Goal: Task Accomplishment & Management: Complete application form

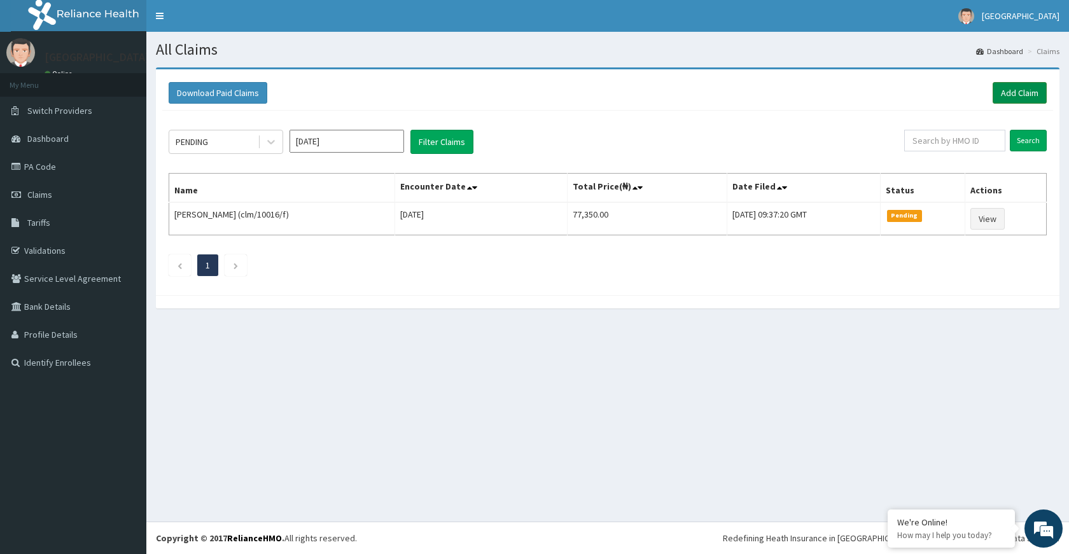
click at [1028, 97] on link "Add Claim" at bounding box center [1020, 93] width 54 height 22
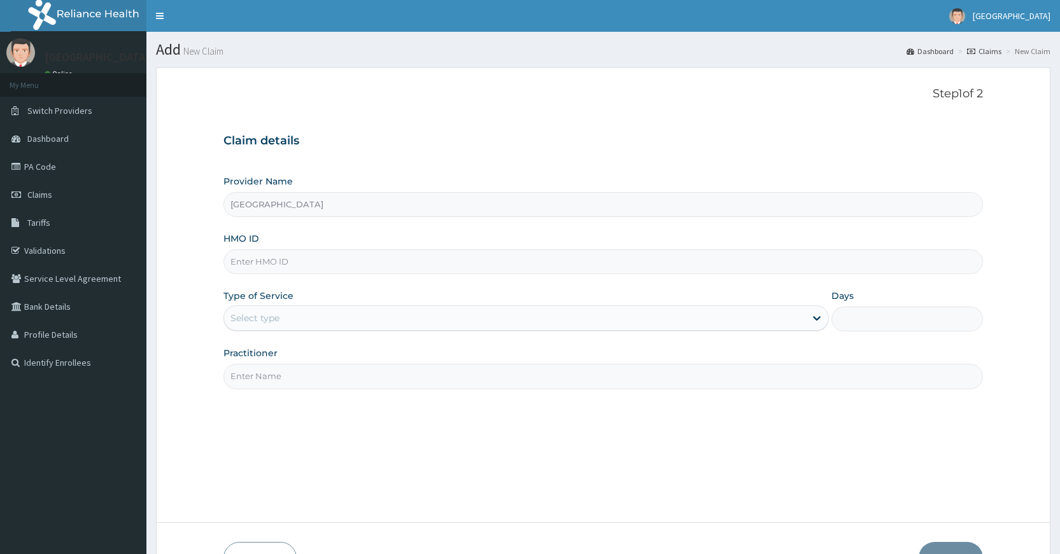
type input "[GEOGRAPHIC_DATA]"
click at [374, 254] on input "HMO ID" at bounding box center [602, 261] width 759 height 25
paste input "paf/10071/c"
type input "paf/10071/c"
click at [528, 316] on div "Select type" at bounding box center [514, 318] width 581 height 20
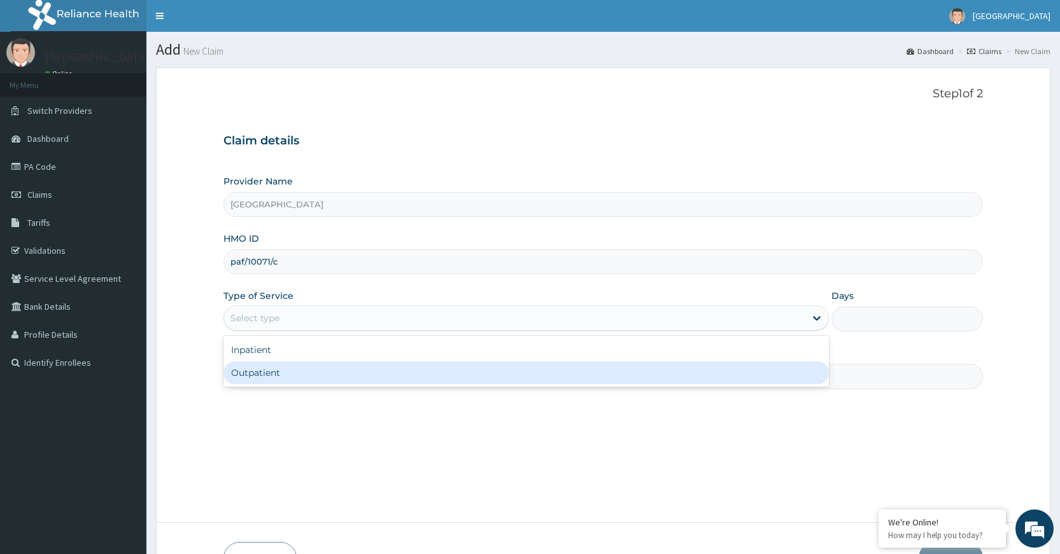
click at [337, 376] on div "Outpatient" at bounding box center [525, 372] width 605 height 23
type input "1"
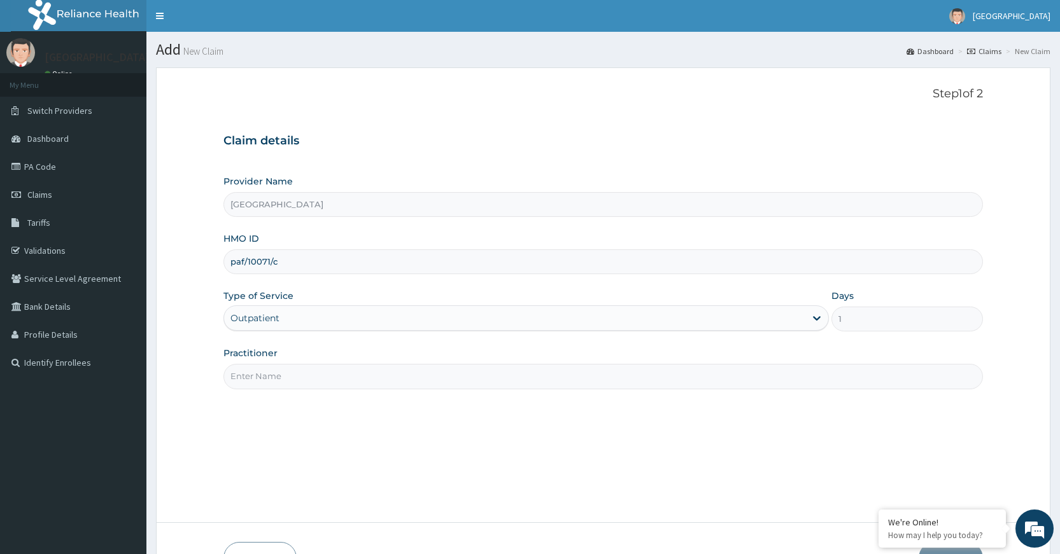
scroll to position [83, 0]
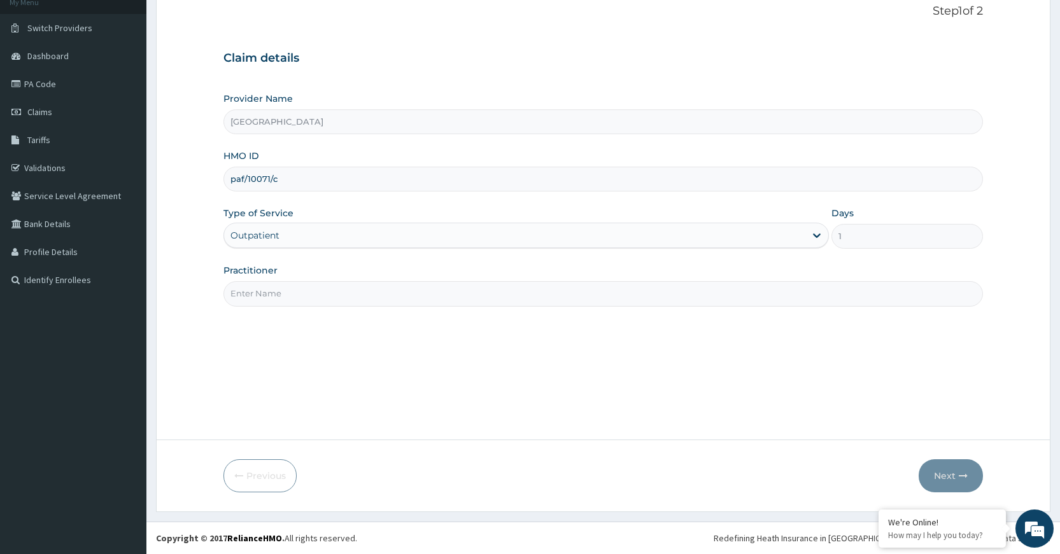
click at [428, 288] on input "Practitioner" at bounding box center [602, 293] width 759 height 25
type input "Dr Dubem"
click at [954, 478] on button "Next" at bounding box center [950, 476] width 64 height 33
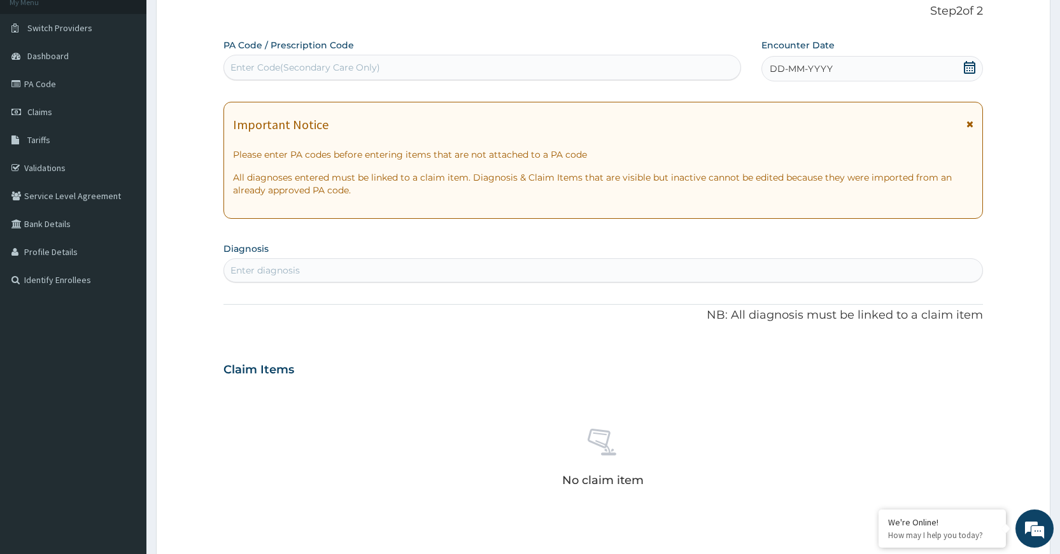
click at [314, 63] on div "Enter Code(Secondary Care Only)" at bounding box center [305, 67] width 150 height 13
paste input "PA/5FD69F"
type input "PA/5FD69F"
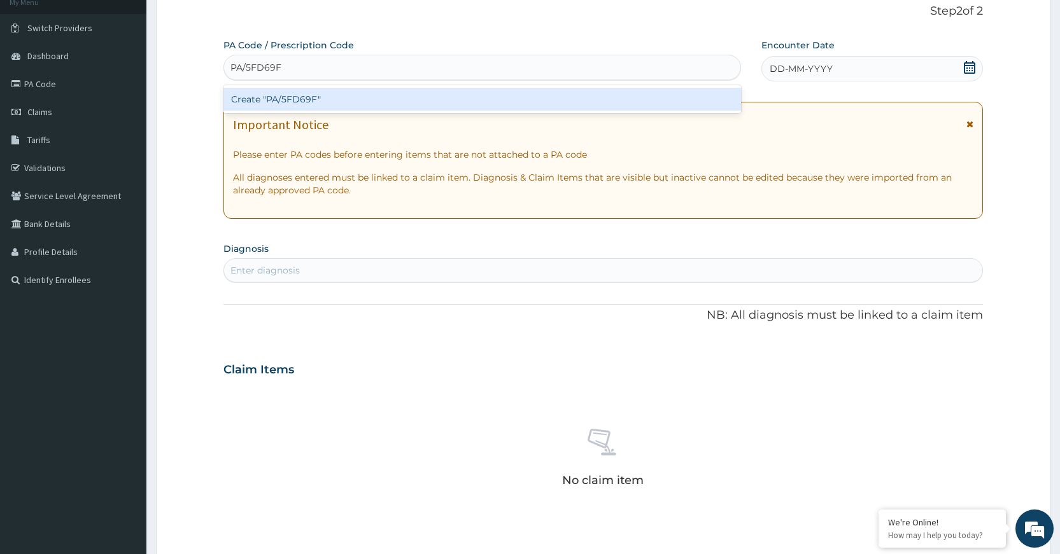
click at [482, 99] on div "Create "PA/5FD69F"" at bounding box center [481, 99] width 517 height 23
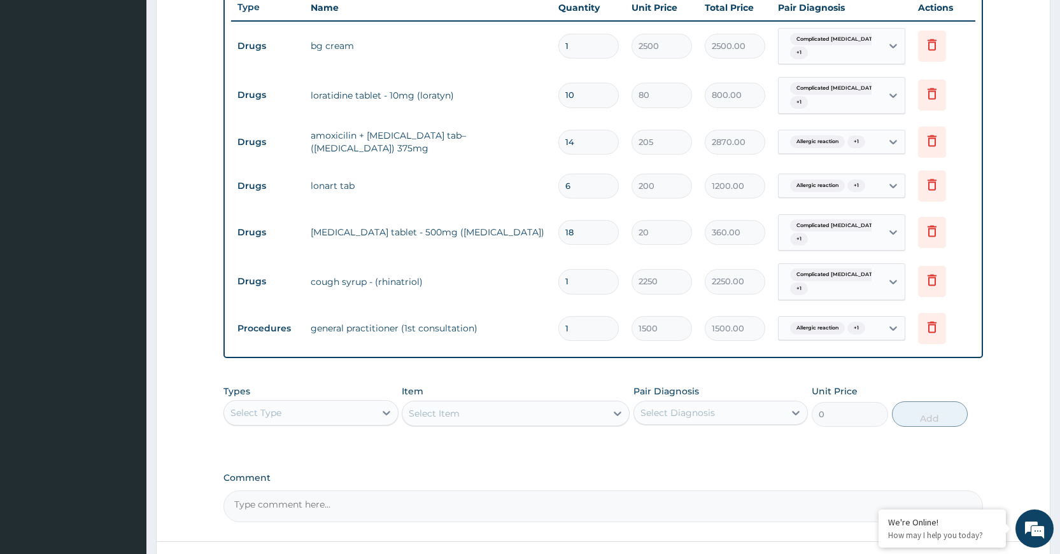
scroll to position [588, 0]
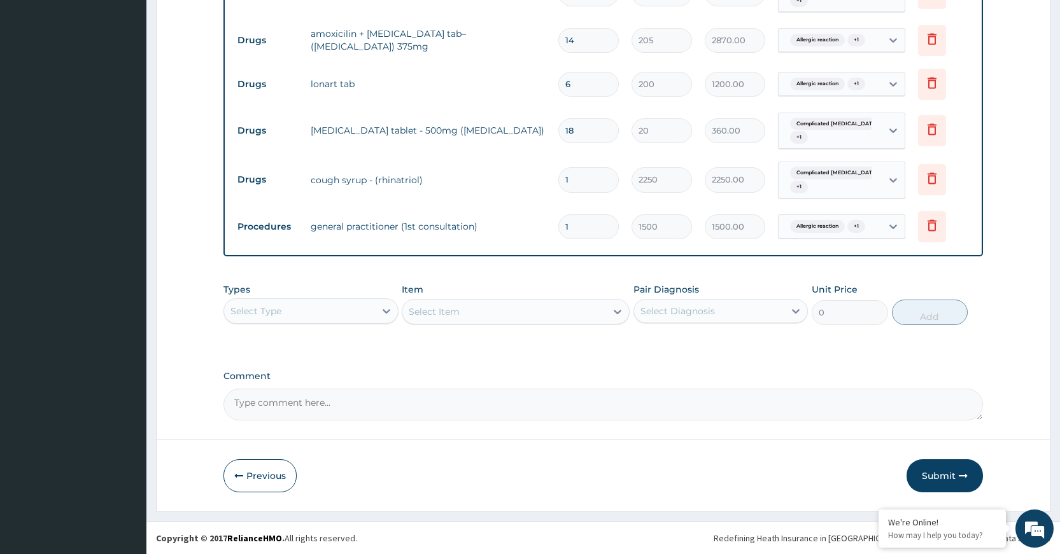
click at [955, 484] on button "Submit" at bounding box center [944, 476] width 76 height 33
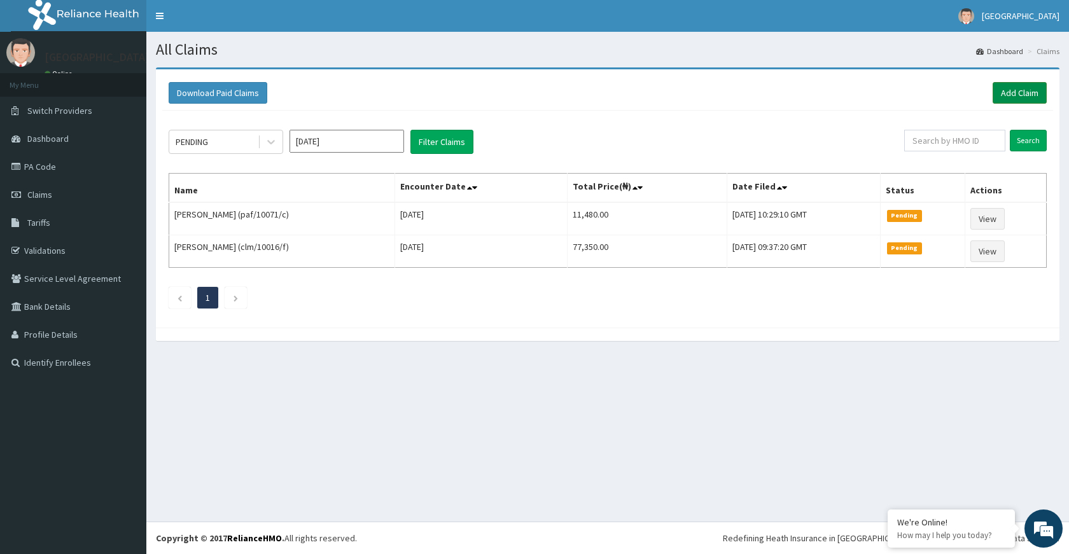
click at [1013, 93] on link "Add Claim" at bounding box center [1020, 93] width 54 height 22
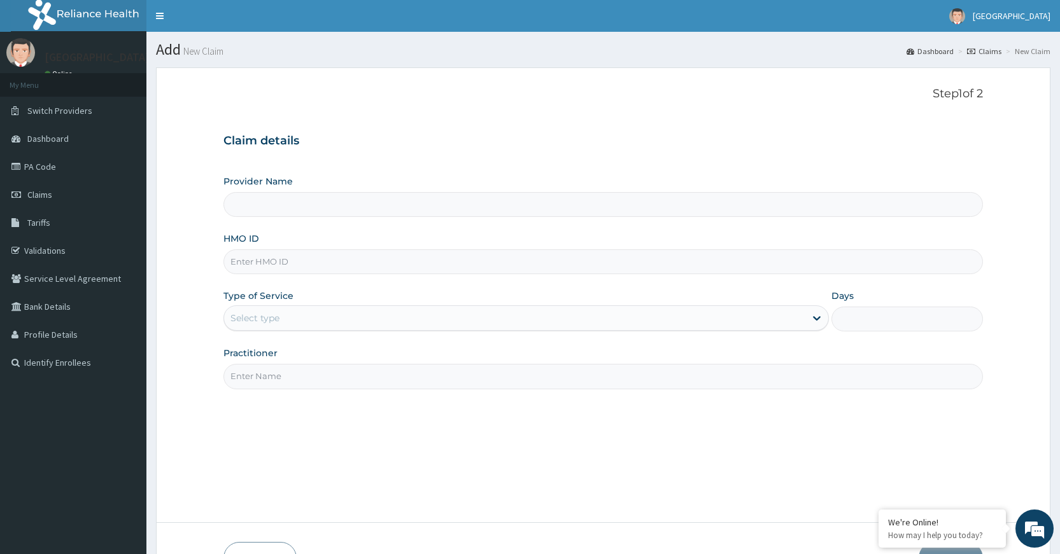
type input "[GEOGRAPHIC_DATA]"
click at [330, 263] on input "HMO ID" at bounding box center [602, 261] width 759 height 25
paste input "paf/10071/d"
type input "paf/10071/d"
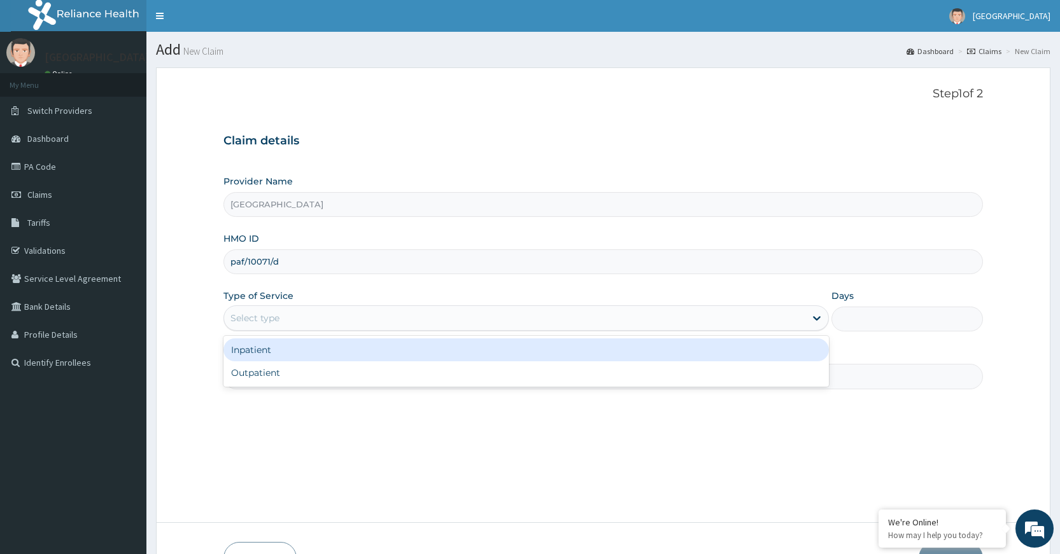
click at [416, 318] on div "Select type" at bounding box center [514, 318] width 581 height 20
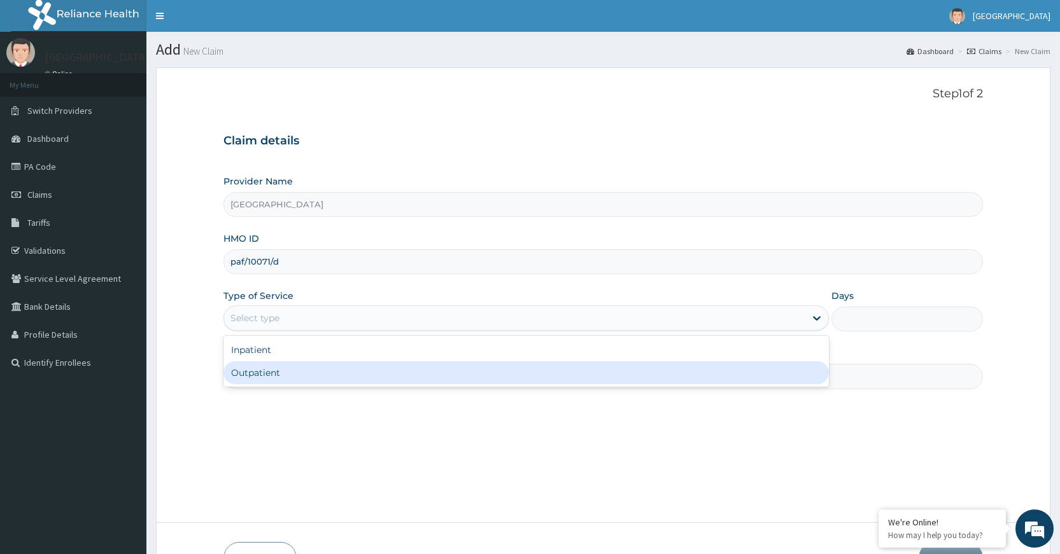
click at [325, 379] on div "Outpatient" at bounding box center [525, 372] width 605 height 23
type input "1"
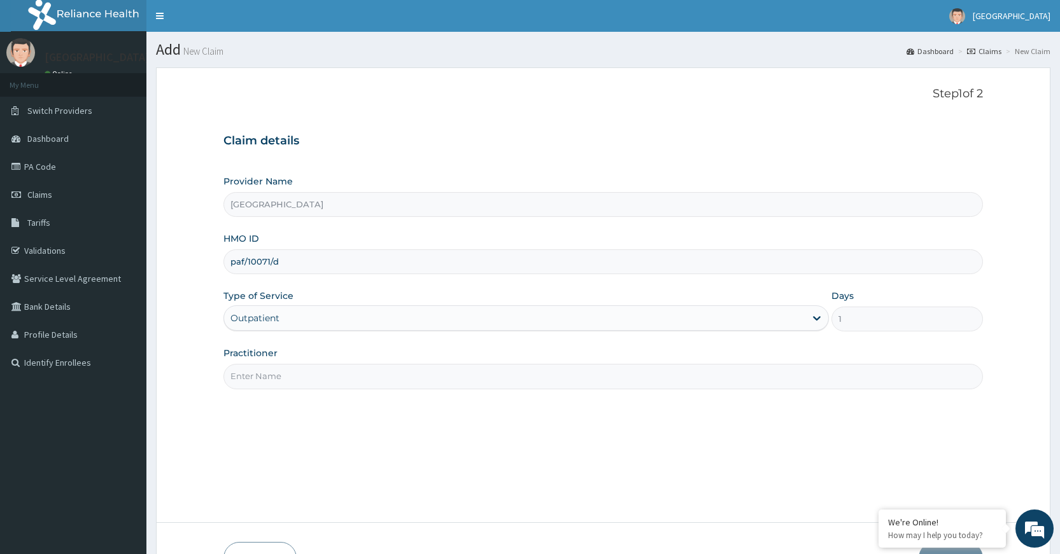
click at [343, 371] on input "Practitioner" at bounding box center [602, 376] width 759 height 25
type input "Dr Dubem"
click at [876, 412] on div "Step 1 of 2 Claim details Provider Name DELTA PROCARE HOSPITAL HMO ID paf/10071…" at bounding box center [602, 295] width 759 height 416
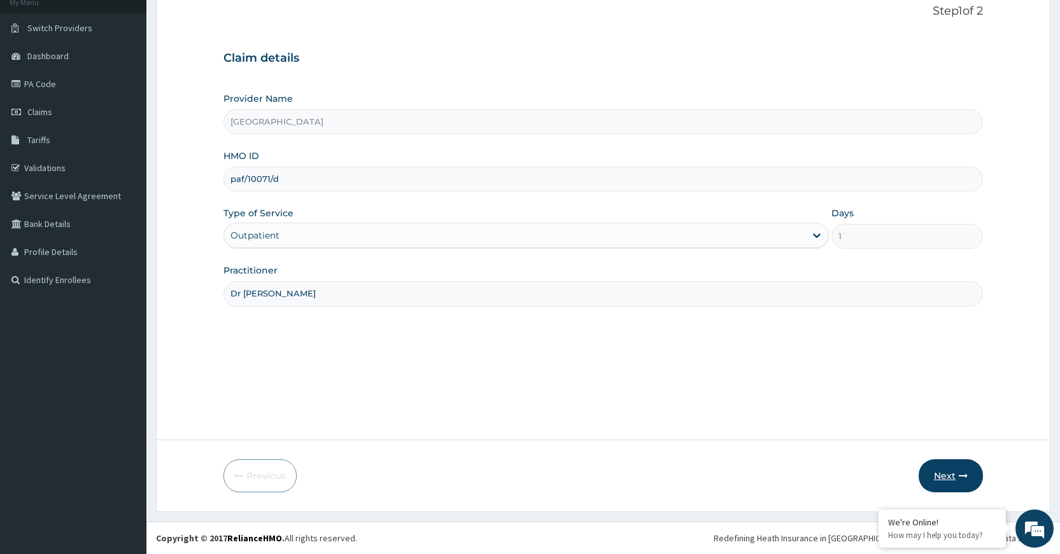
click at [952, 476] on button "Next" at bounding box center [950, 476] width 64 height 33
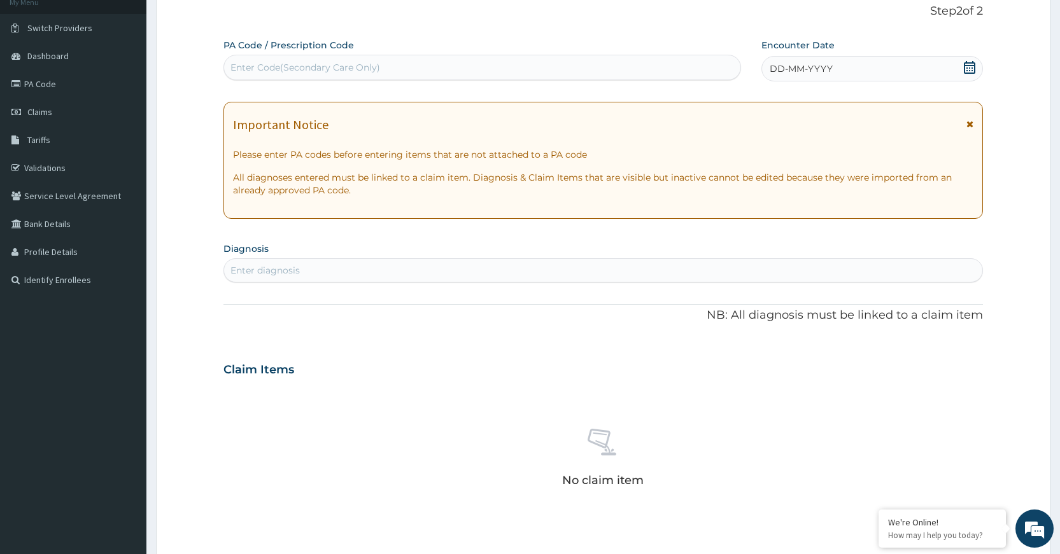
click at [501, 62] on div "Enter Code(Secondary Care Only)" at bounding box center [482, 67] width 516 height 20
paste input "PA/6FEBB6"
type input "PA/6FEBB6"
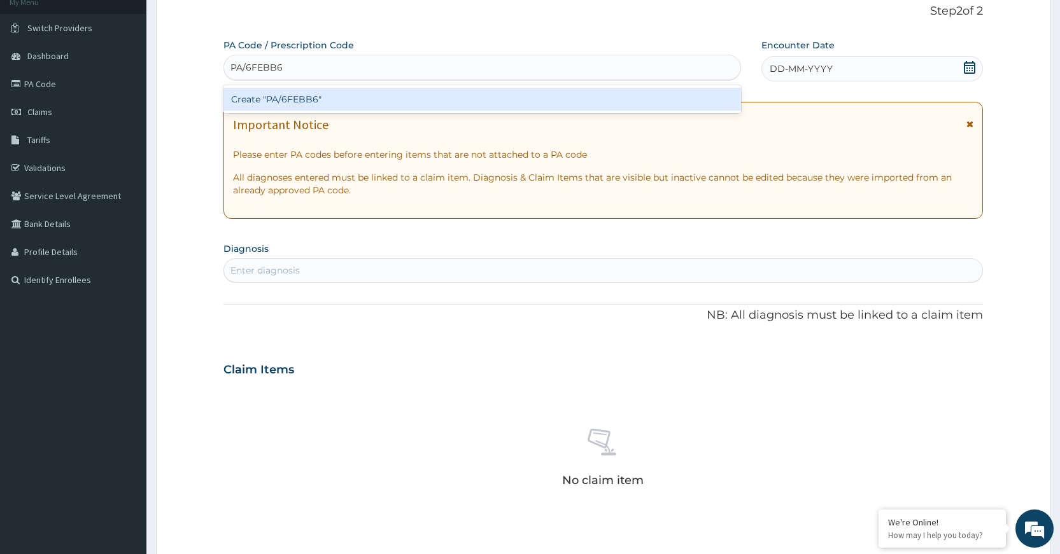
click at [522, 101] on div "Create "PA/6FEBB6"" at bounding box center [481, 99] width 517 height 23
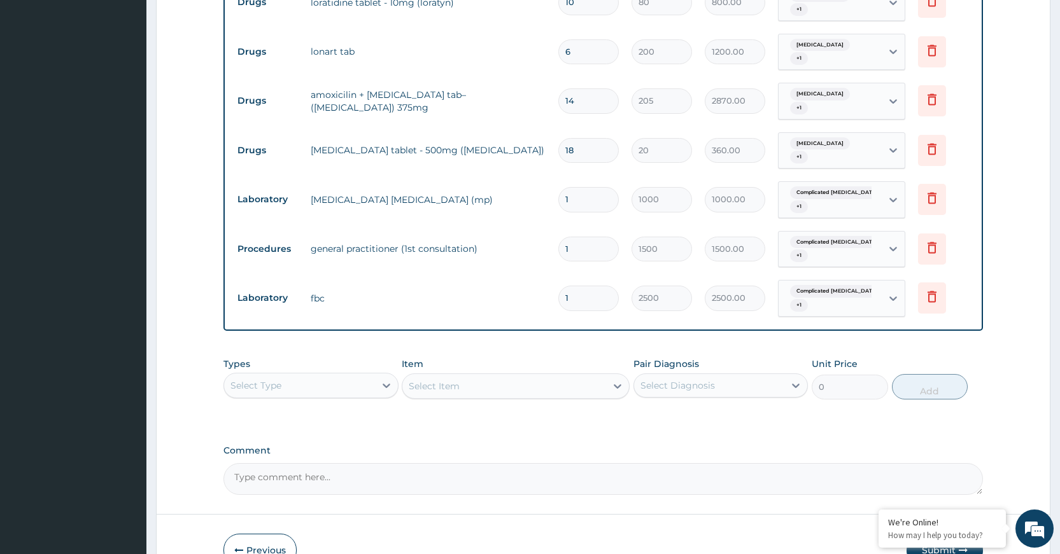
scroll to position [654, 0]
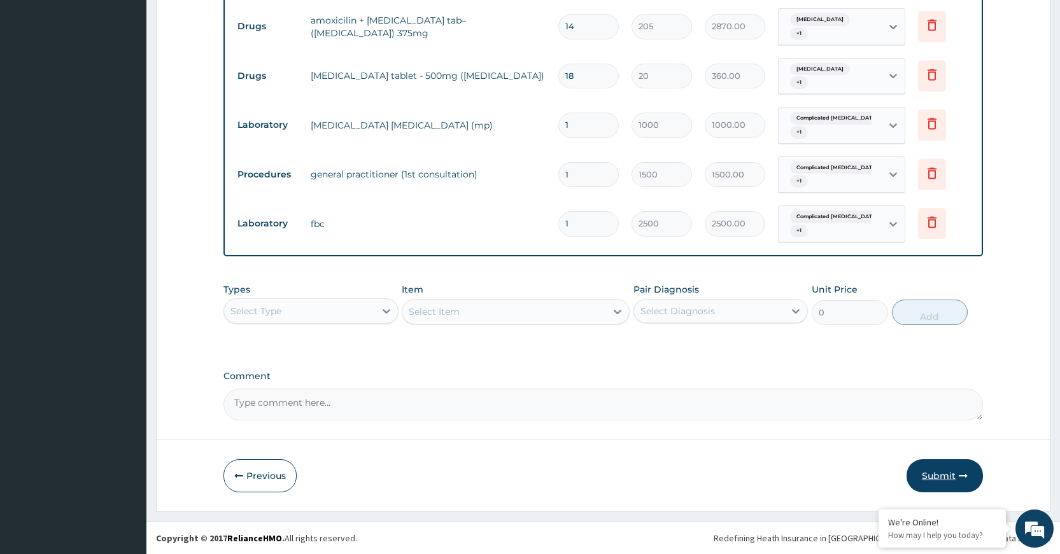
click at [945, 481] on button "Submit" at bounding box center [944, 476] width 76 height 33
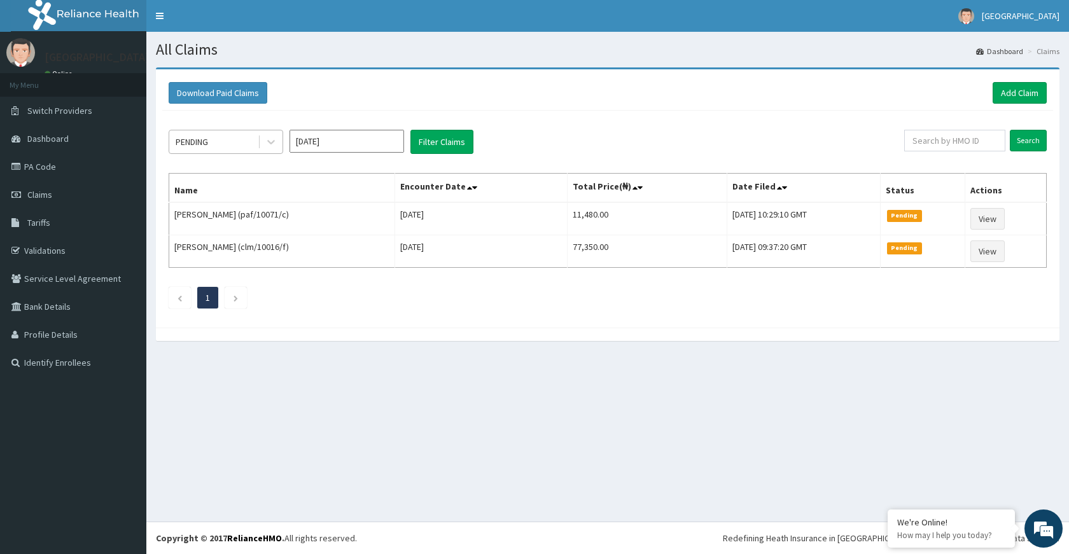
click at [247, 143] on div "PENDING" at bounding box center [213, 142] width 88 height 20
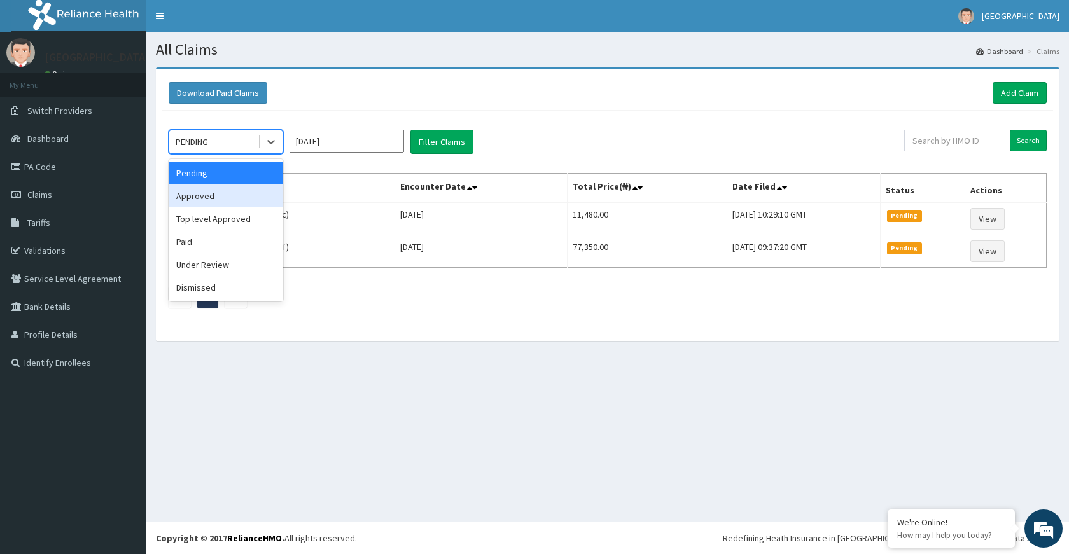
click at [248, 192] on div "Approved" at bounding box center [226, 196] width 115 height 23
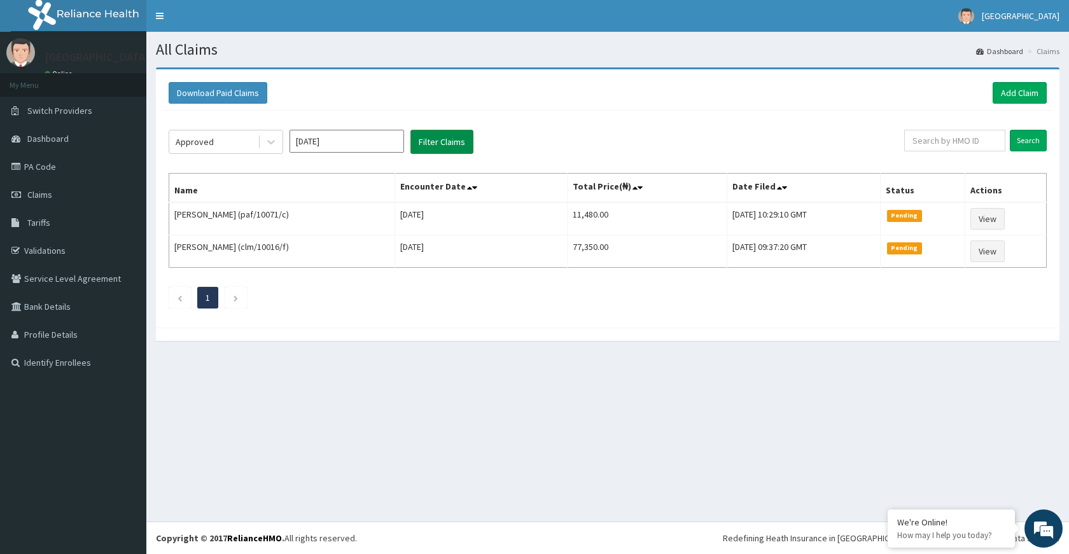
click at [461, 139] on button "Filter Claims" at bounding box center [442, 142] width 63 height 24
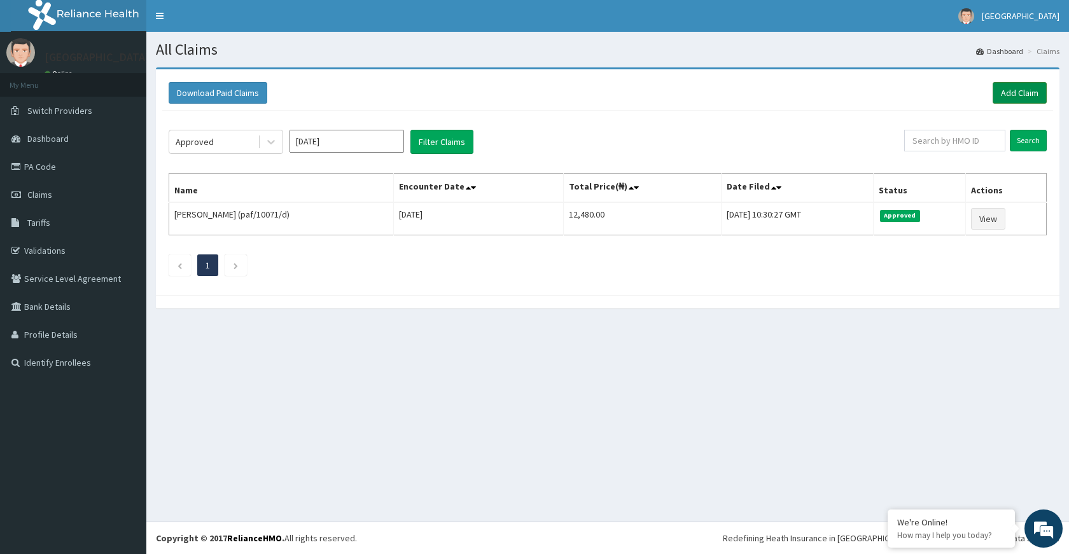
click at [1002, 91] on link "Add Claim" at bounding box center [1020, 93] width 54 height 22
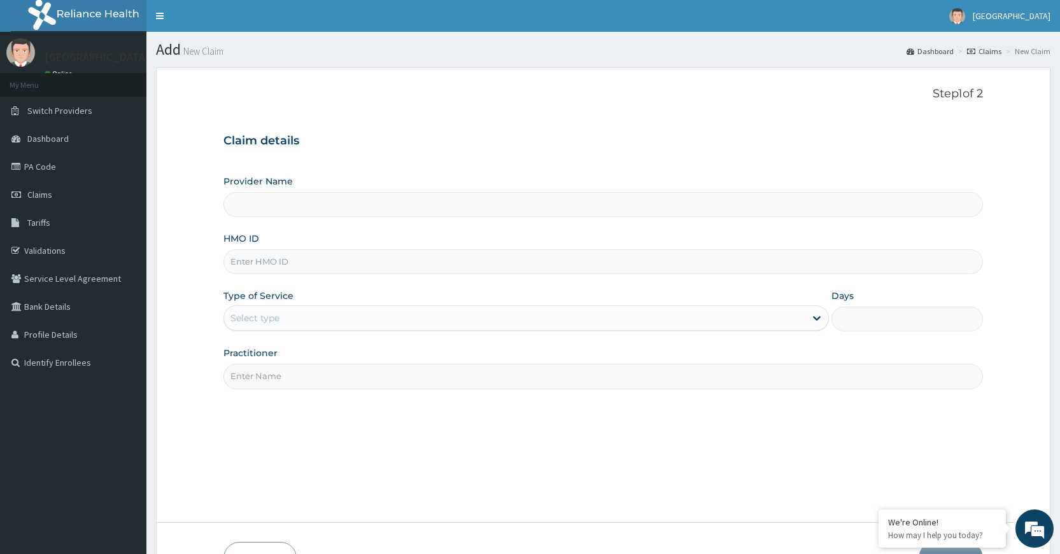
type input "[GEOGRAPHIC_DATA]"
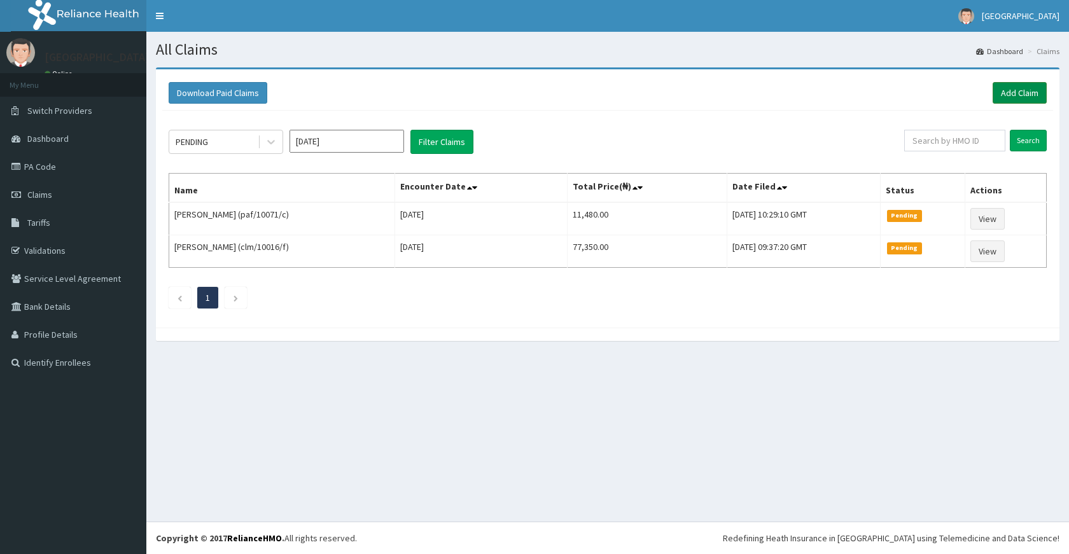
click at [1006, 97] on link "Add Claim" at bounding box center [1020, 93] width 54 height 22
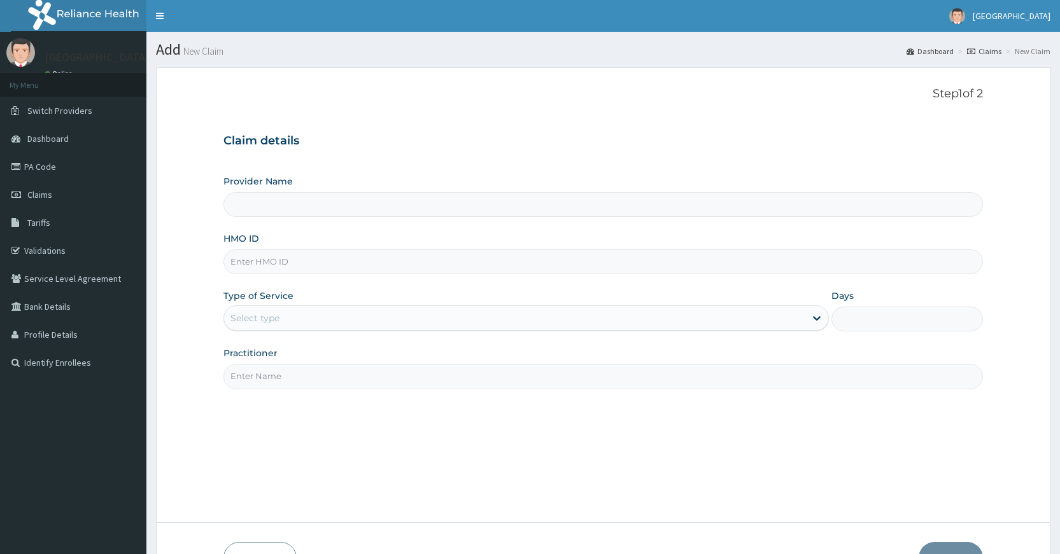
type input "[GEOGRAPHIC_DATA]"
click at [319, 256] on input "HMO ID" at bounding box center [602, 261] width 759 height 25
paste input "UBP/10116/A"
type input "UBP/10116/A"
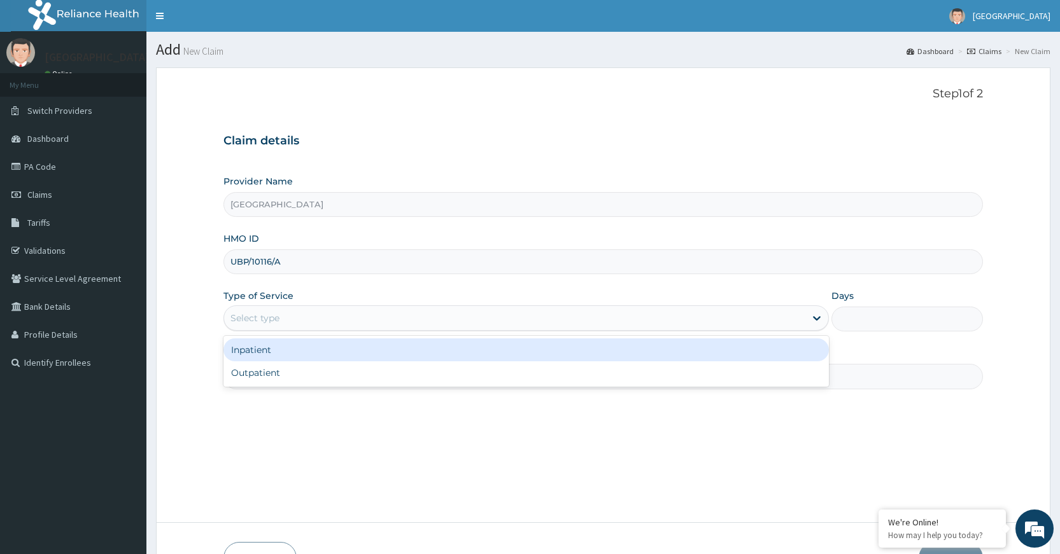
drag, startPoint x: 354, startPoint y: 309, endPoint x: 349, endPoint y: 325, distance: 16.9
click at [355, 309] on div "Select type" at bounding box center [514, 318] width 581 height 20
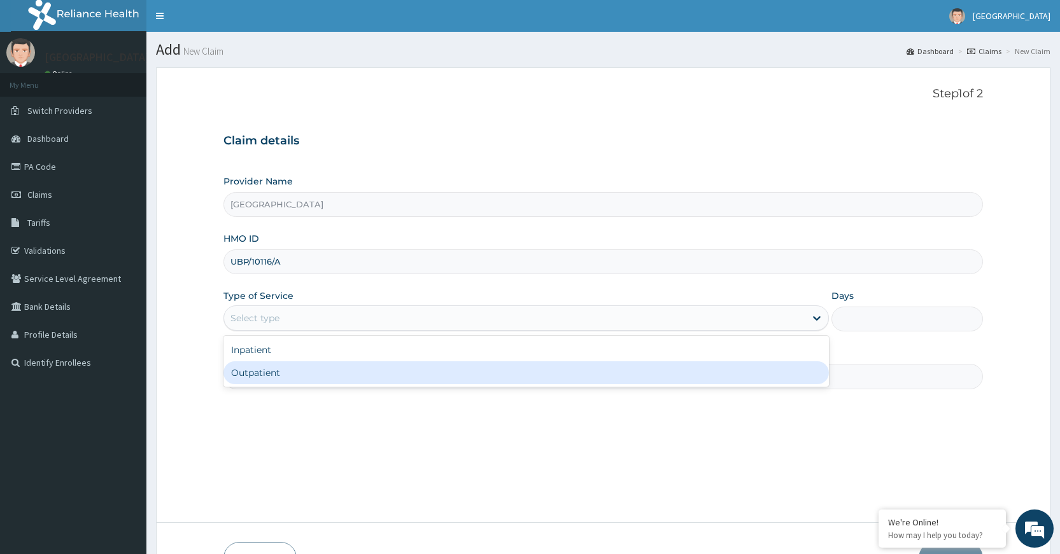
click at [320, 370] on div "Outpatient" at bounding box center [525, 372] width 605 height 23
type input "1"
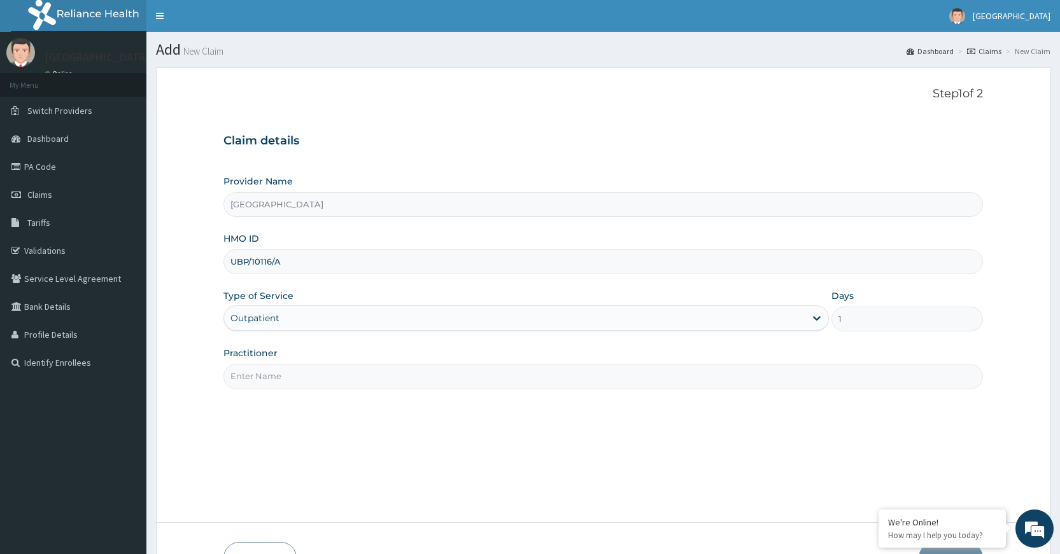
click at [319, 370] on input "Practitioner" at bounding box center [602, 376] width 759 height 25
type input "Dr Dubem"
drag, startPoint x: 540, startPoint y: 449, endPoint x: 573, endPoint y: 439, distance: 34.6
click at [542, 444] on div "Step 1 of 2 Claim details Provider Name DELTA PROCARE HOSPITAL HMO ID UBP/10116…" at bounding box center [602, 295] width 759 height 416
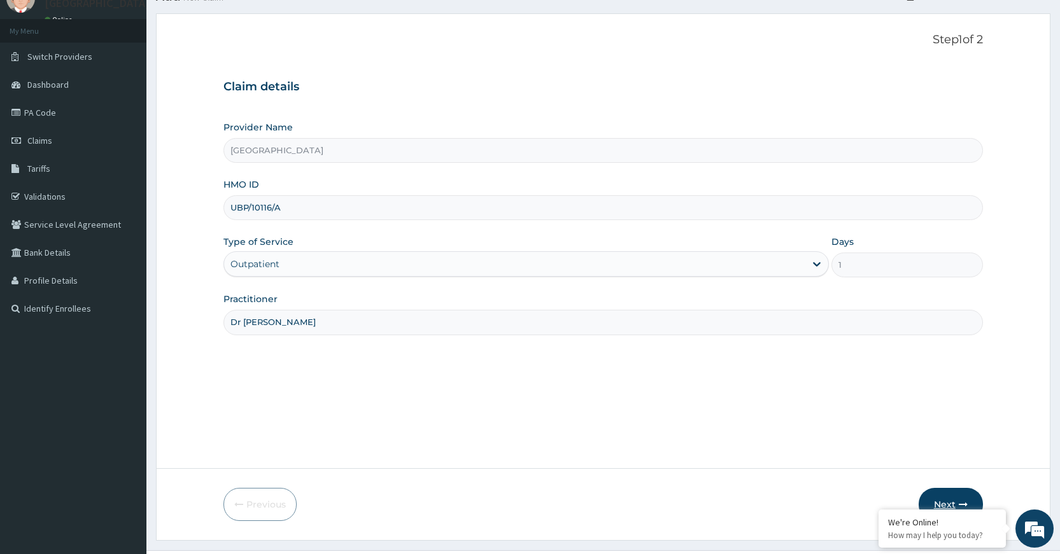
scroll to position [83, 0]
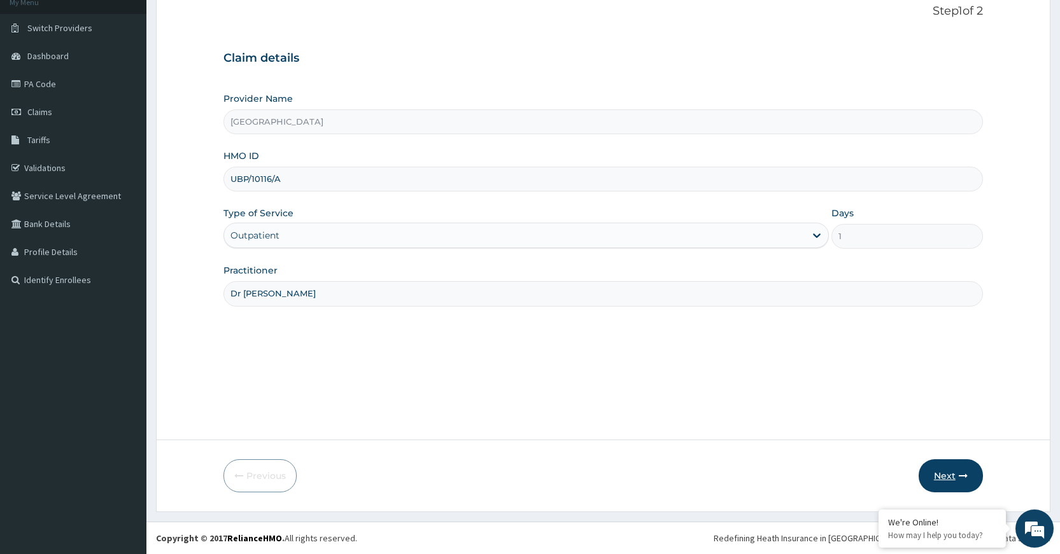
click at [958, 484] on button "Next" at bounding box center [950, 476] width 64 height 33
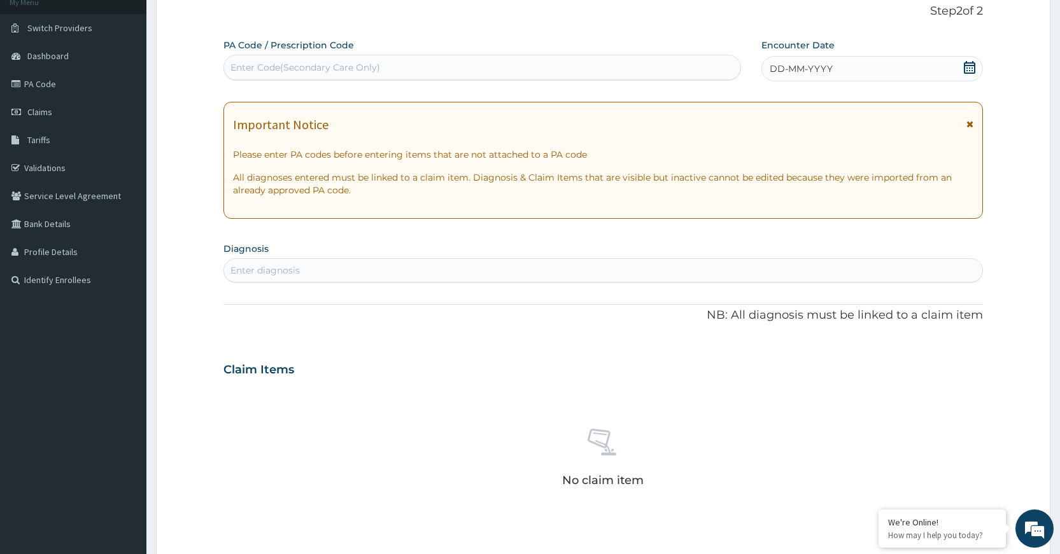
click at [456, 61] on div "Enter Code(Secondary Care Only)" at bounding box center [482, 67] width 516 height 20
paste input "PA/A8FC72"
type input "PA/A8FC72"
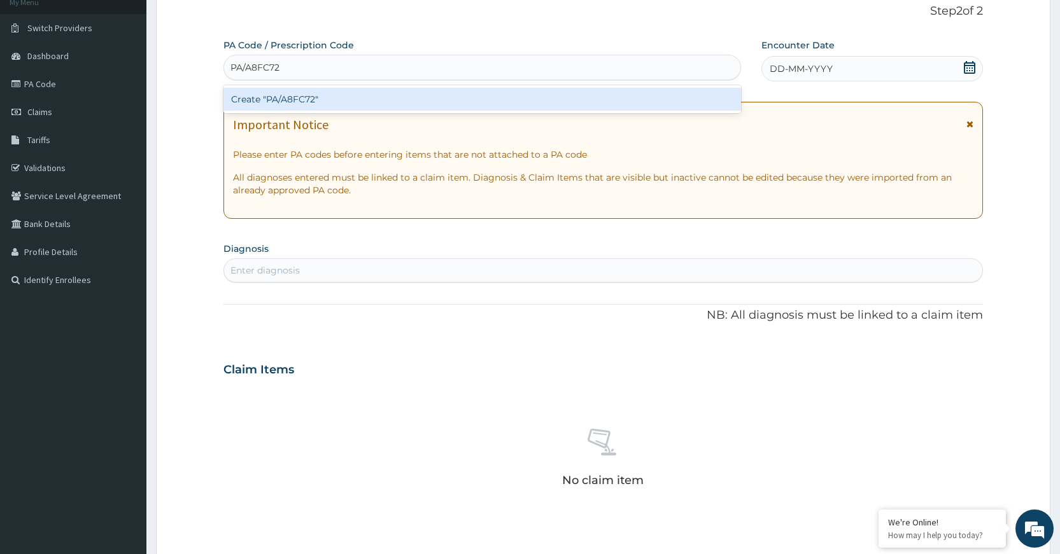
click at [467, 95] on div "Create "PA/A8FC72"" at bounding box center [481, 99] width 517 height 23
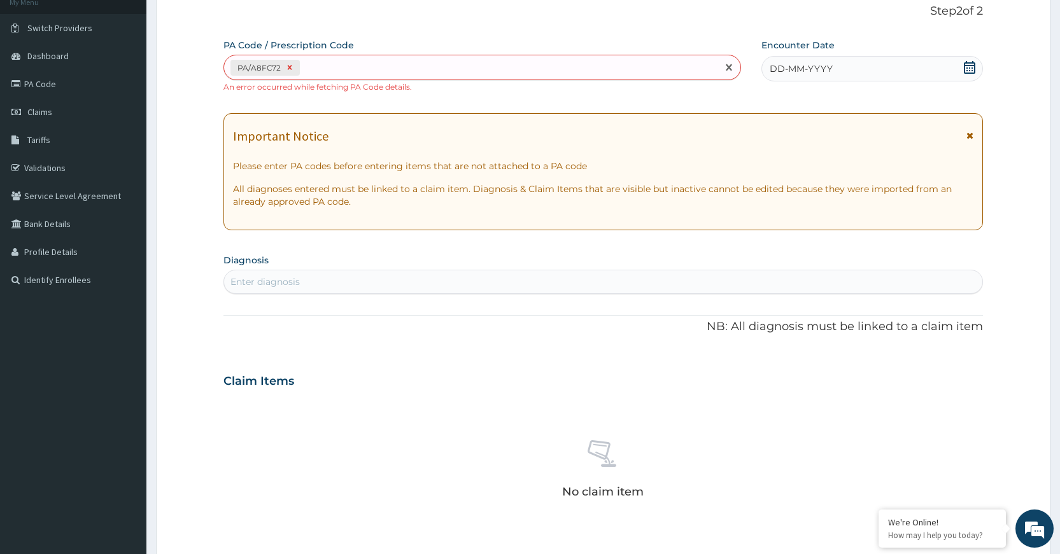
click at [288, 65] on icon at bounding box center [289, 67] width 9 height 9
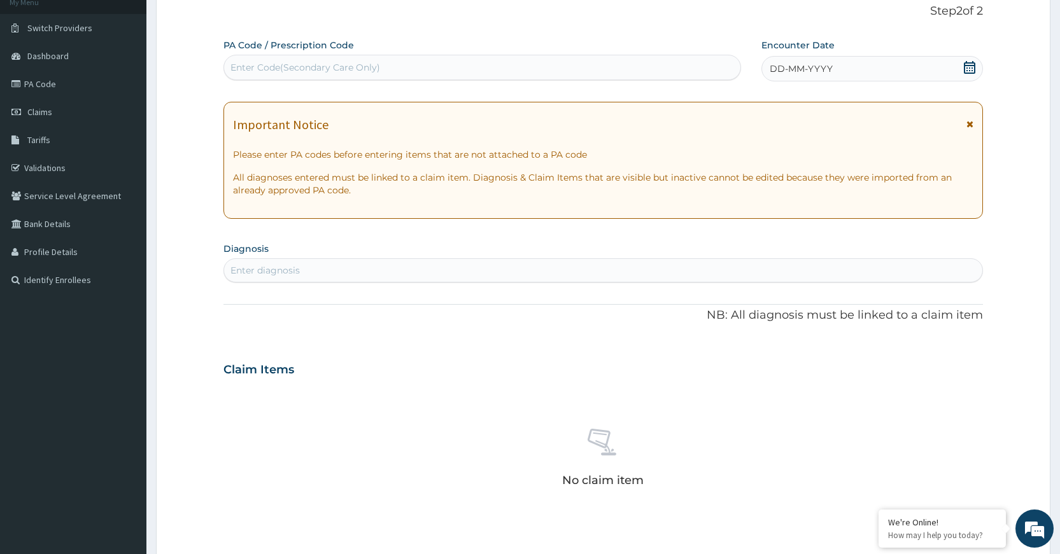
paste input "PA/A8FC72"
type input "PA/A8FC72"
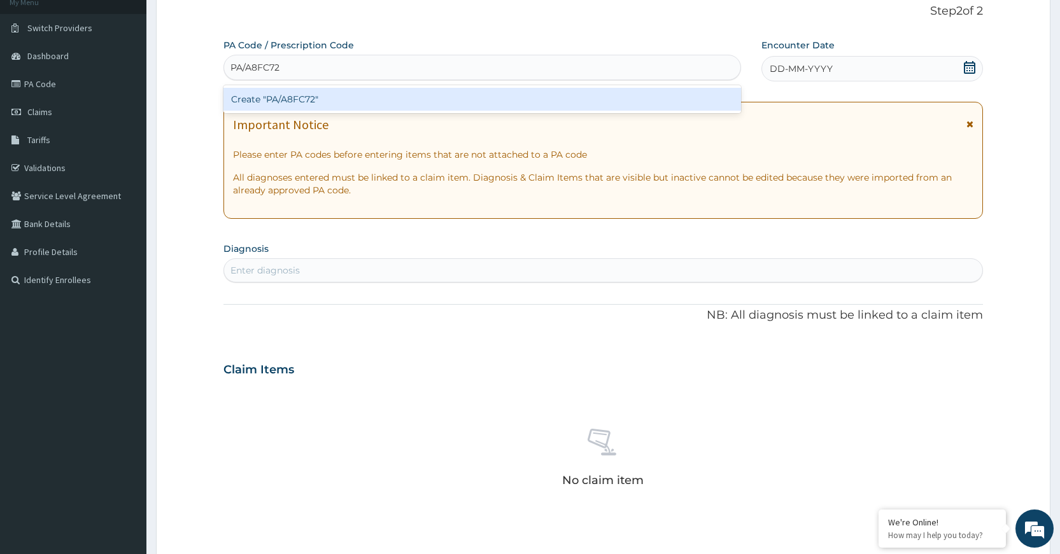
click at [411, 102] on div "Create "PA/A8FC72"" at bounding box center [481, 99] width 517 height 23
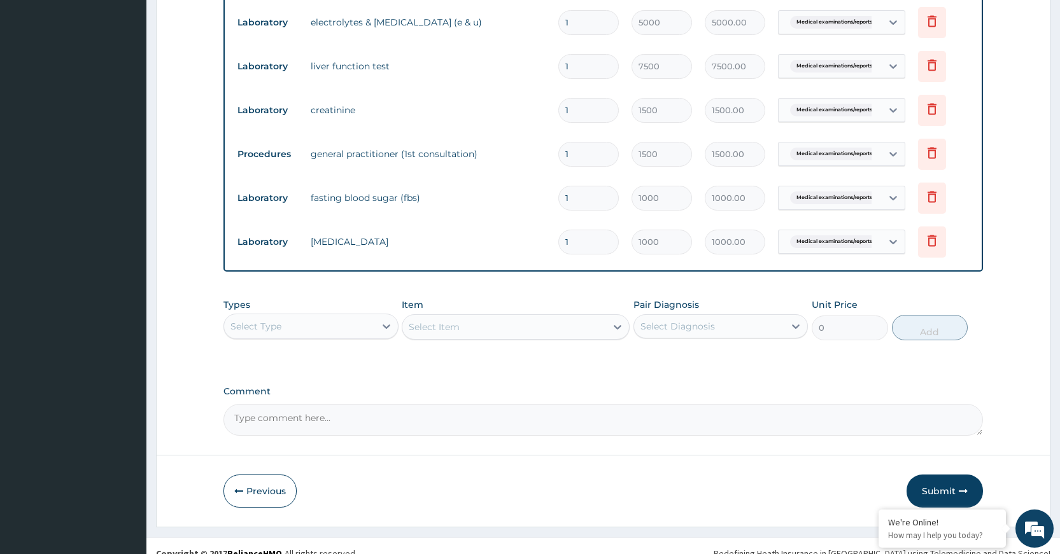
scroll to position [566, 0]
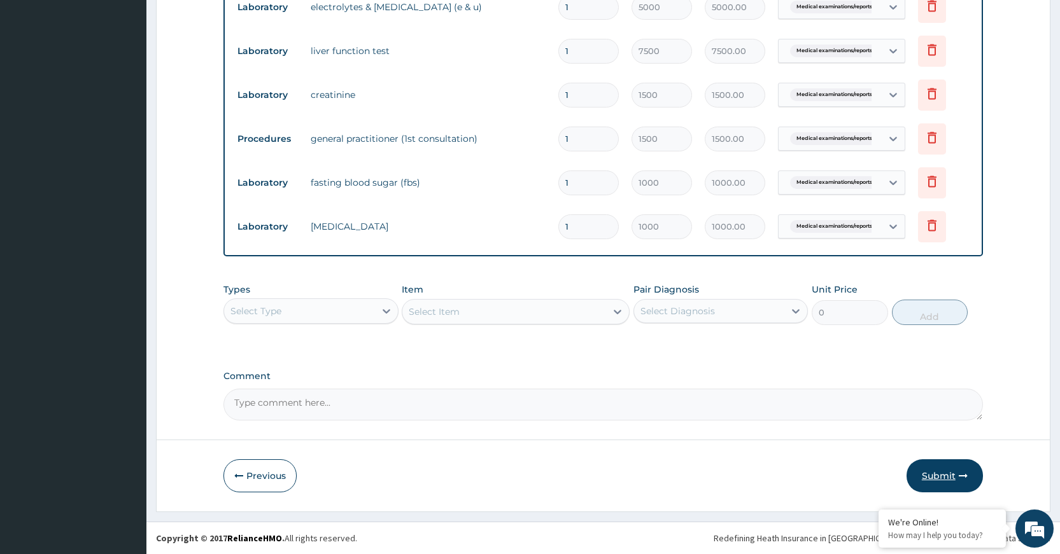
click at [929, 474] on button "Submit" at bounding box center [944, 476] width 76 height 33
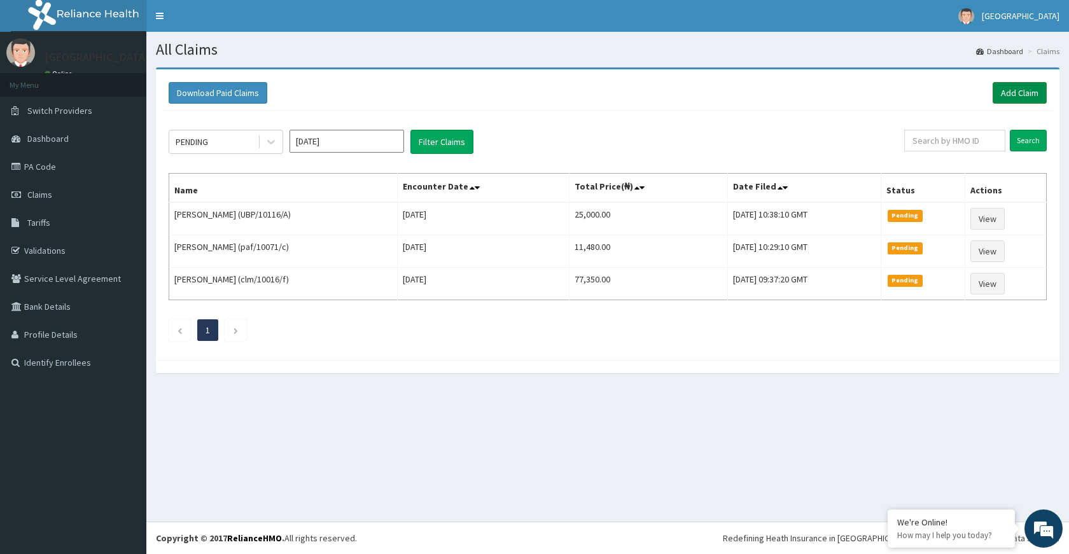
click at [1037, 90] on link "Add Claim" at bounding box center [1020, 93] width 54 height 22
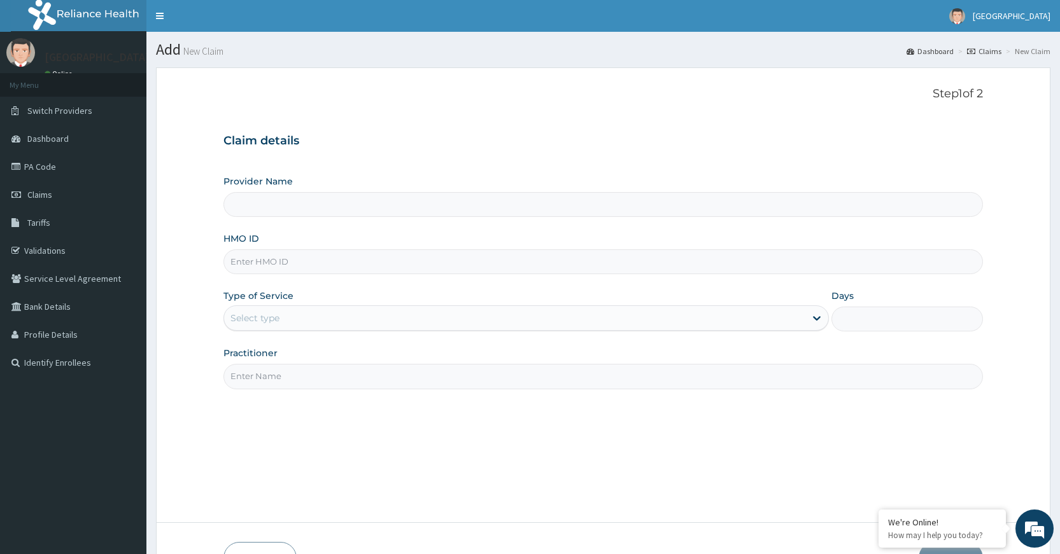
type input "[GEOGRAPHIC_DATA]"
click at [342, 264] on input "HMO ID" at bounding box center [602, 261] width 759 height 25
paste input "paf/10071/e"
type input "paf/10071/e"
click at [340, 319] on div "Select type" at bounding box center [514, 318] width 581 height 20
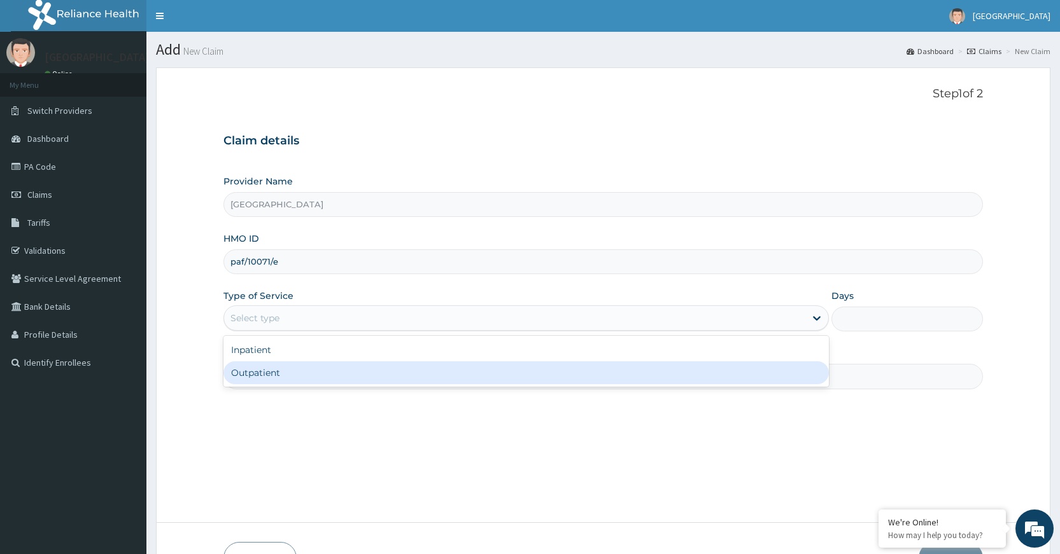
drag, startPoint x: 268, startPoint y: 379, endPoint x: 270, endPoint y: 369, distance: 9.7
click at [270, 373] on div "Outpatient" at bounding box center [525, 372] width 605 height 23
type input "1"
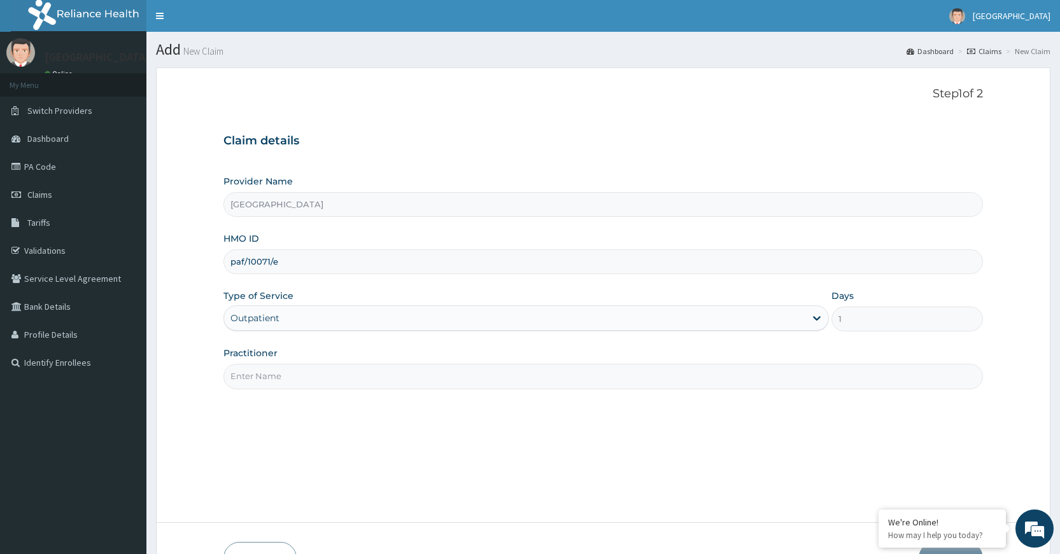
click at [286, 373] on input "Practitioner" at bounding box center [602, 376] width 759 height 25
type input "Dr Dubem"
click at [847, 501] on div "Step 1 of 2 Claim details Provider Name DELTA PROCARE HOSPITAL HMO ID paf/10071…" at bounding box center [602, 295] width 759 height 416
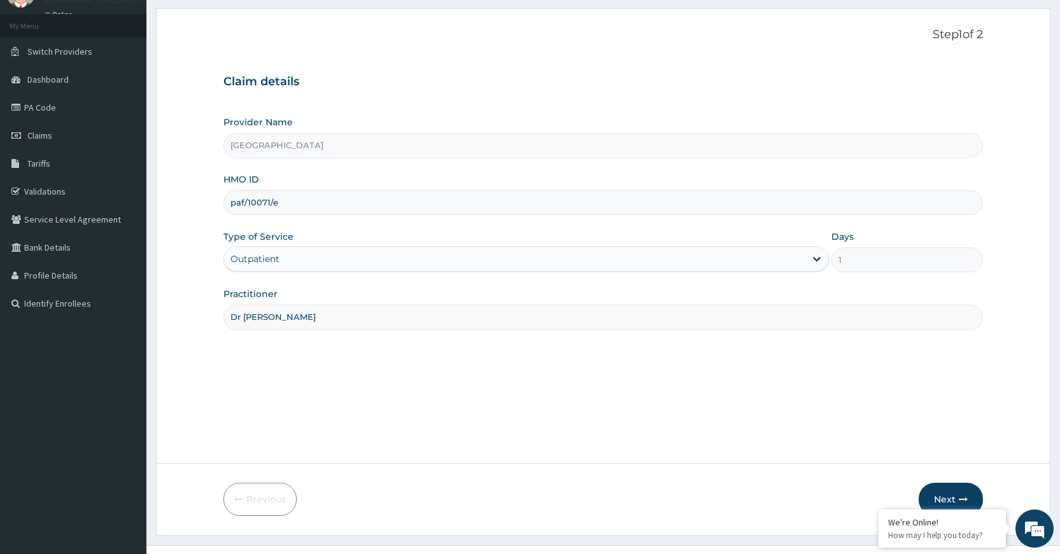
scroll to position [83, 0]
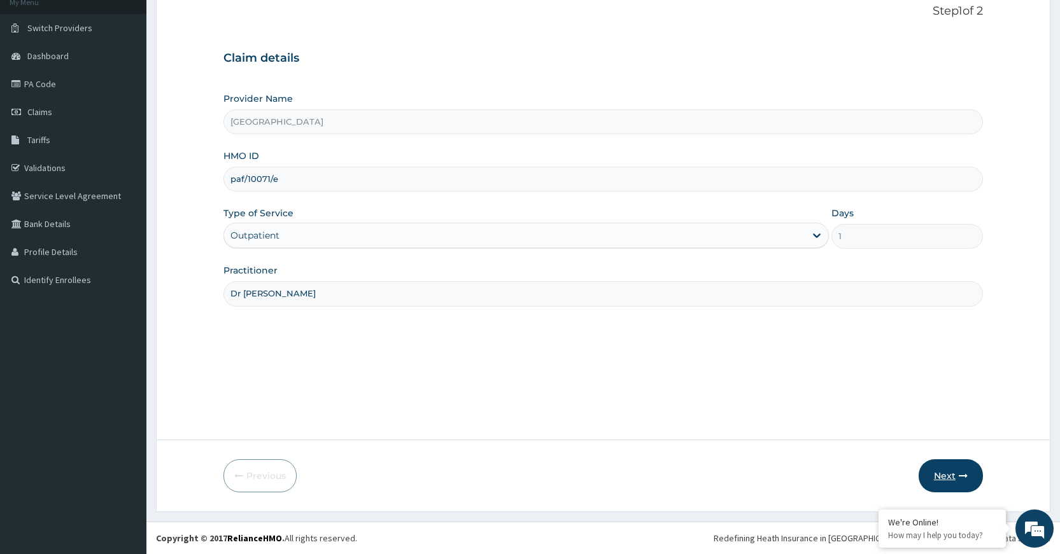
click at [958, 475] on icon "button" at bounding box center [962, 476] width 9 height 9
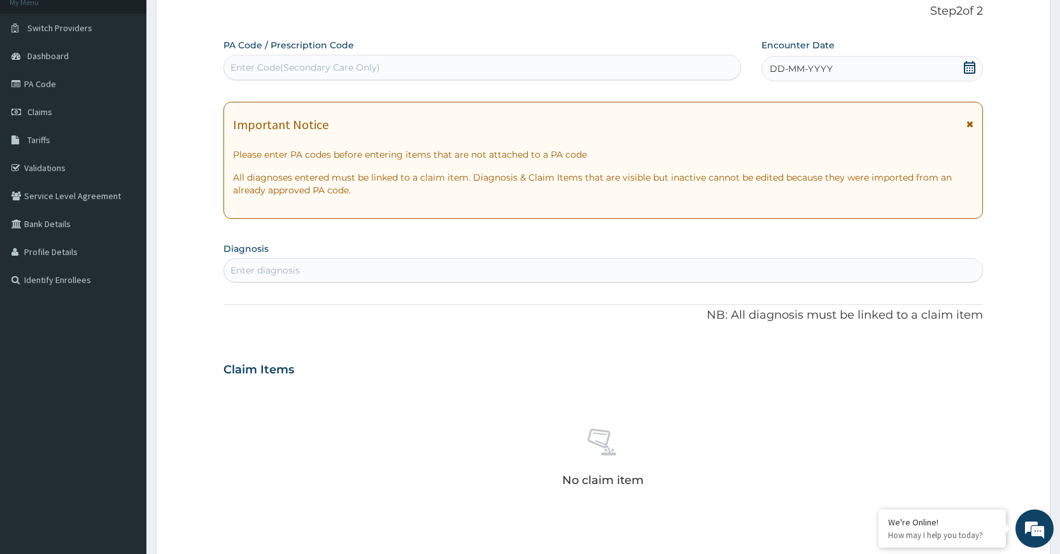
click at [464, 64] on div "Enter Code(Secondary Care Only)" at bounding box center [482, 67] width 516 height 20
paste input "PA/682794"
type input "PA/682794"
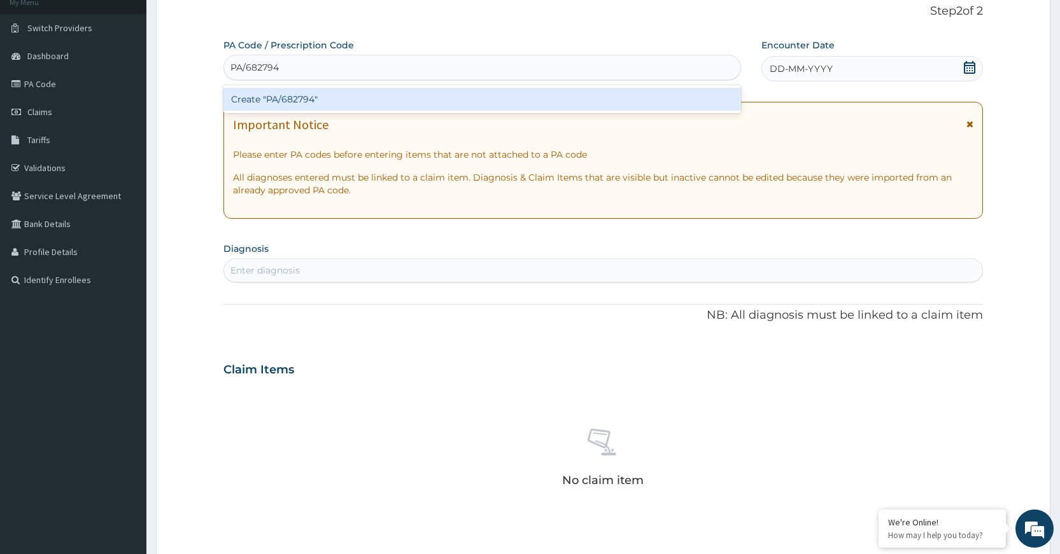
click at [521, 108] on div "Create "PA/682794"" at bounding box center [481, 99] width 517 height 23
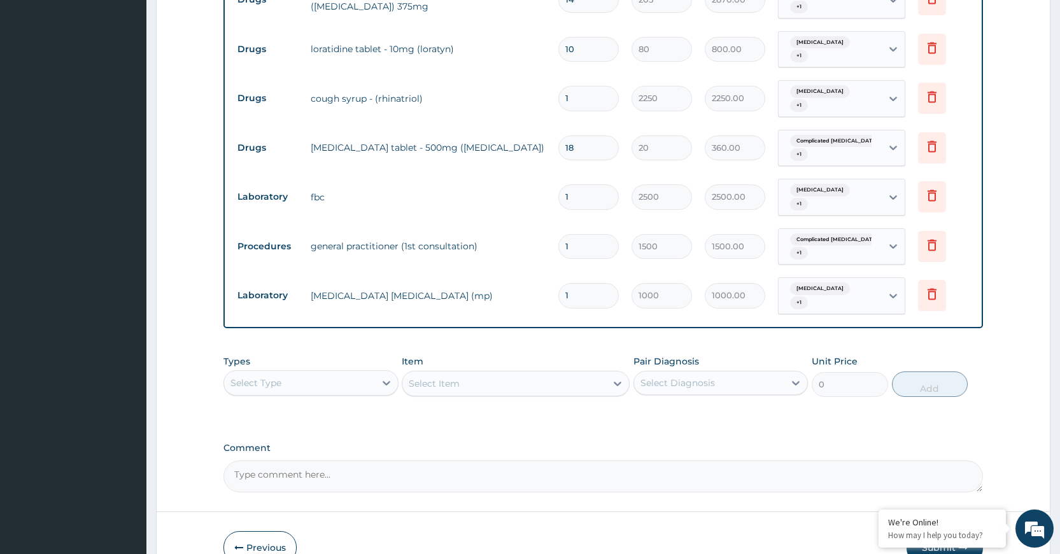
scroll to position [654, 0]
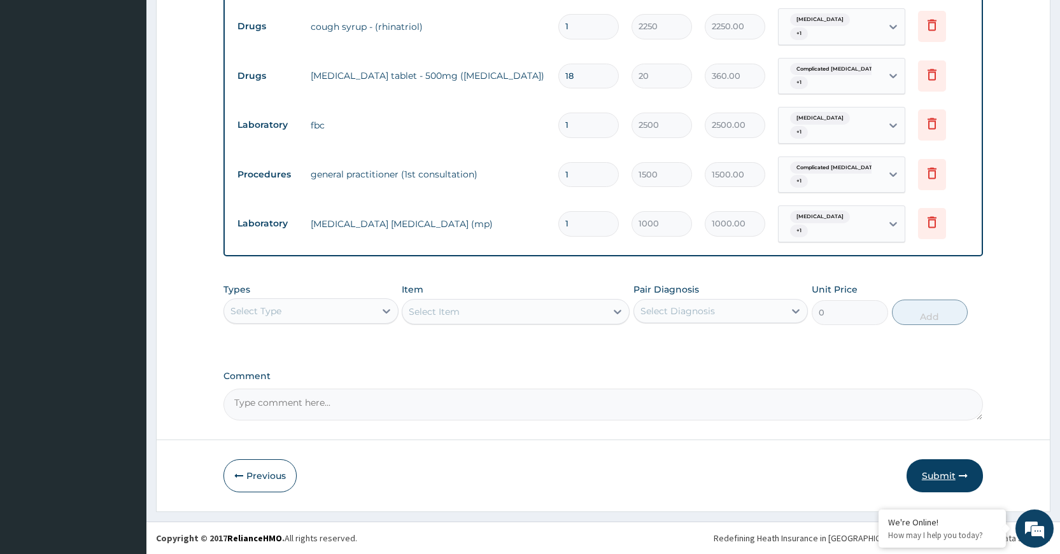
click at [944, 477] on button "Submit" at bounding box center [944, 476] width 76 height 33
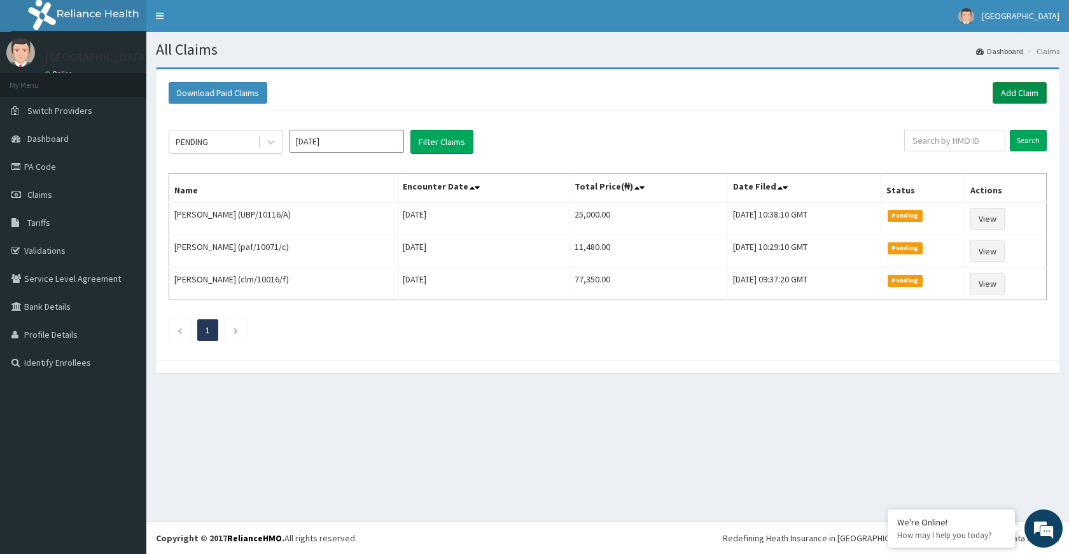
click at [1016, 87] on link "Add Claim" at bounding box center [1020, 93] width 54 height 22
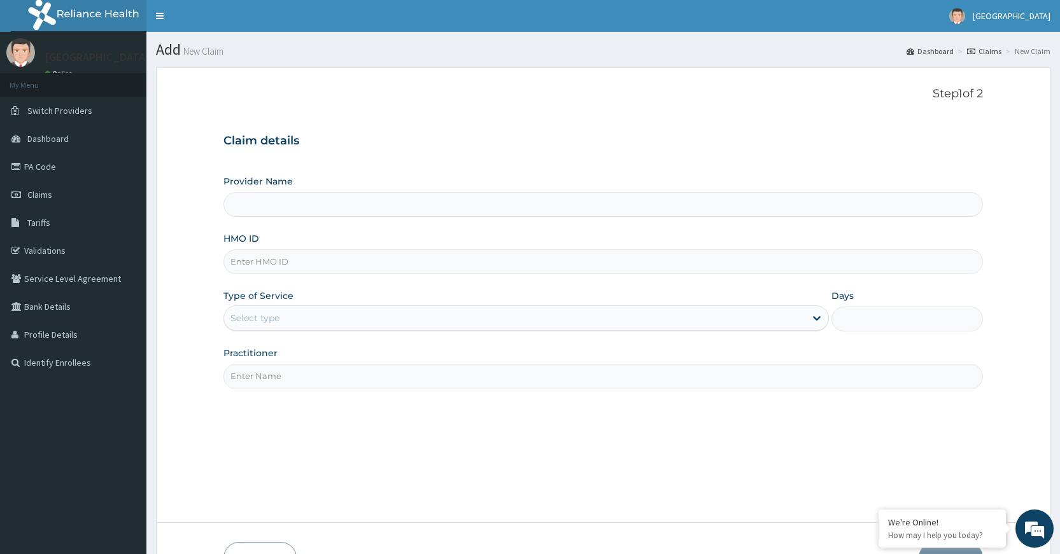
type input "[GEOGRAPHIC_DATA]"
click at [341, 261] on input "HMO ID" at bounding box center [602, 261] width 759 height 25
paste input "vag/10025/a"
type input "vag/10025/a"
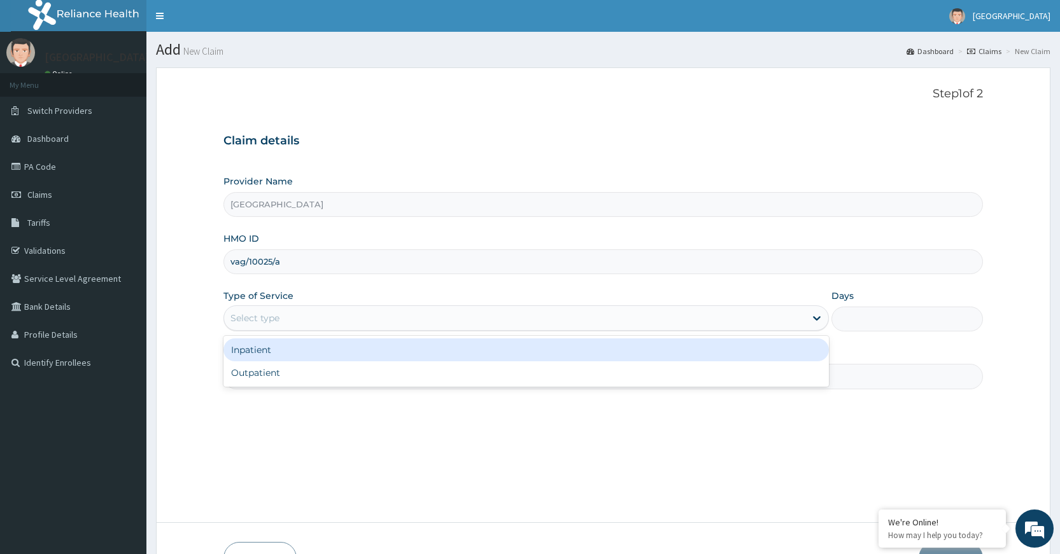
click at [339, 312] on div "Select type" at bounding box center [514, 318] width 581 height 20
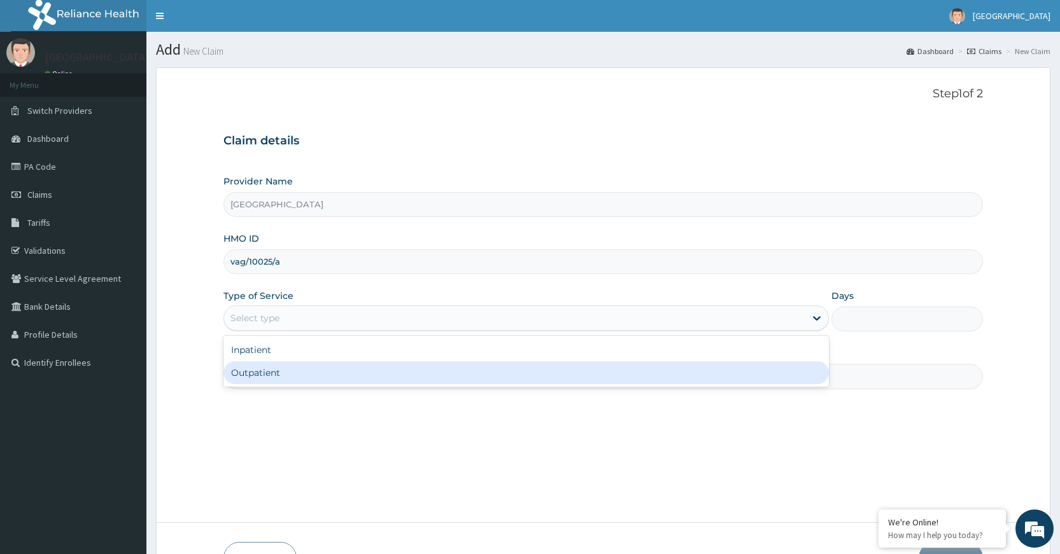
click at [293, 371] on div "Outpatient" at bounding box center [525, 372] width 605 height 23
type input "1"
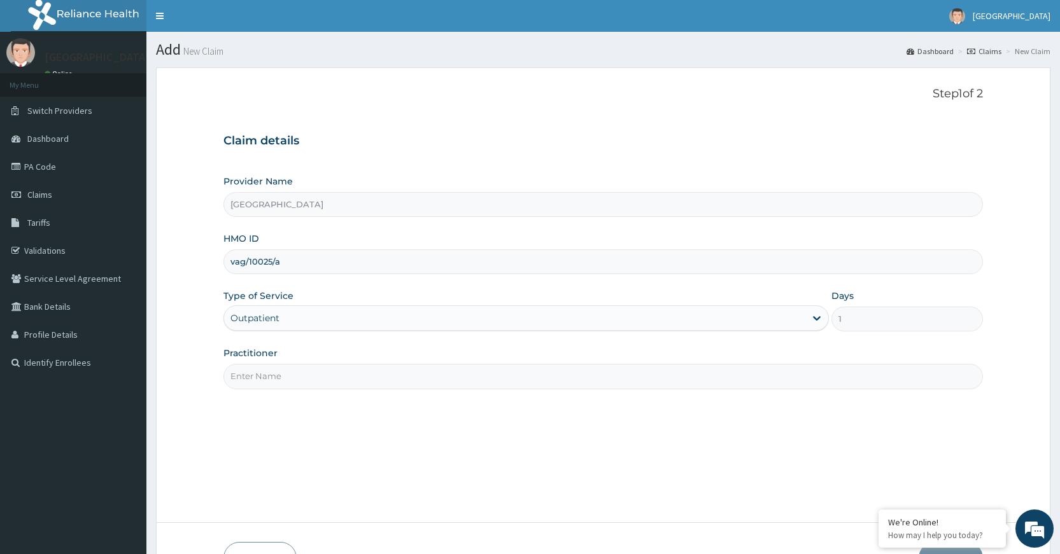
click at [309, 384] on input "Practitioner" at bounding box center [602, 376] width 759 height 25
type input "Dr Dubem"
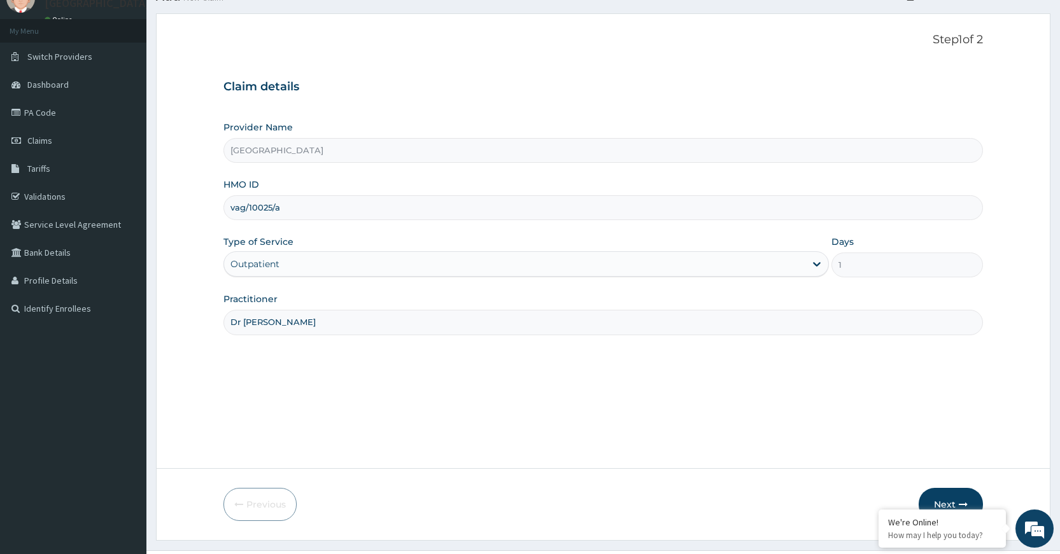
scroll to position [83, 0]
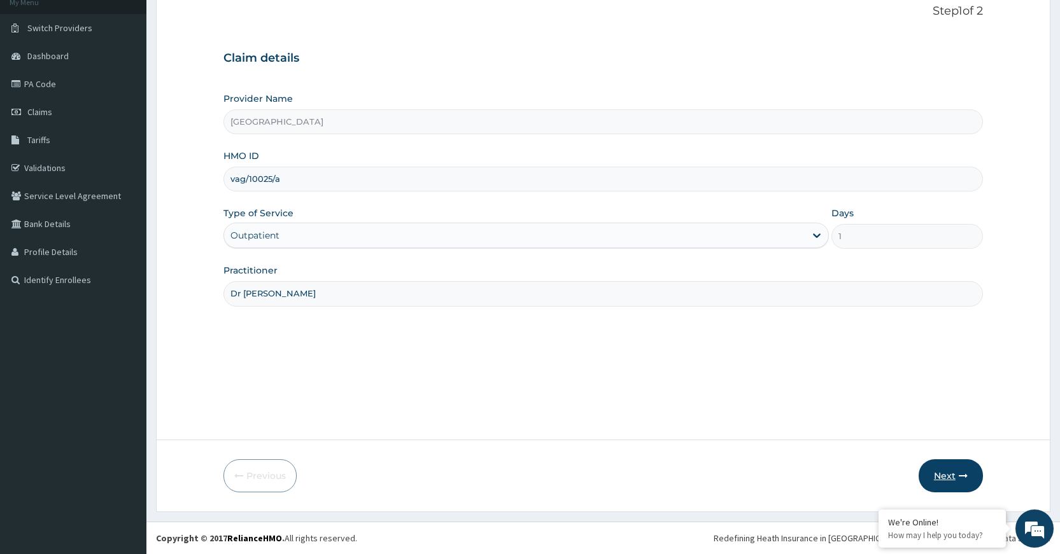
click at [932, 472] on button "Next" at bounding box center [950, 476] width 64 height 33
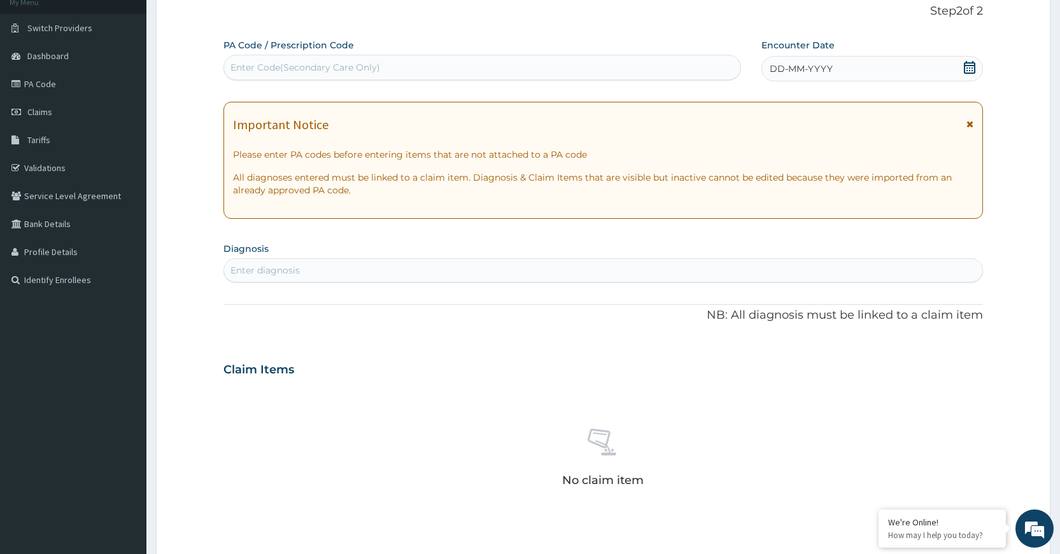
click at [478, 62] on div "Enter Code(Secondary Care Only)" at bounding box center [482, 67] width 516 height 20
paste input "PA/A013E3"
type input "PA/A013E3"
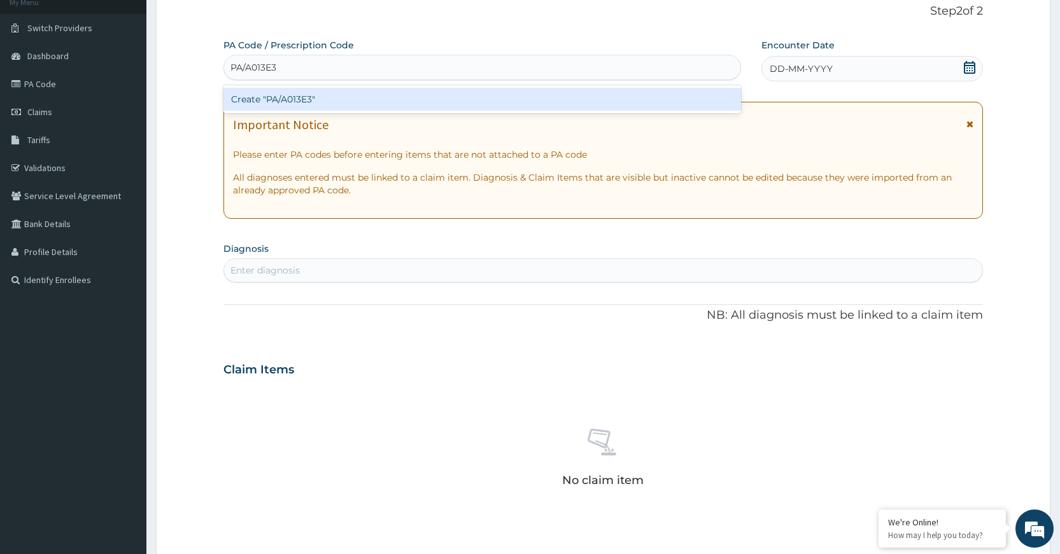
click at [470, 95] on div "Create "PA/A013E3"" at bounding box center [481, 99] width 517 height 23
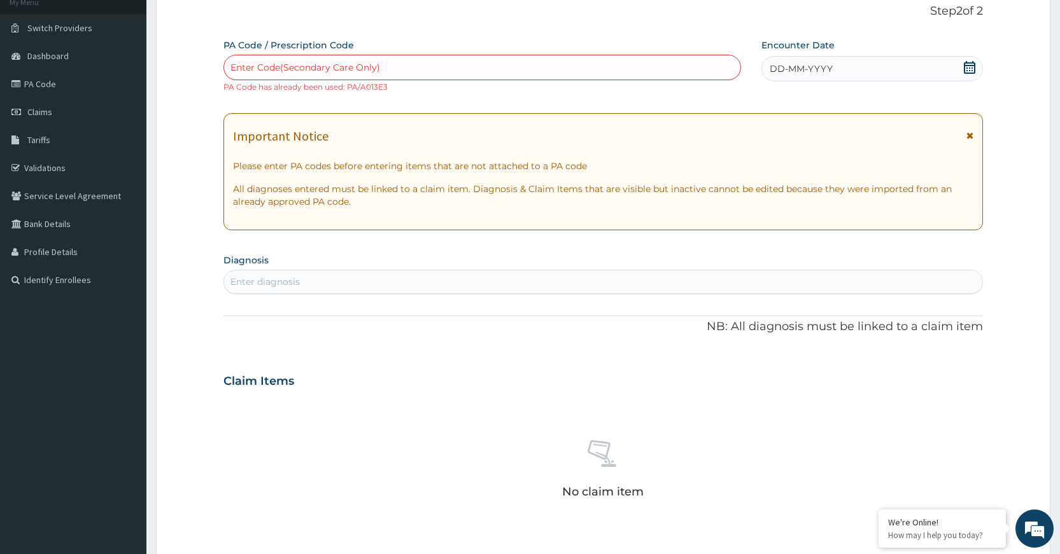
scroll to position [371, 0]
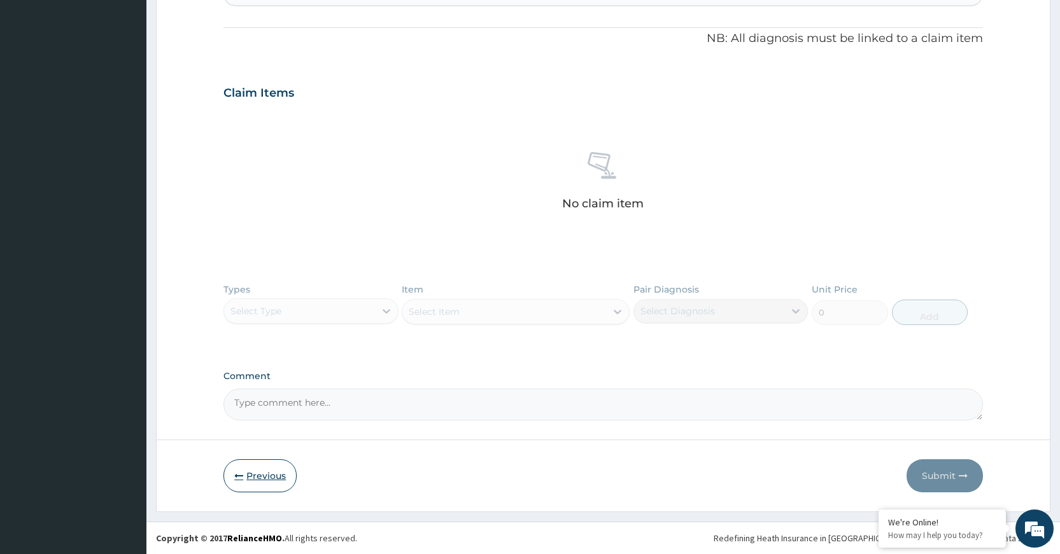
click at [262, 467] on button "Previous" at bounding box center [259, 476] width 73 height 33
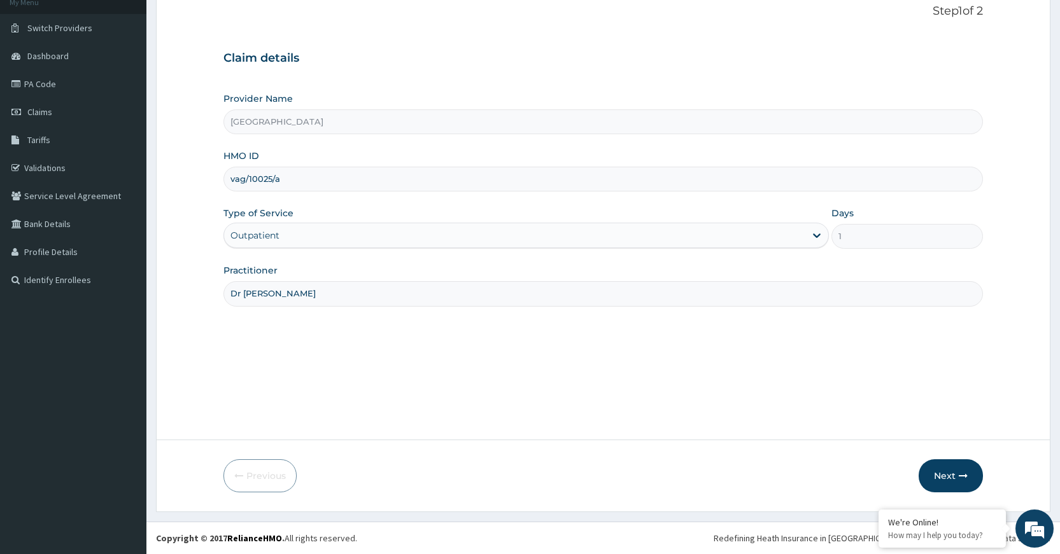
click at [316, 183] on input "vag/10025/a" at bounding box center [602, 179] width 759 height 25
type input "v"
paste input "clm/10029/b"
type input "clm/10029/b"
click at [951, 479] on button "Next" at bounding box center [950, 476] width 64 height 33
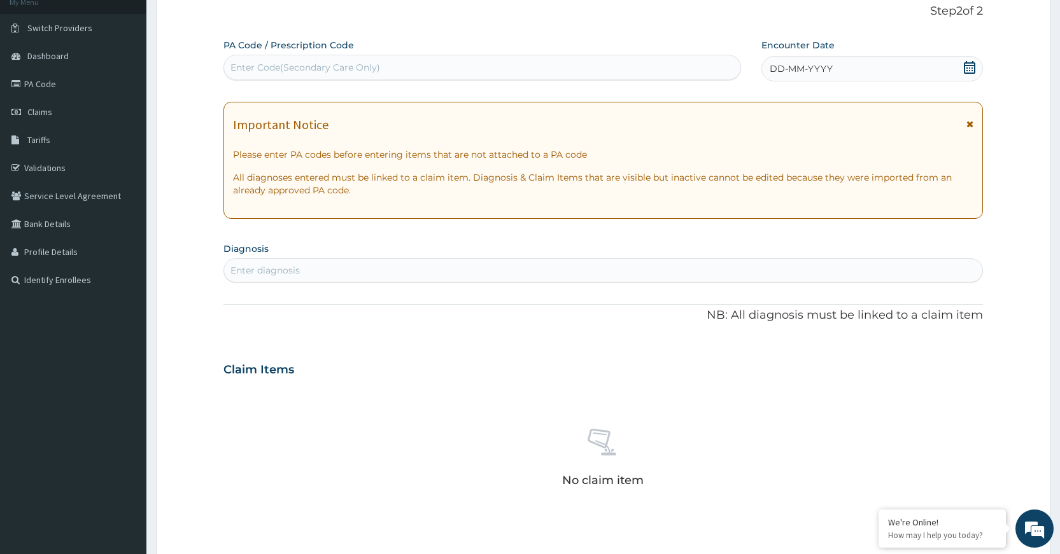
click at [422, 68] on div "Enter Code(Secondary Care Only)" at bounding box center [482, 67] width 516 height 20
paste input "PA/086F04"
type input "PA/086F04"
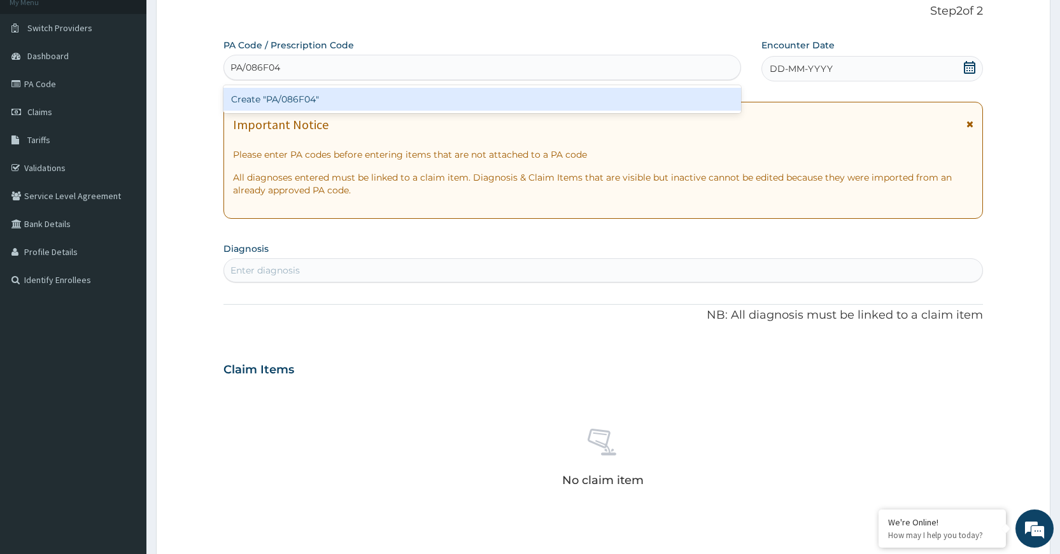
click at [503, 102] on div "Create "PA/086F04"" at bounding box center [481, 99] width 517 height 23
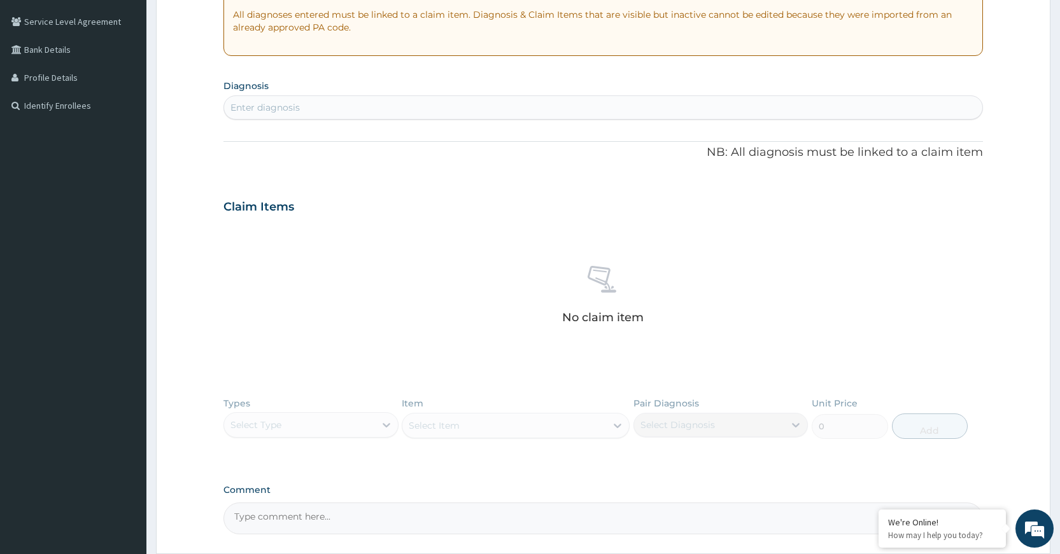
scroll to position [371, 0]
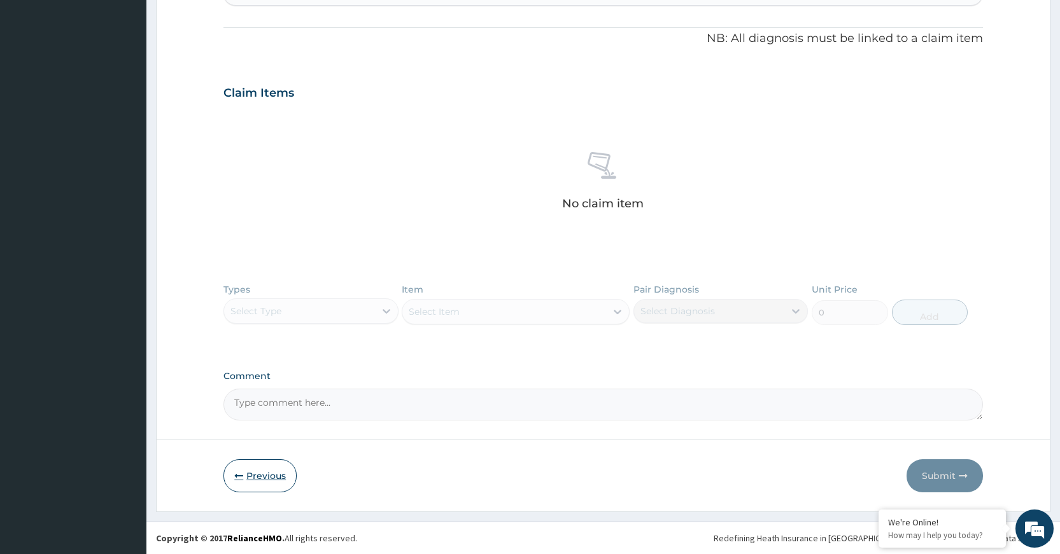
click at [255, 474] on button "Previous" at bounding box center [259, 476] width 73 height 33
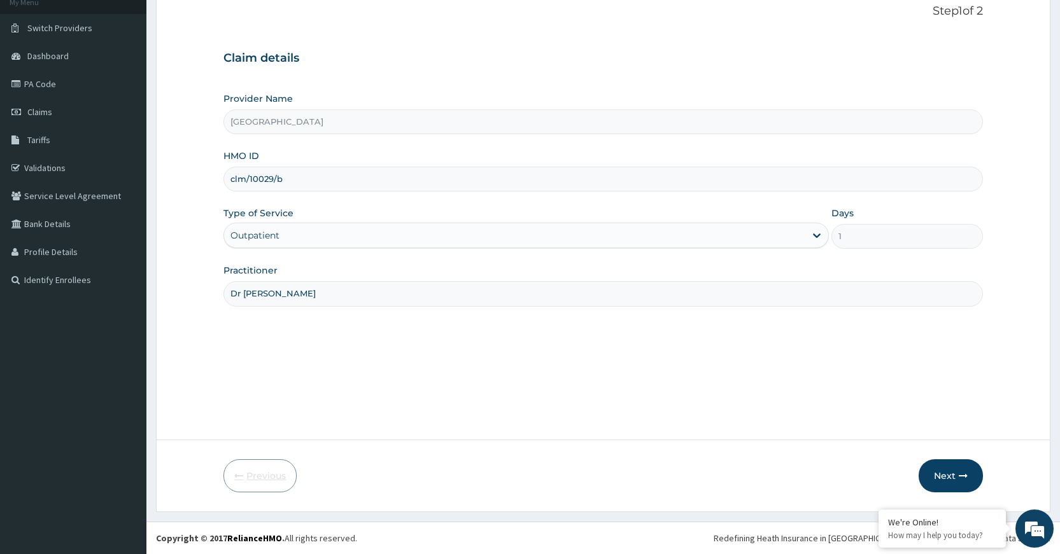
scroll to position [83, 0]
click at [318, 181] on input "clm/10029/b" at bounding box center [602, 179] width 759 height 25
type input "c"
paste input "sfa/14629/a"
type input "sfa/14629/a"
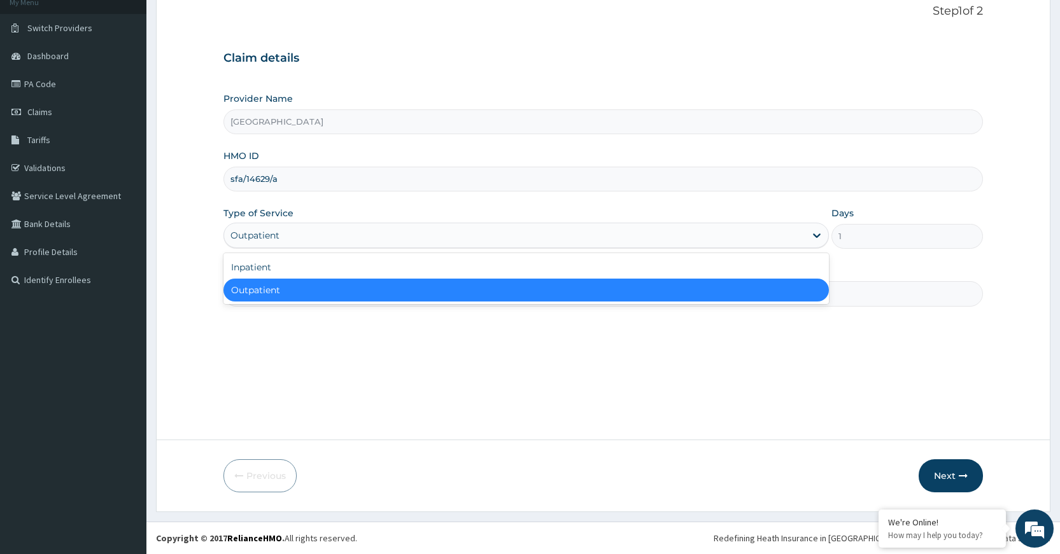
click at [378, 230] on div "Outpatient" at bounding box center [514, 235] width 581 height 20
click at [349, 291] on div "Outpatient" at bounding box center [525, 290] width 605 height 23
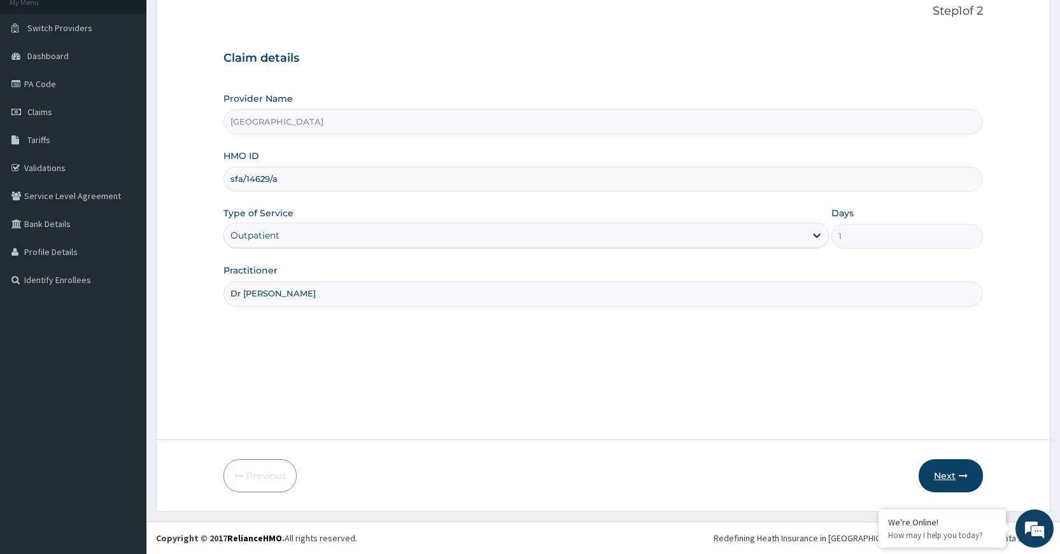
click at [939, 469] on button "Next" at bounding box center [950, 476] width 64 height 33
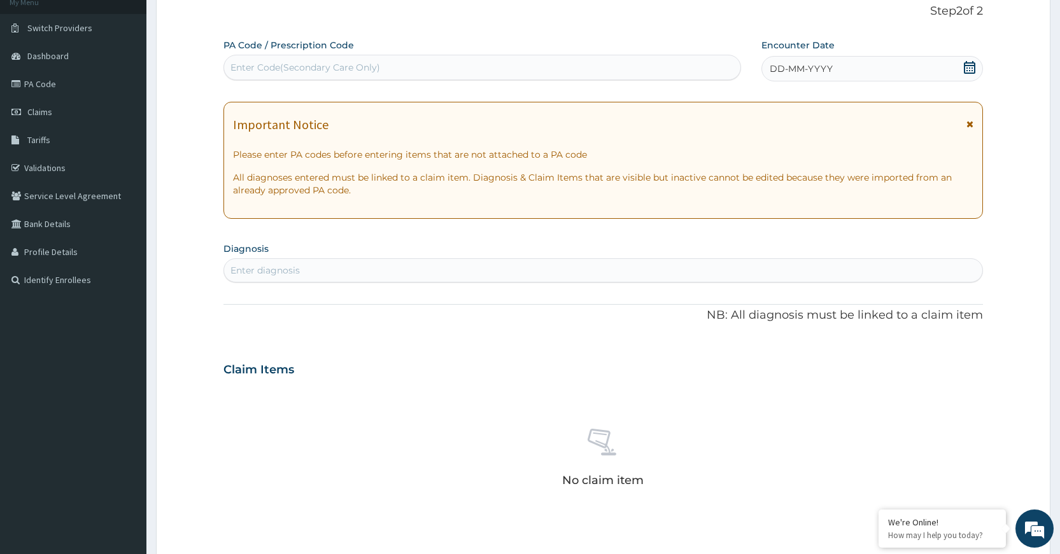
click div "Enter Code(Secondary Care Only)"
paste input "PA/8E7B70"
type input "PA/8E7B70"
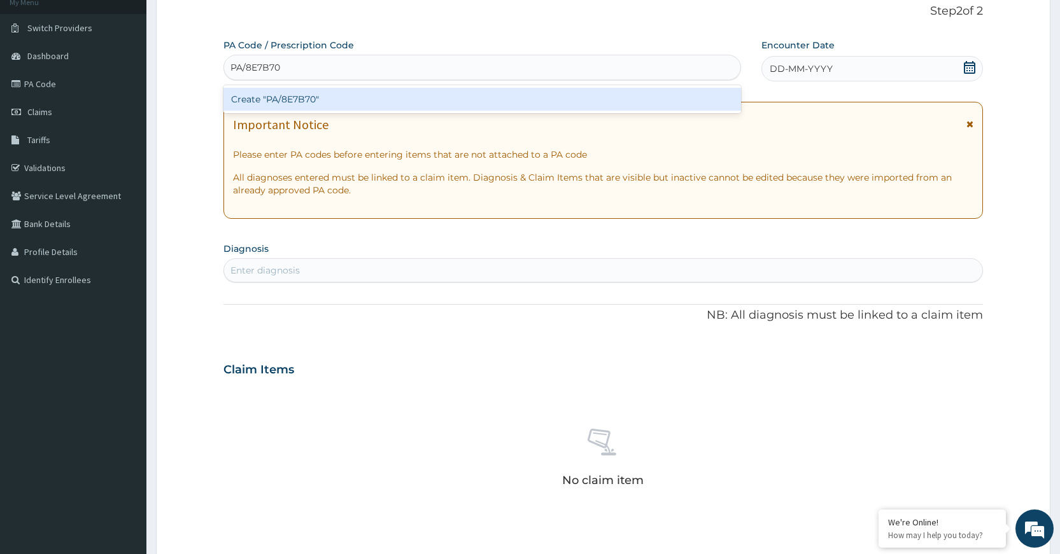
click div "Create "PA/8E7B70""
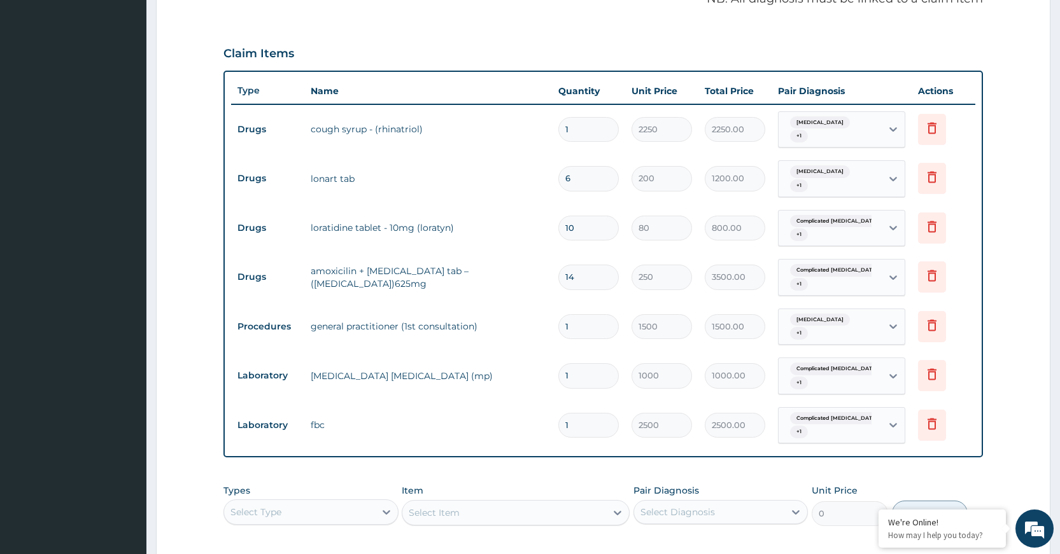
scroll to position [604, 0]
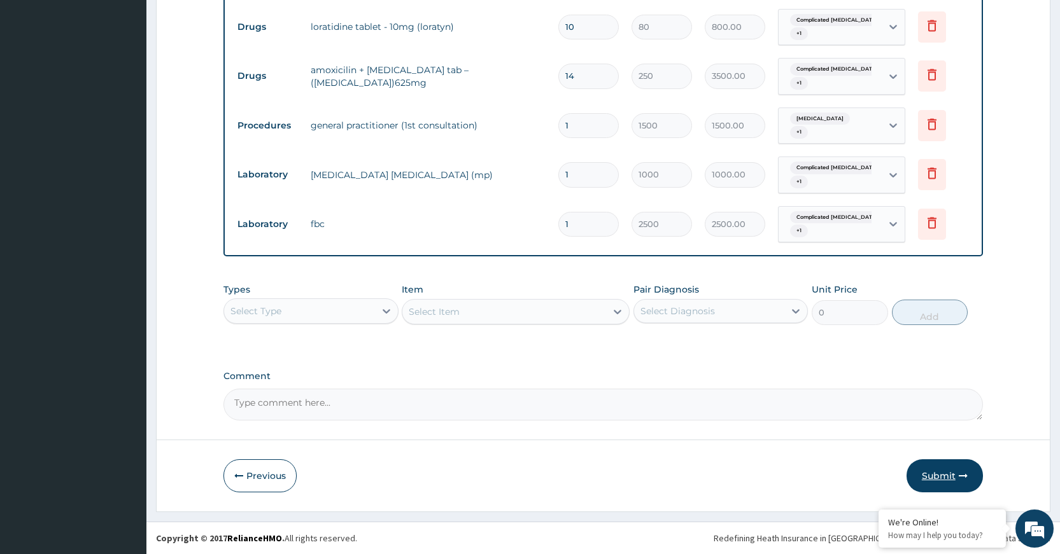
click button "Submit"
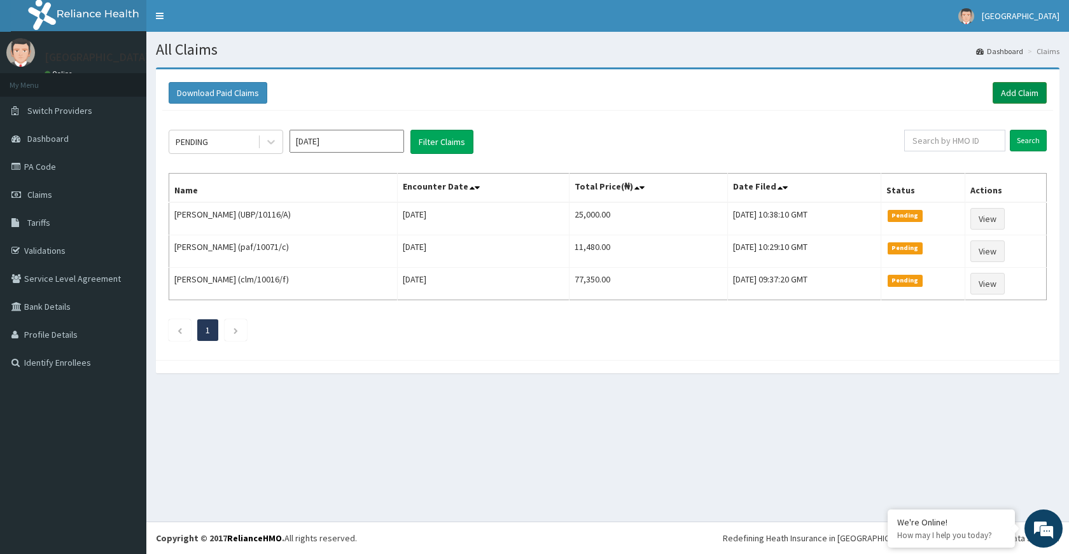
click at [1028, 94] on link "Add Claim" at bounding box center [1020, 93] width 54 height 22
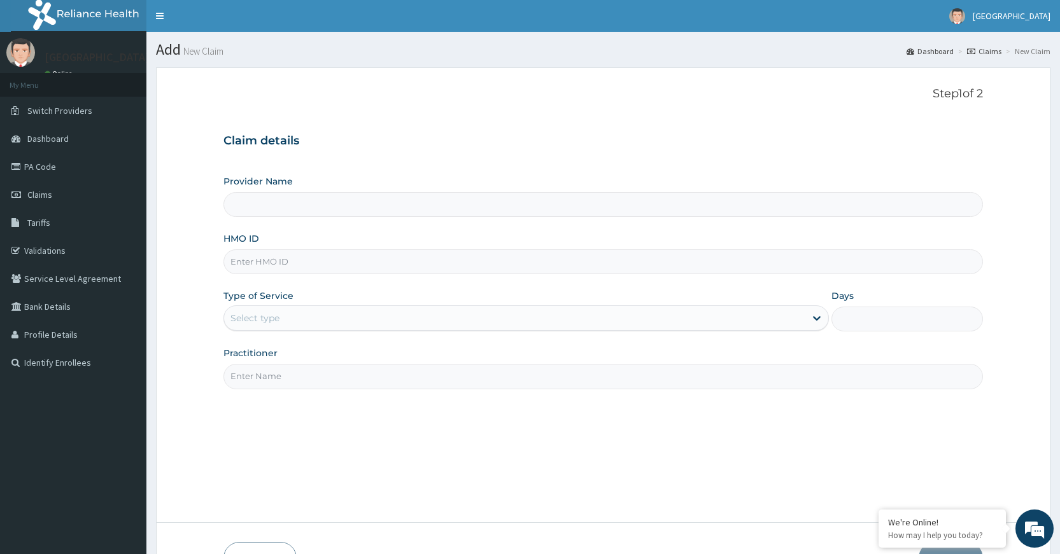
type input "[GEOGRAPHIC_DATA]"
click at [344, 265] on input "HMO ID" at bounding box center [602, 261] width 759 height 25
paste input "ret/46468/a"
type input "ret/46468/a"
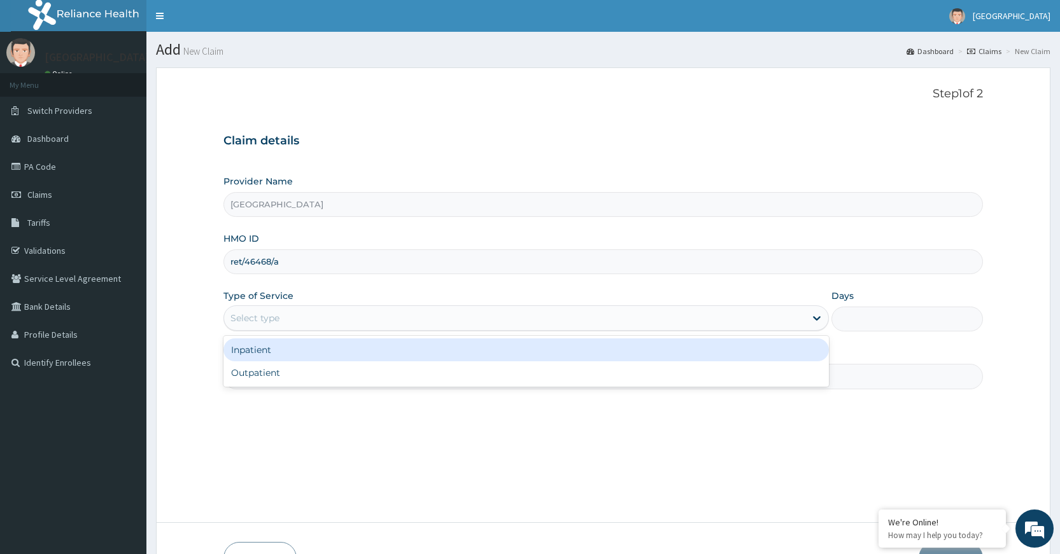
click at [585, 319] on div "Select type" at bounding box center [514, 318] width 581 height 20
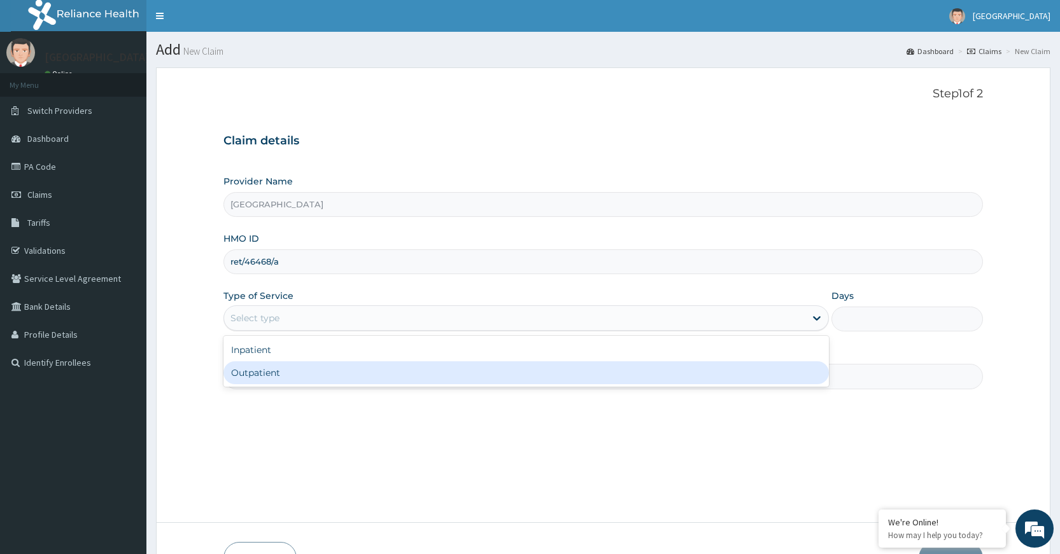
click at [470, 370] on div "Outpatient" at bounding box center [525, 372] width 605 height 23
type input "1"
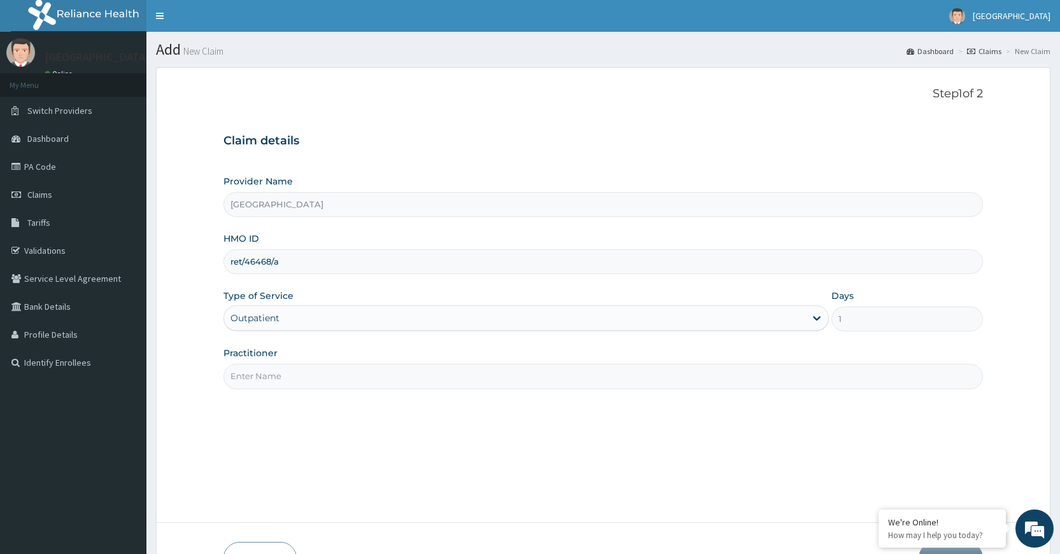
click at [451, 380] on input "Practitioner" at bounding box center [602, 376] width 759 height 25
type input "Dr [PERSON_NAME]"
drag, startPoint x: 601, startPoint y: 430, endPoint x: 650, endPoint y: 411, distance: 52.6
click at [603, 429] on div "Step 1 of 2 Claim details Provider Name DELTA PROCARE HOSPITAL HMO ID ret/46468…" at bounding box center [602, 295] width 759 height 416
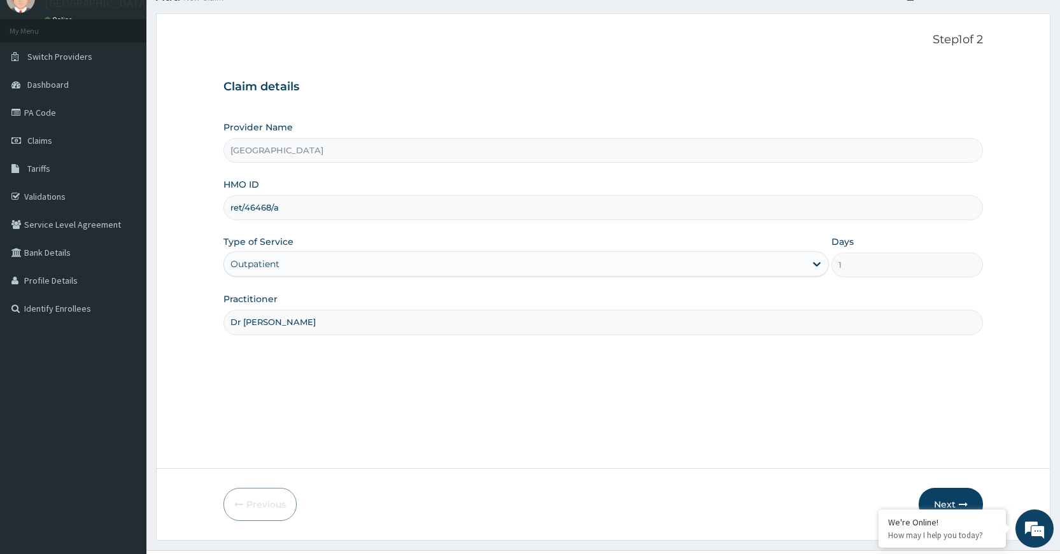
scroll to position [83, 0]
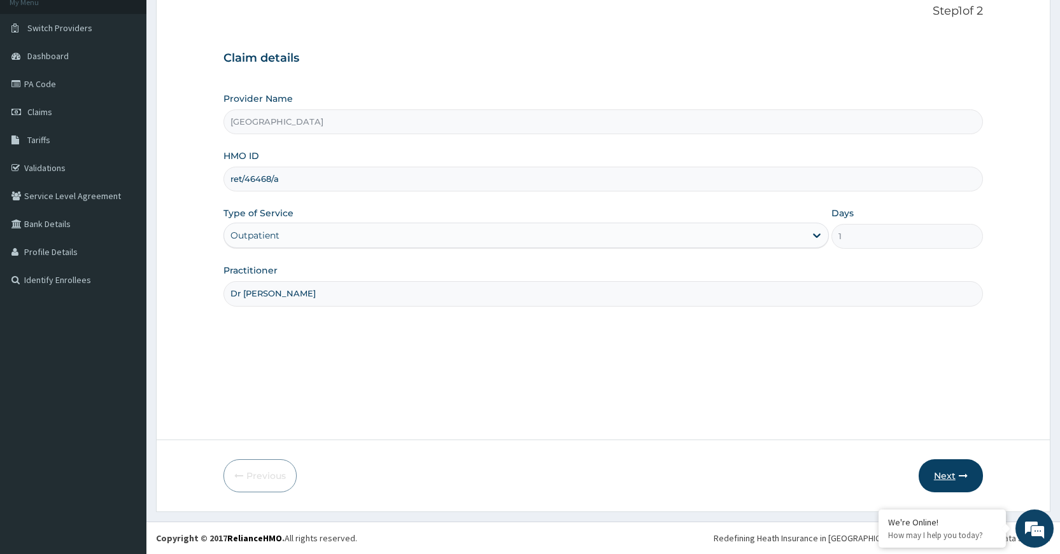
click at [949, 472] on button "Next" at bounding box center [950, 476] width 64 height 33
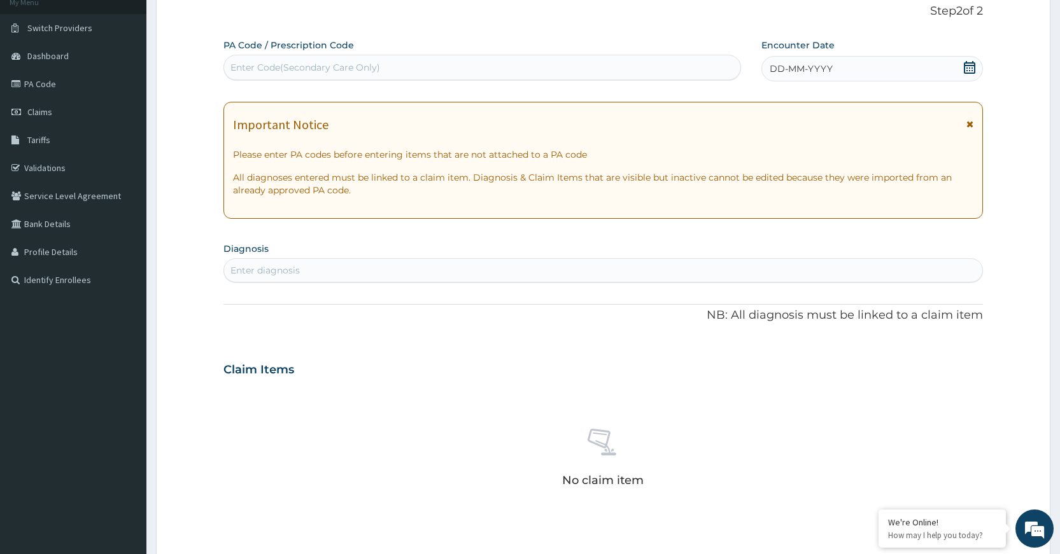
click at [350, 69] on div "Enter Code(Secondary Care Only)" at bounding box center [305, 67] width 150 height 13
paste input "PA/44836F"
type input "PA/44836F"
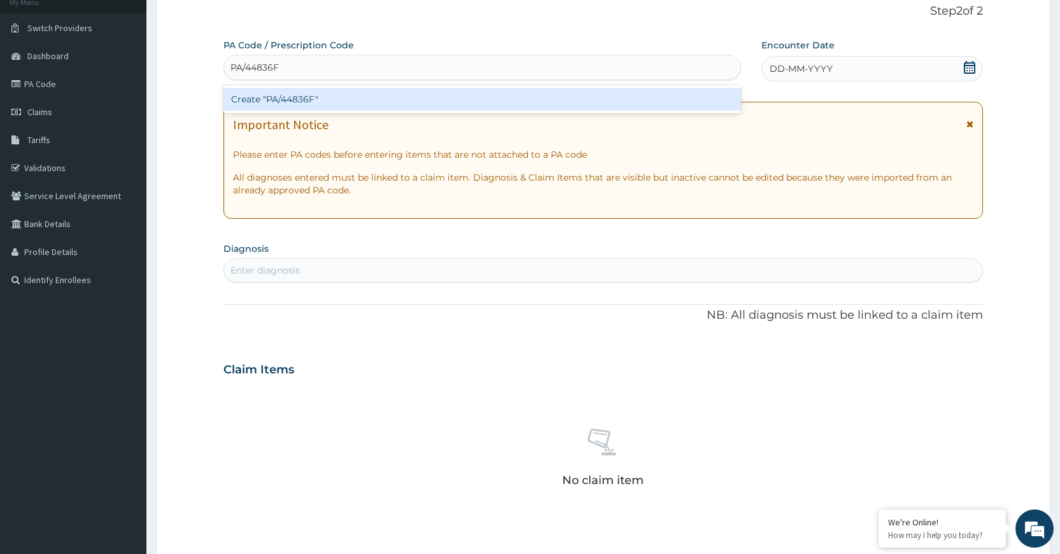
click at [479, 100] on div "Create "PA/44836F"" at bounding box center [481, 99] width 517 height 23
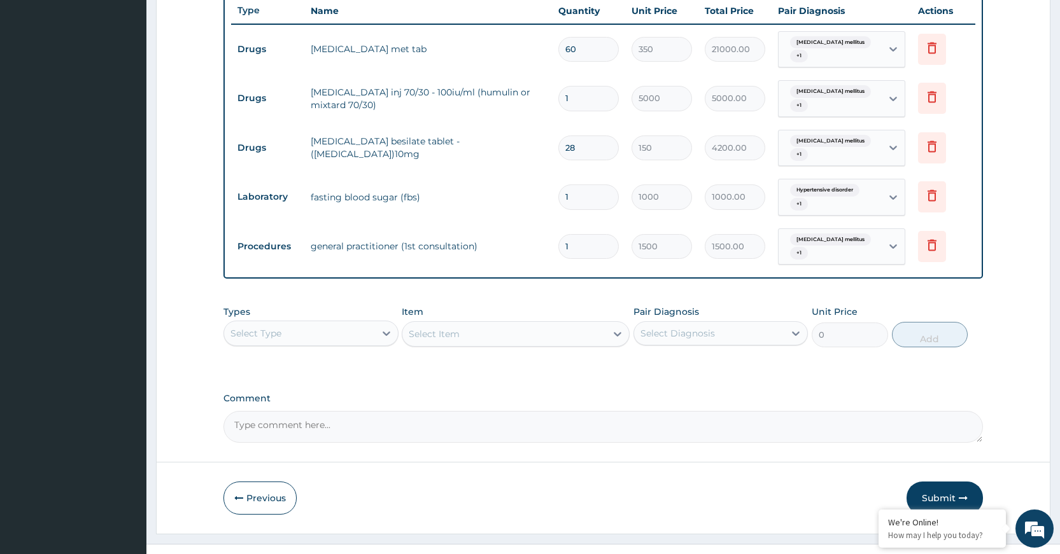
scroll to position [484, 0]
drag, startPoint x: 940, startPoint y: 471, endPoint x: 928, endPoint y: 472, distance: 12.1
click at [934, 481] on button "Submit" at bounding box center [944, 497] width 76 height 33
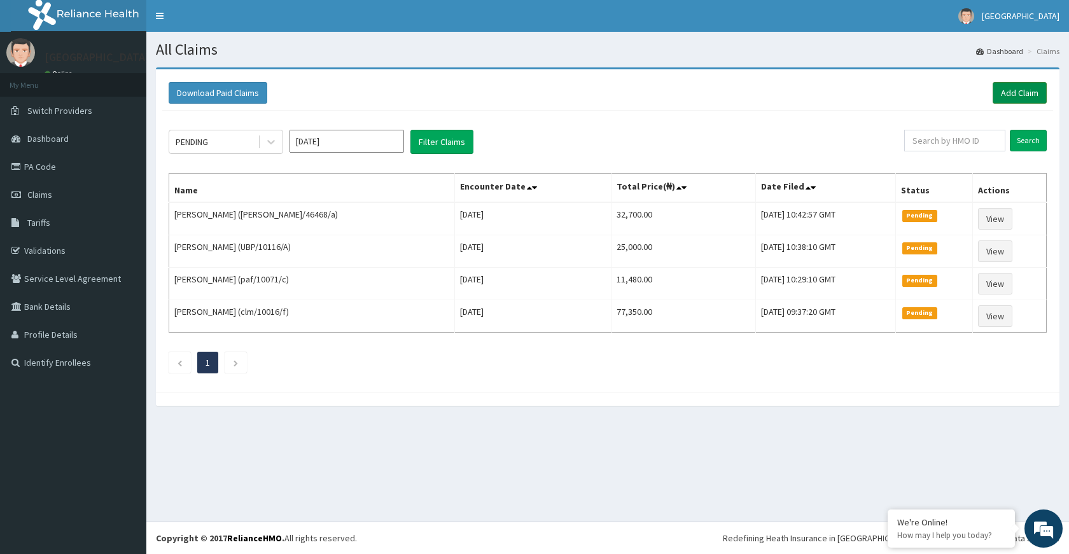
click at [1026, 90] on link "Add Claim" at bounding box center [1020, 93] width 54 height 22
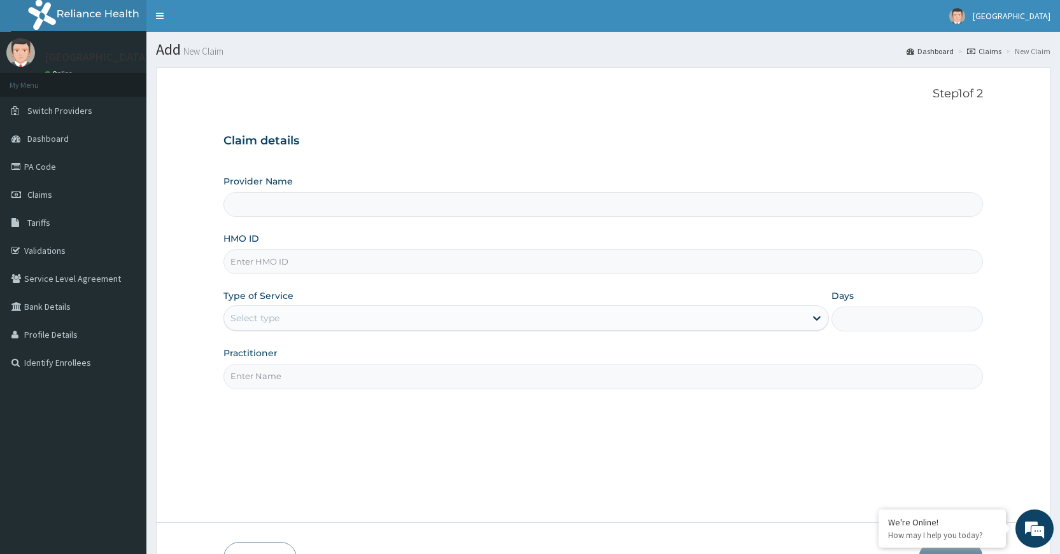
type input "[GEOGRAPHIC_DATA]"
click at [431, 263] on input "HMO ID" at bounding box center [602, 261] width 759 height 25
paste input "cyu/10022/b"
type input "cyu/10022/b"
click at [486, 312] on div "Select type" at bounding box center [514, 318] width 581 height 20
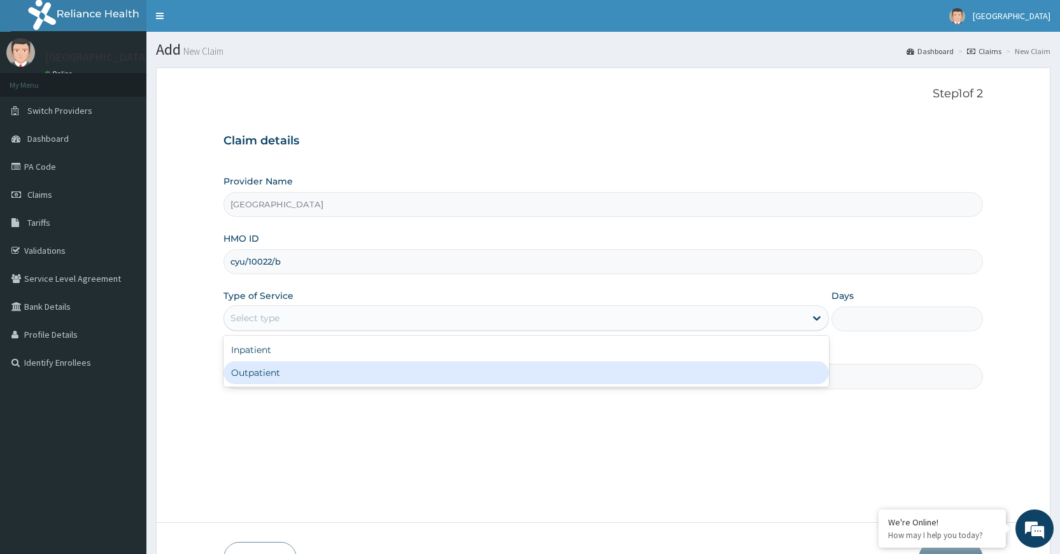
click at [306, 374] on div "Outpatient" at bounding box center [525, 372] width 605 height 23
type input "1"
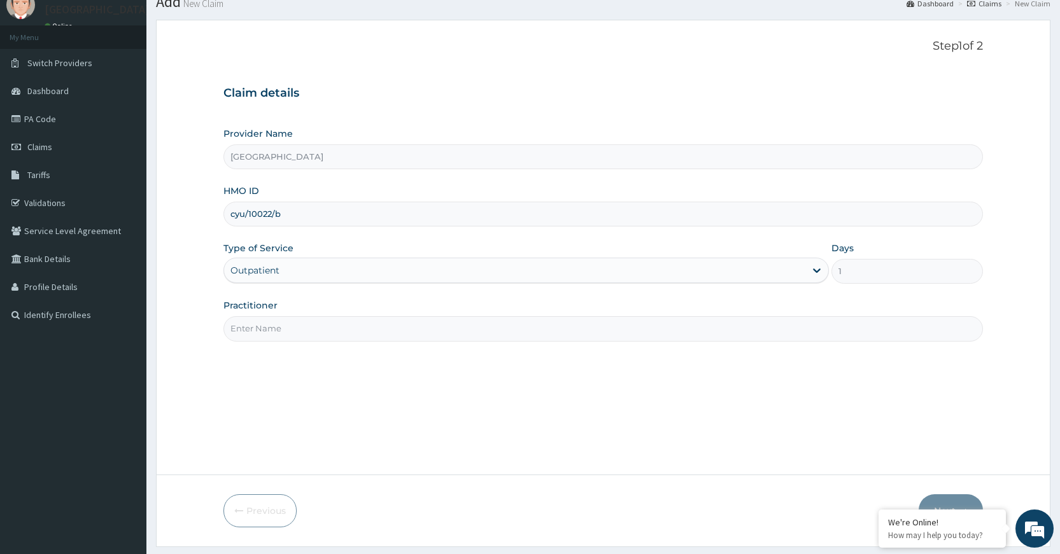
scroll to position [83, 0]
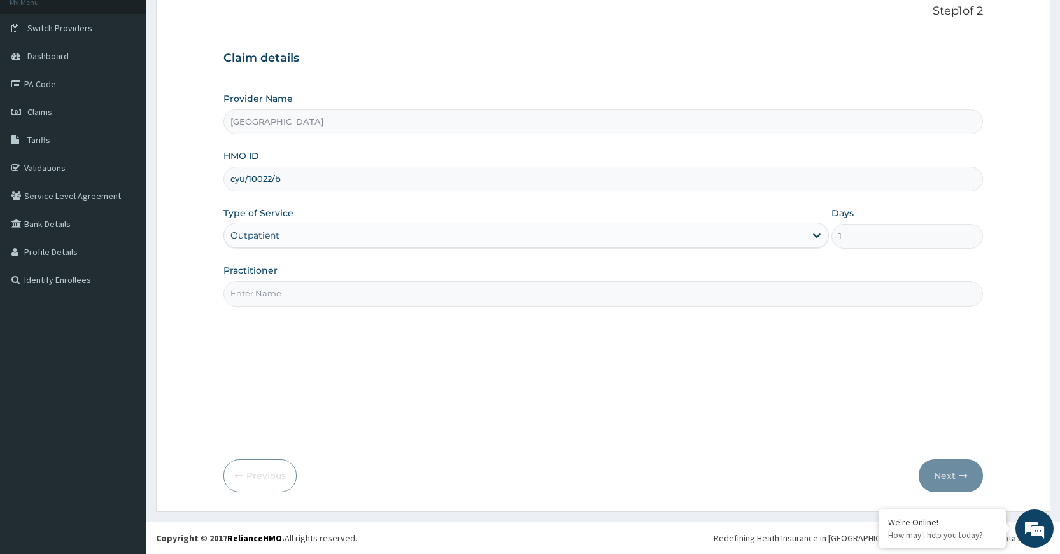
drag, startPoint x: 402, startPoint y: 296, endPoint x: 392, endPoint y: 313, distance: 20.0
click at [404, 301] on input "Practitioner" at bounding box center [602, 293] width 759 height 25
type input "Dr [PERSON_NAME]"
click at [934, 466] on button "Next" at bounding box center [950, 476] width 64 height 33
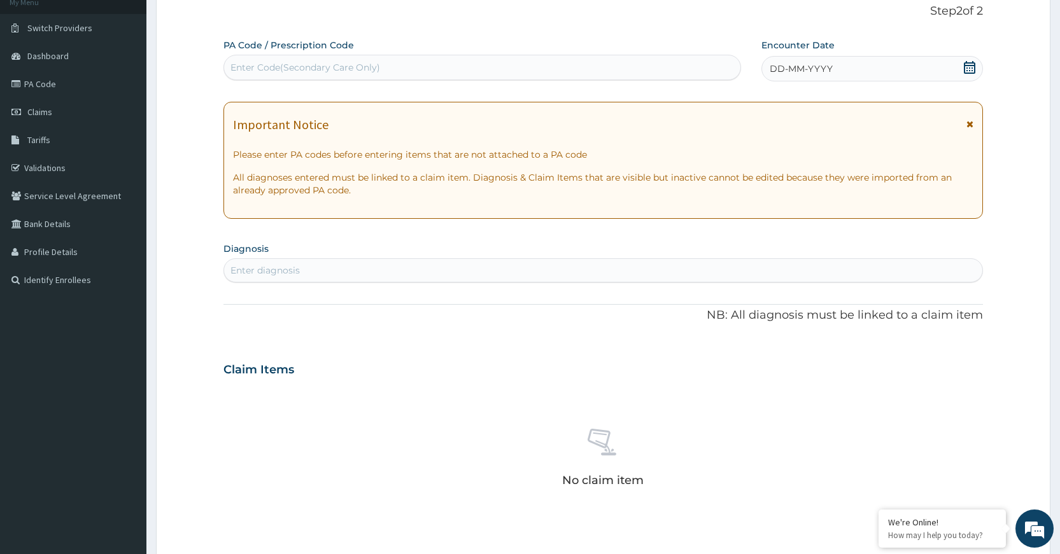
click at [435, 59] on div "Enter Code(Secondary Care Only)" at bounding box center [482, 67] width 516 height 20
paste input "PA/9288C1"
type input "PA/9288C1"
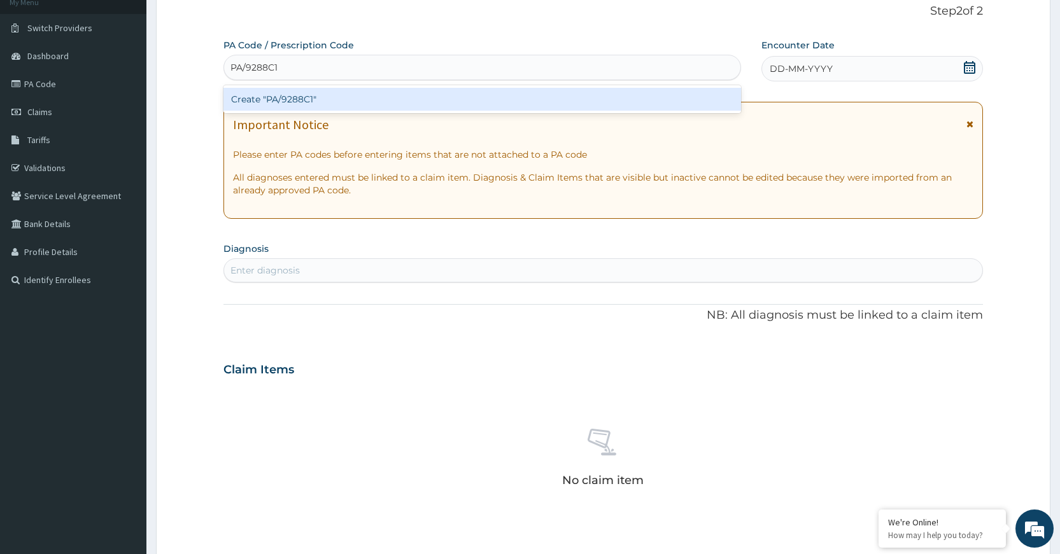
click at [489, 109] on div "Create "PA/9288C1"" at bounding box center [481, 99] width 517 height 23
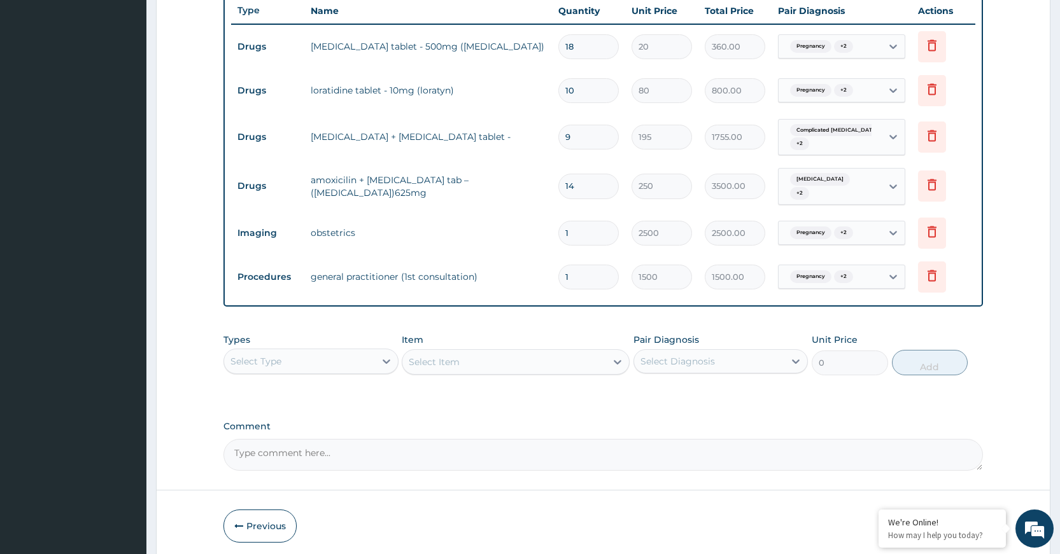
scroll to position [533, 0]
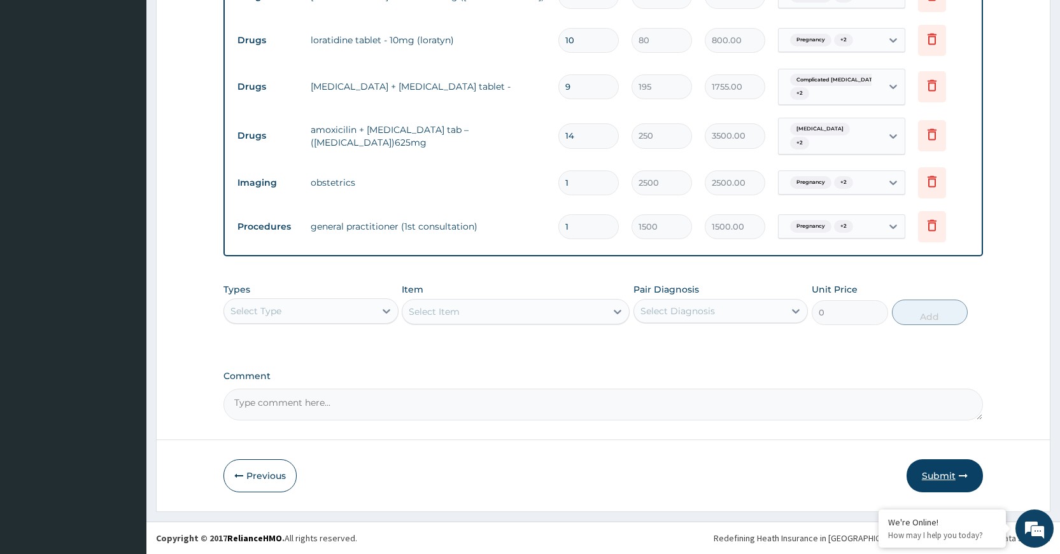
click at [941, 470] on button "Submit" at bounding box center [944, 476] width 76 height 33
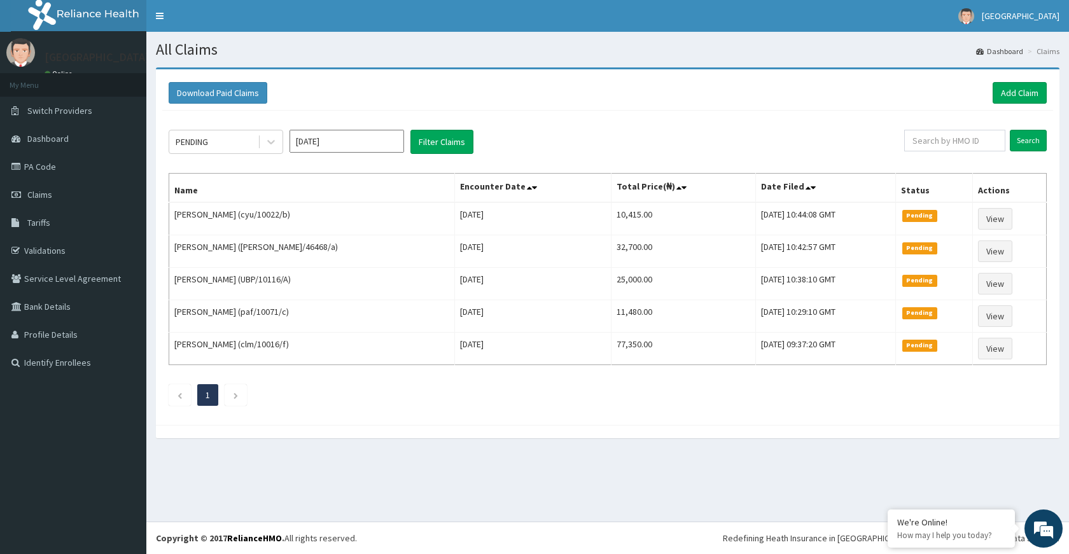
click at [1010, 80] on div "Download Paid Claims Add Claim" at bounding box center [607, 93] width 891 height 35
click at [1016, 96] on link "Add Claim" at bounding box center [1020, 93] width 54 height 22
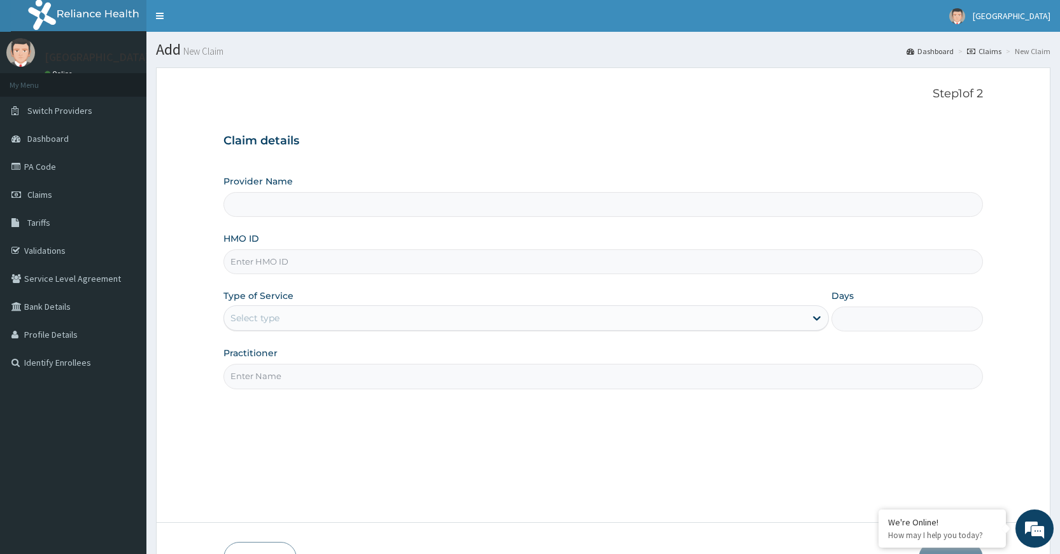
type input "[GEOGRAPHIC_DATA]"
click at [359, 257] on input "HMO ID" at bounding box center [602, 261] width 759 height 25
paste input "gim/10035/a"
type input "gim/10035/a"
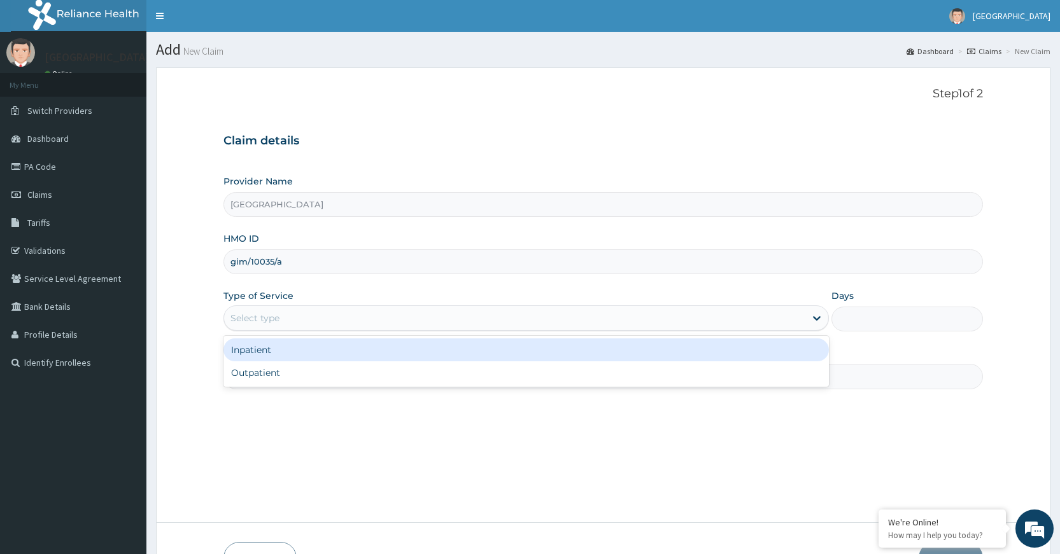
click at [374, 314] on div "Select type" at bounding box center [514, 318] width 581 height 20
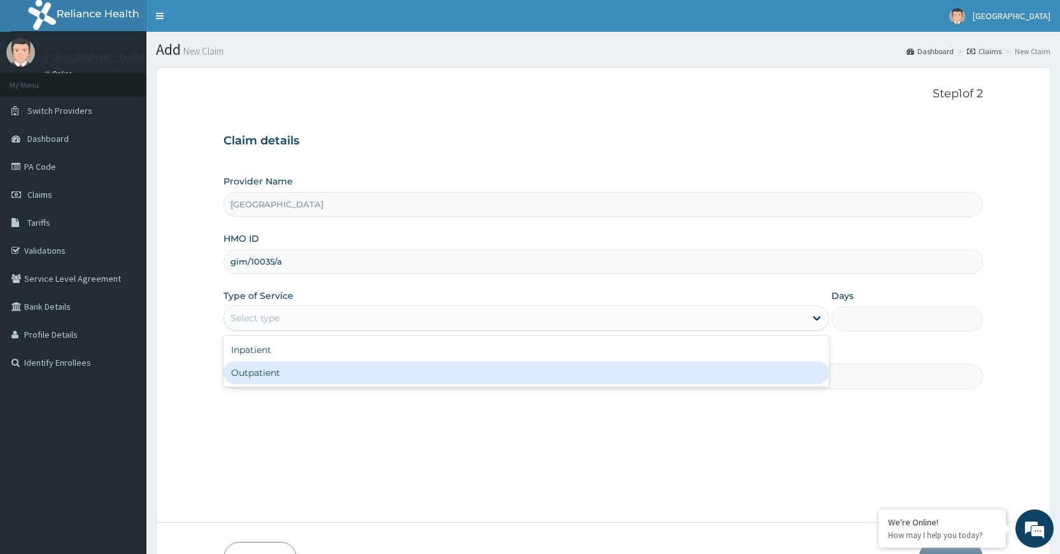
click at [379, 372] on div "Outpatient" at bounding box center [525, 372] width 605 height 23
type input "1"
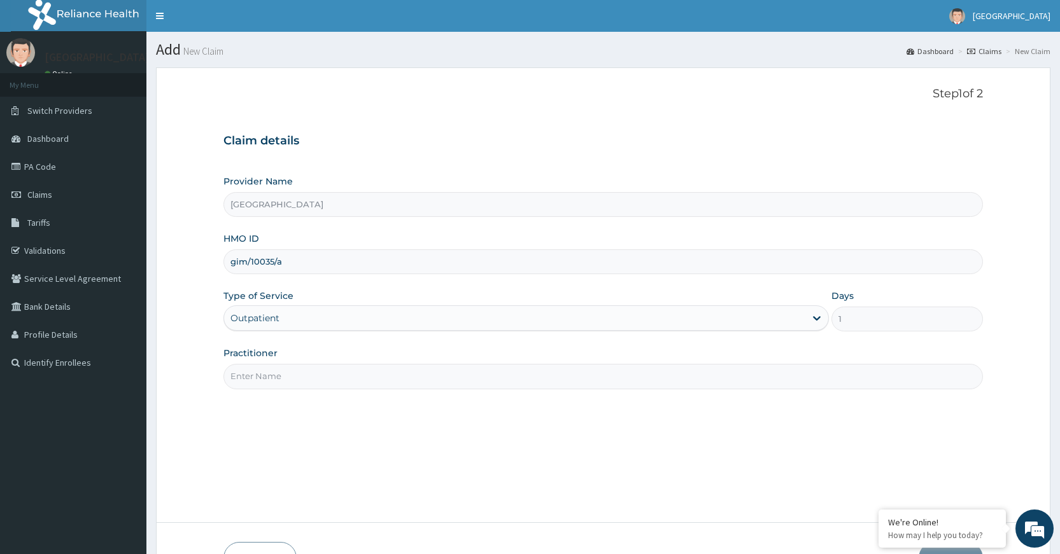
click at [370, 365] on input "Practitioner" at bounding box center [602, 376] width 759 height 25
type input "Dr [PERSON_NAME]"
drag, startPoint x: 539, startPoint y: 465, endPoint x: 545, endPoint y: 457, distance: 10.1
click at [544, 458] on div "Step 1 of 2 Claim details Provider Name DELTA PROCARE HOSPITAL HMO ID gim/10035…" at bounding box center [602, 295] width 759 height 416
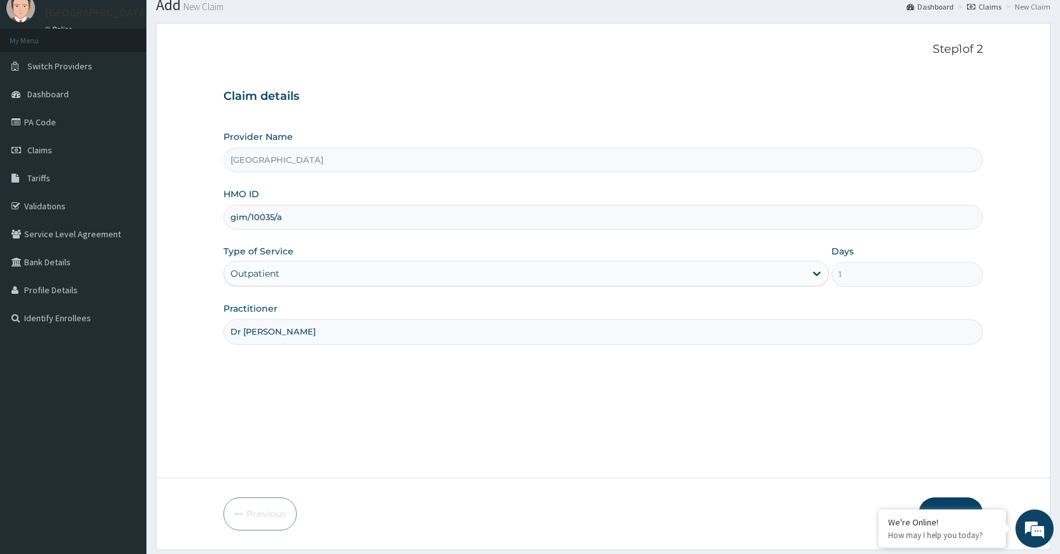
scroll to position [83, 0]
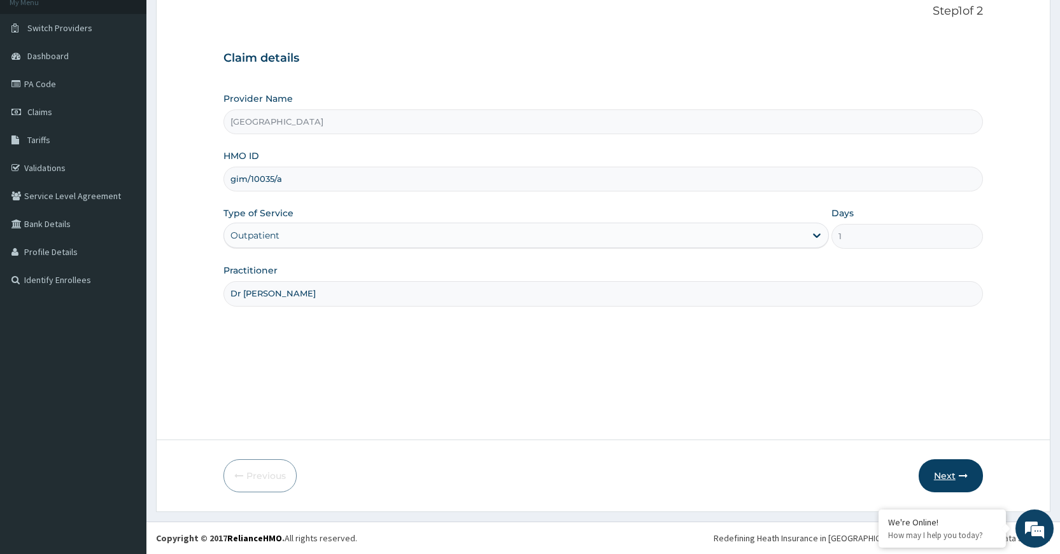
click at [938, 474] on button "Next" at bounding box center [950, 476] width 64 height 33
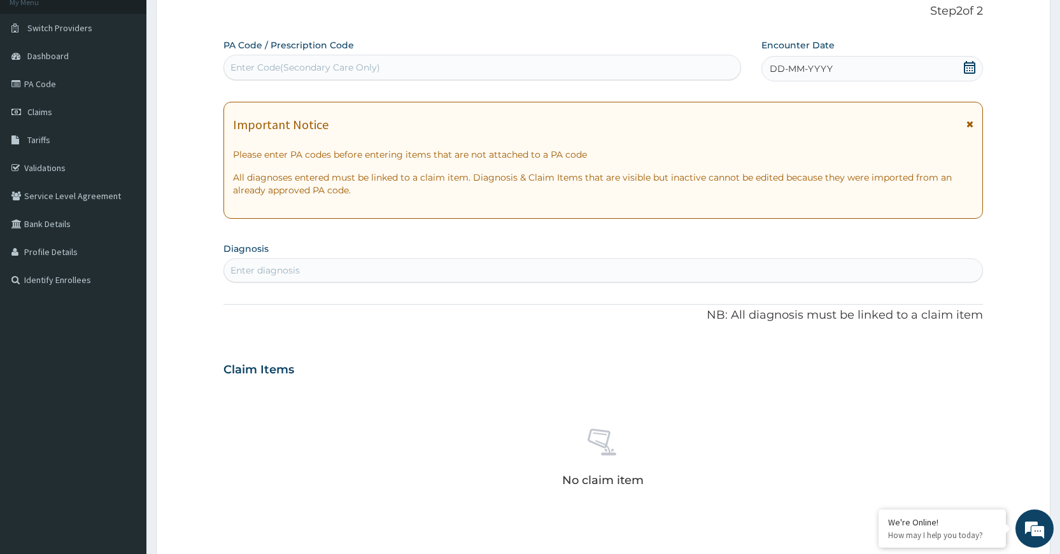
click at [336, 60] on div "Enter Code(Secondary Care Only)" at bounding box center [482, 67] width 516 height 20
paste input "PA/4AF3FC"
type input "PA/4AF3FC"
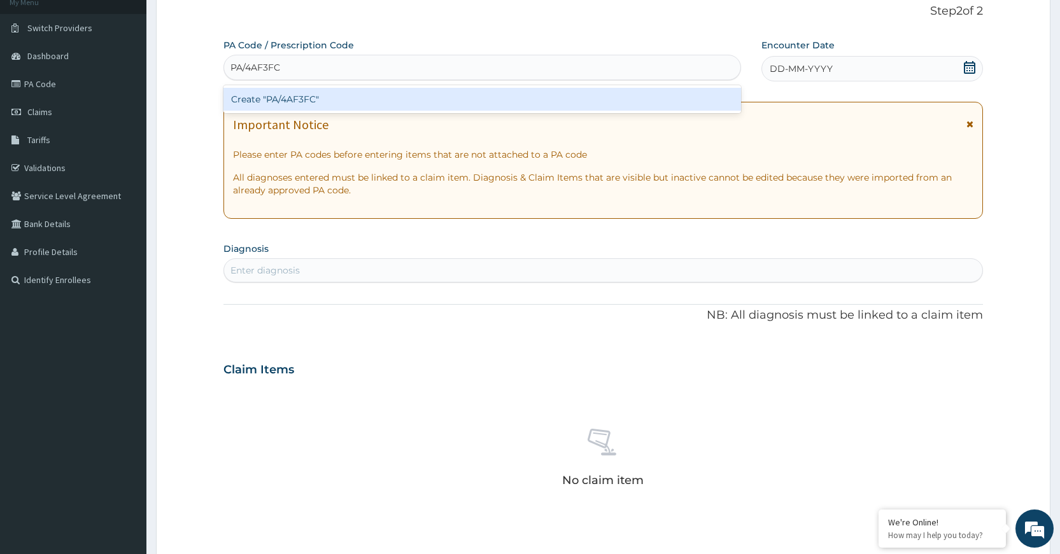
click at [530, 94] on div "Create "PA/4AF3FC"" at bounding box center [481, 99] width 517 height 23
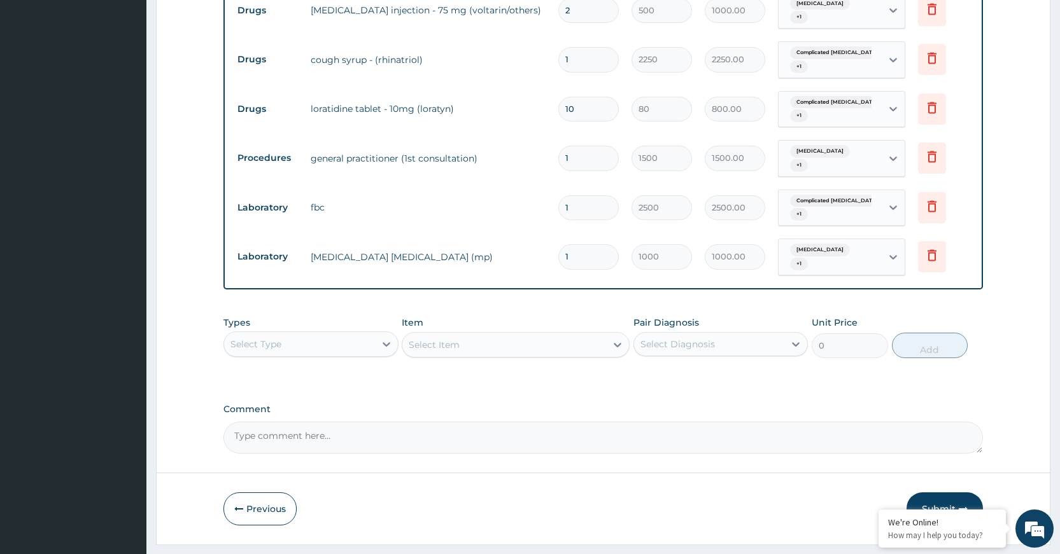
scroll to position [752, 0]
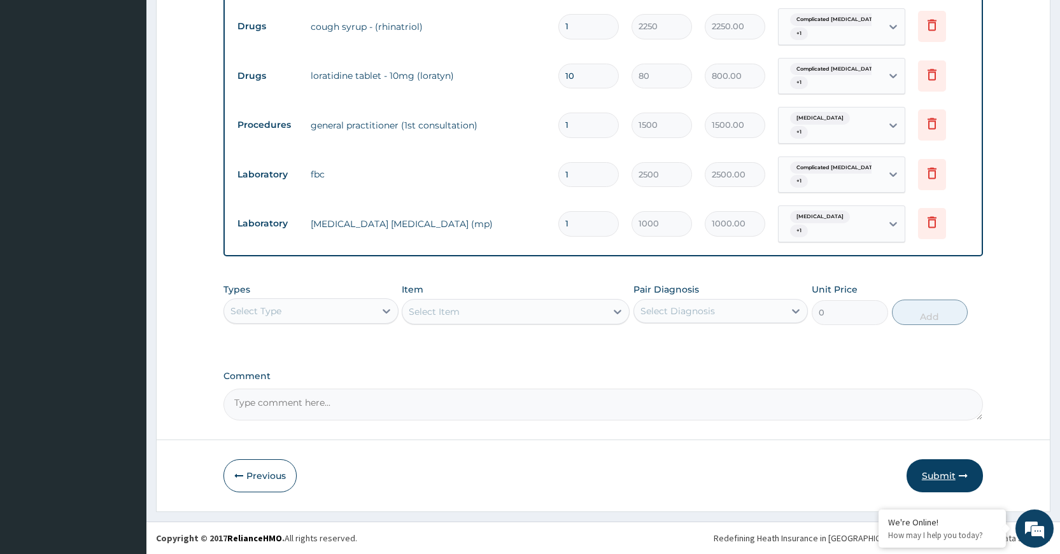
click at [922, 476] on button "Submit" at bounding box center [944, 476] width 76 height 33
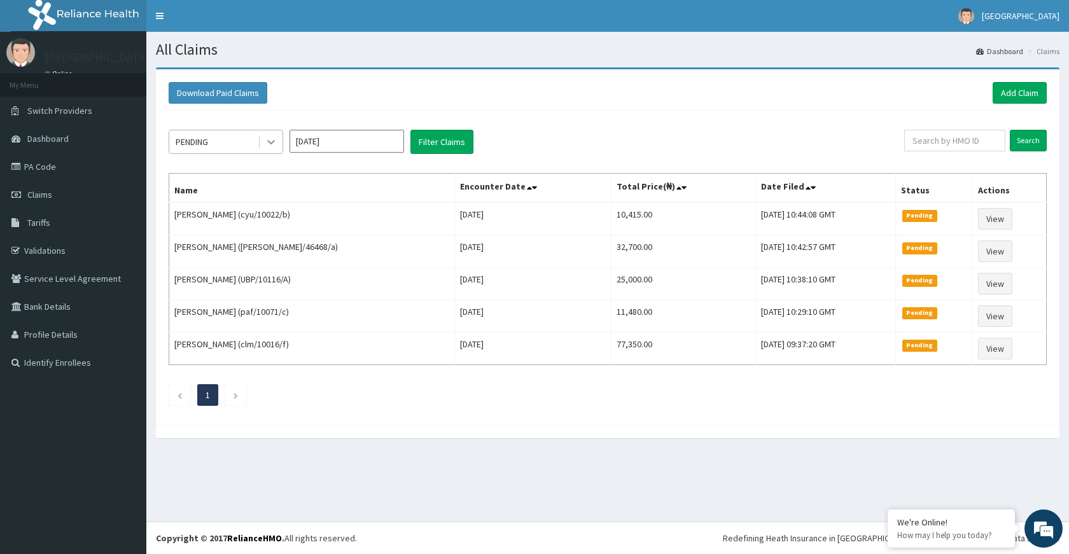
click at [268, 142] on icon at bounding box center [271, 143] width 8 height 4
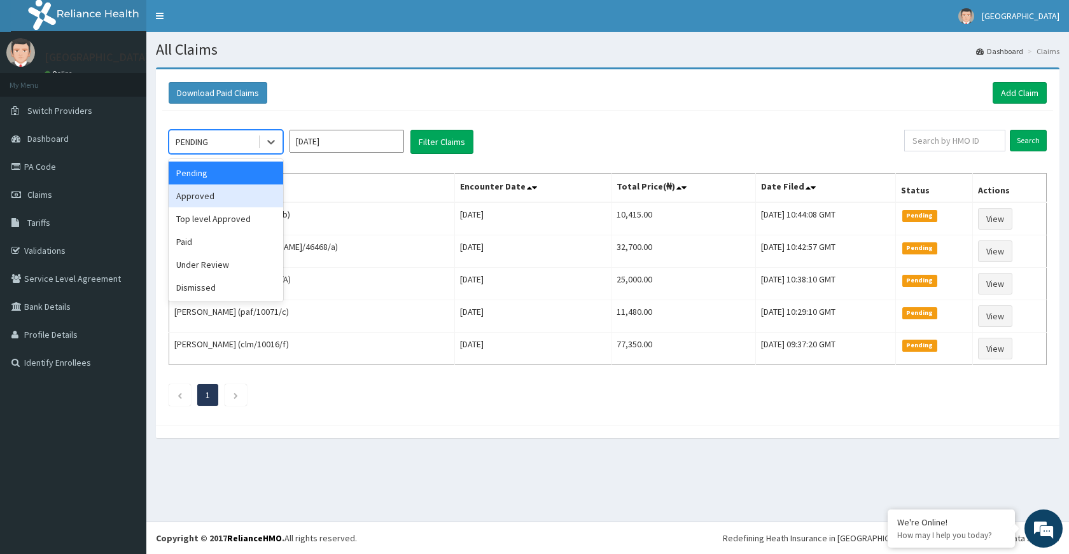
click at [247, 189] on div "Approved" at bounding box center [226, 196] width 115 height 23
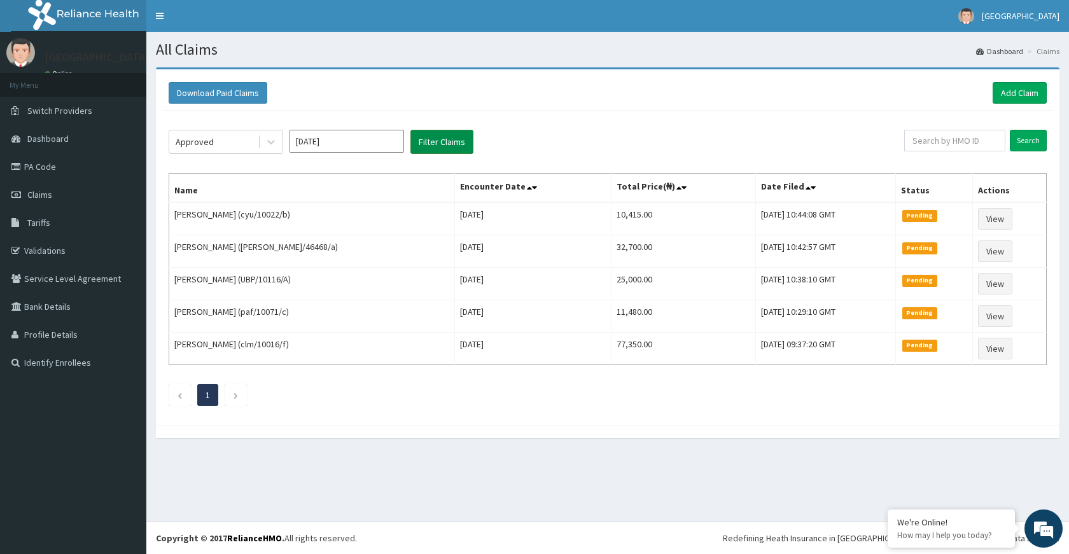
click at [449, 144] on button "Filter Claims" at bounding box center [442, 142] width 63 height 24
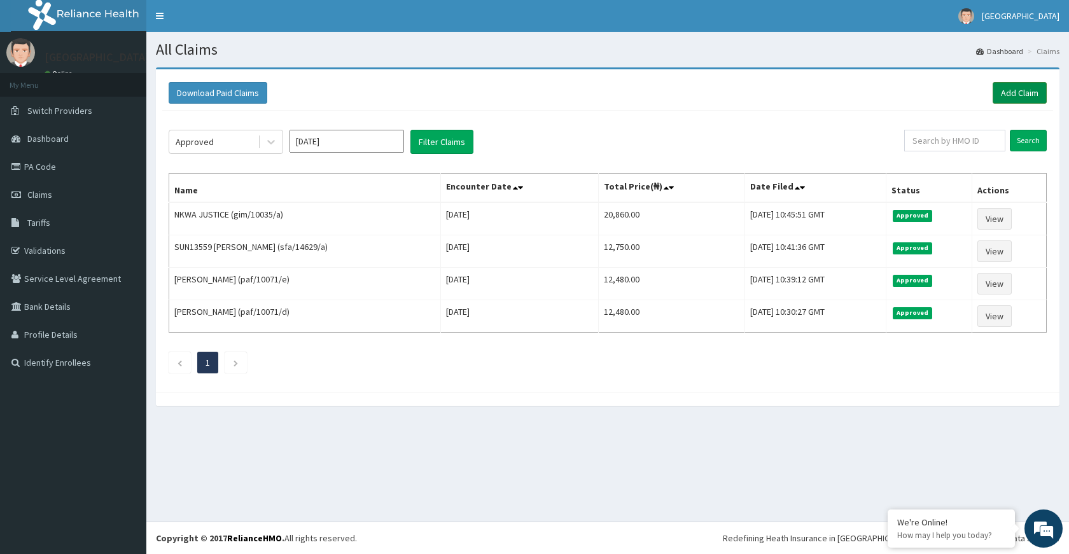
click at [1013, 95] on link "Add Claim" at bounding box center [1020, 93] width 54 height 22
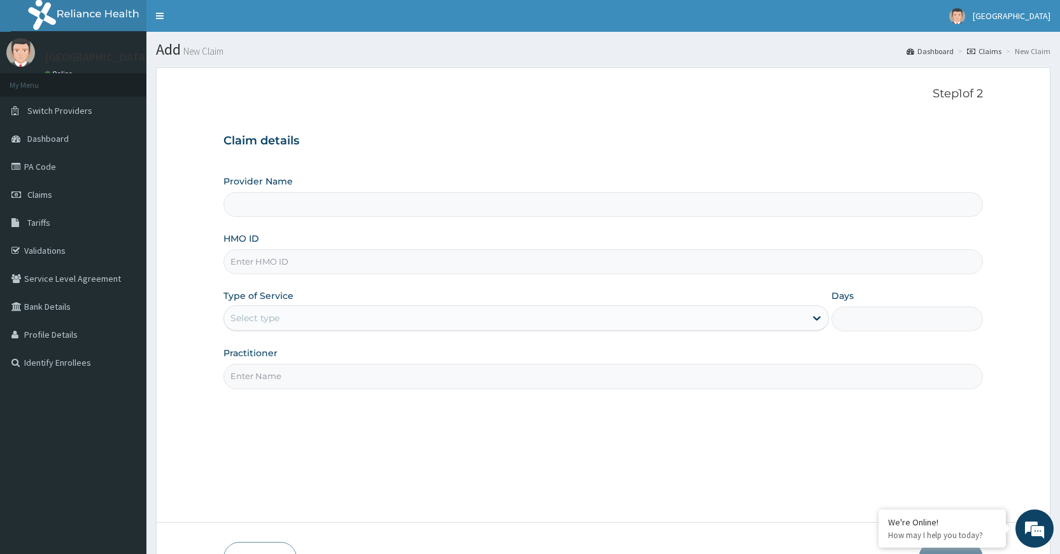
type input "[GEOGRAPHIC_DATA]"
click at [356, 244] on div "HMO ID" at bounding box center [602, 253] width 759 height 42
click at [351, 255] on input "HMO ID" at bounding box center [602, 261] width 759 height 25
paste input "[PERSON_NAME]/10026/a"
type input "[PERSON_NAME]/10026/a"
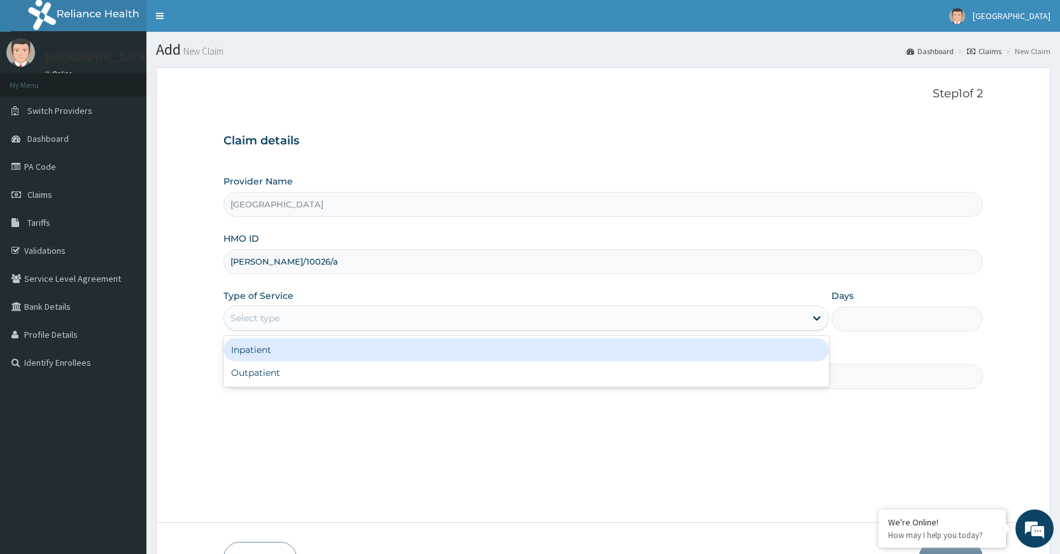
click at [398, 310] on div "Select type" at bounding box center [514, 318] width 581 height 20
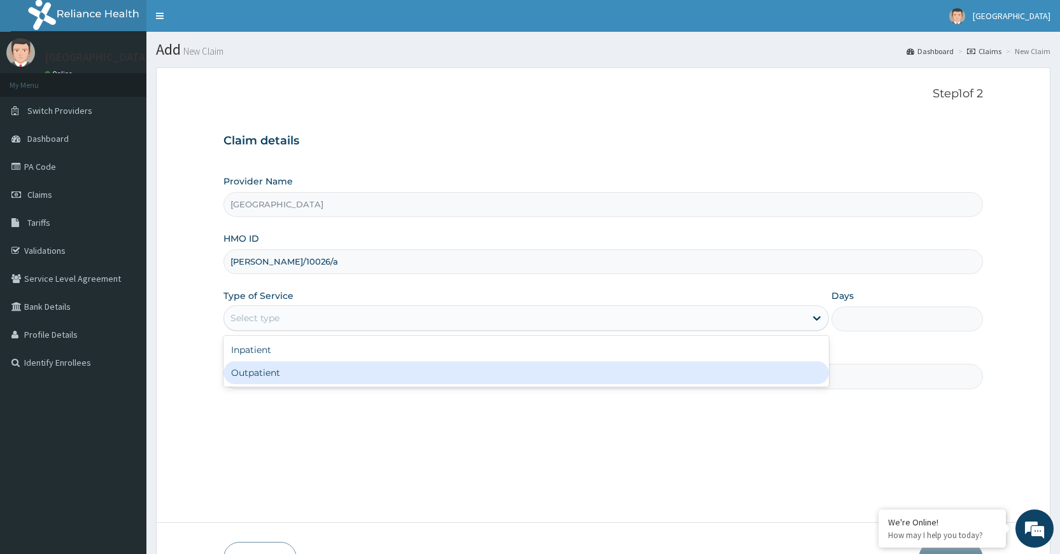
click at [356, 381] on div "Outpatient" at bounding box center [525, 372] width 605 height 23
type input "1"
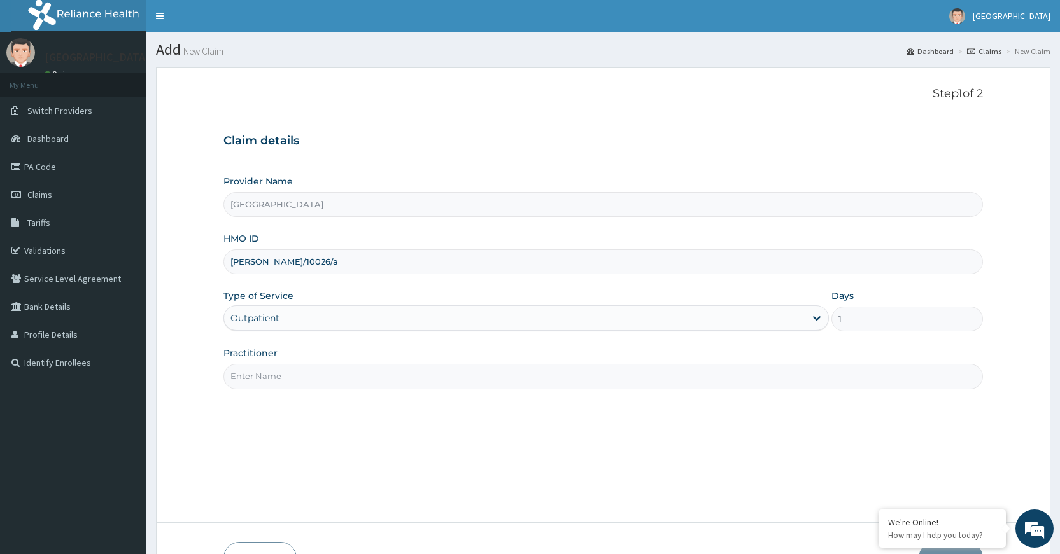
click at [356, 381] on input "Practitioner" at bounding box center [602, 376] width 759 height 25
type input "Dr [PERSON_NAME]"
click at [463, 454] on div "Step 1 of 2 Claim details Provider Name DELTA PROCARE HOSPITAL HMO ID [PERSON_N…" at bounding box center [602, 295] width 759 height 416
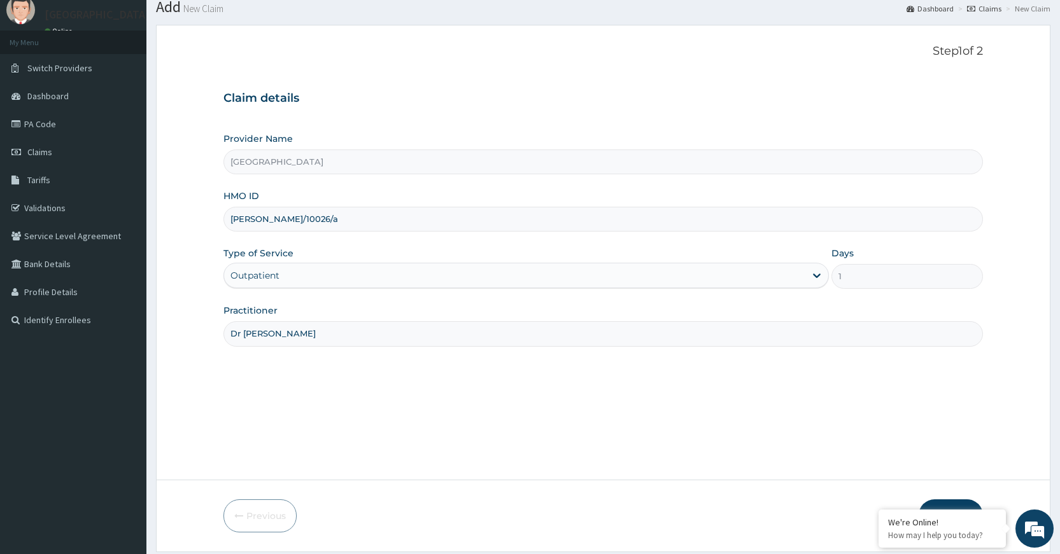
scroll to position [83, 0]
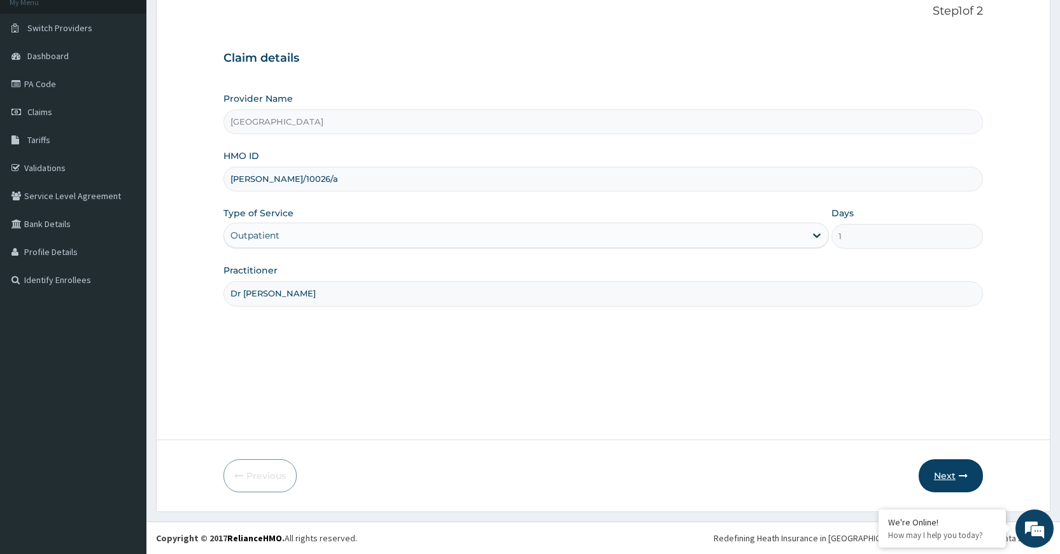
click at [940, 479] on button "Next" at bounding box center [950, 476] width 64 height 33
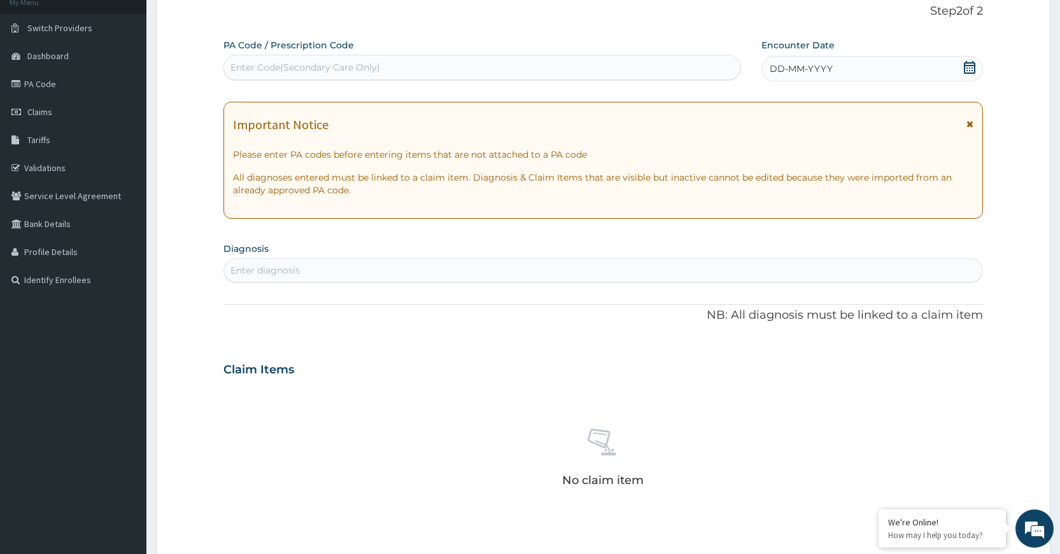
click at [312, 65] on div "Enter Code(Secondary Care Only)" at bounding box center [305, 67] width 150 height 13
paste input "PA/4C6261"
type input "PA/4C6261"
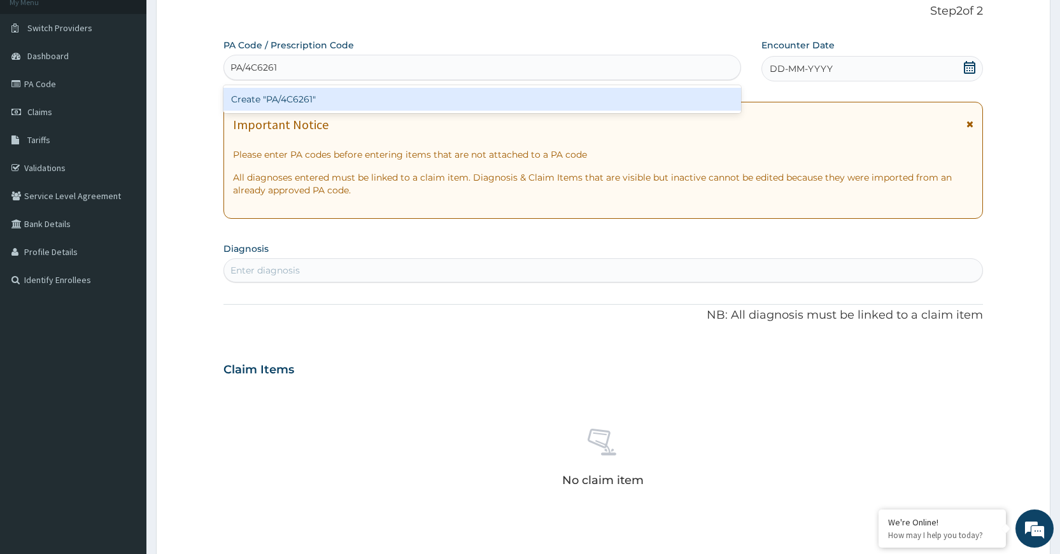
click at [471, 97] on div "Create "PA/4C6261"" at bounding box center [481, 99] width 517 height 23
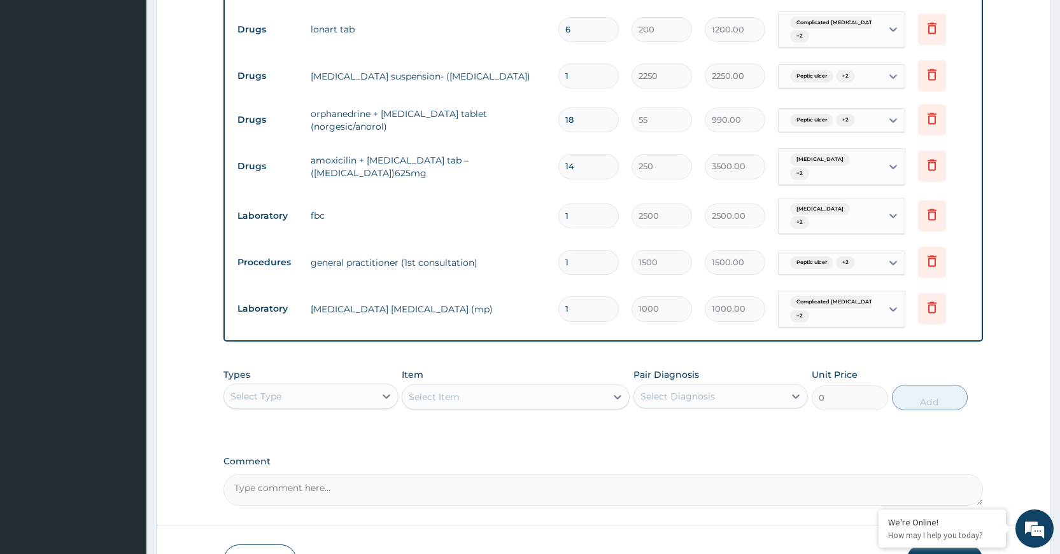
scroll to position [632, 0]
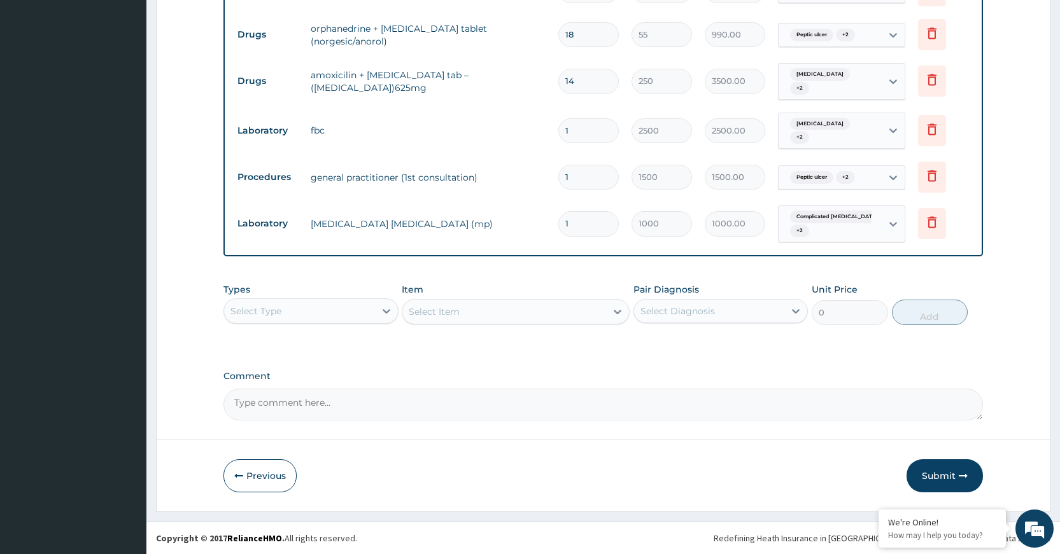
click at [934, 472] on button "Submit" at bounding box center [944, 476] width 76 height 33
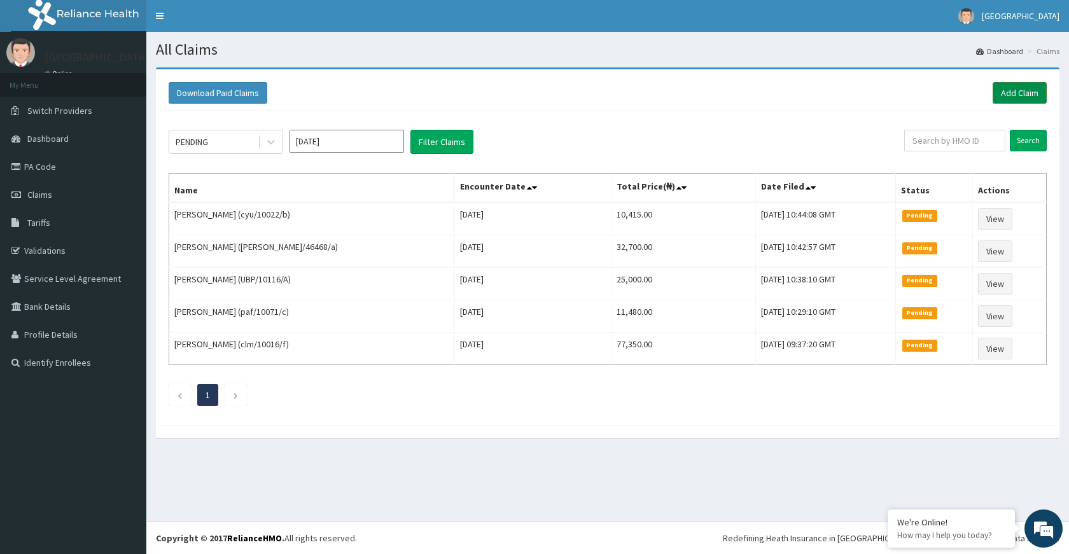
click at [1005, 94] on link "Add Claim" at bounding box center [1020, 93] width 54 height 22
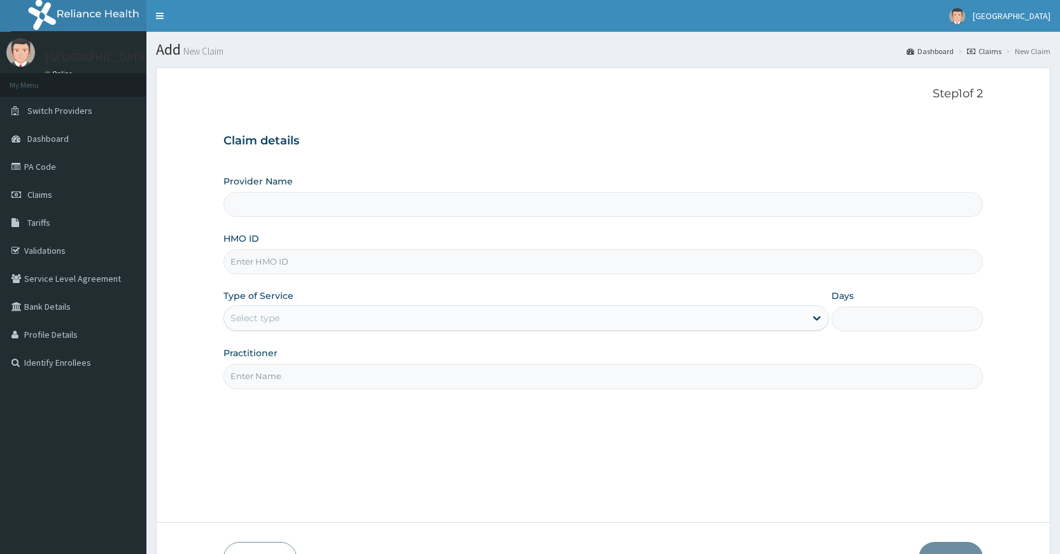
type input "[GEOGRAPHIC_DATA]"
click at [461, 262] on input "HMO ID" at bounding box center [602, 261] width 759 height 25
paste input "[PERSON_NAME]/10026/B"
type input "POE/10026/B"
click at [556, 311] on div "Select type" at bounding box center [514, 318] width 581 height 20
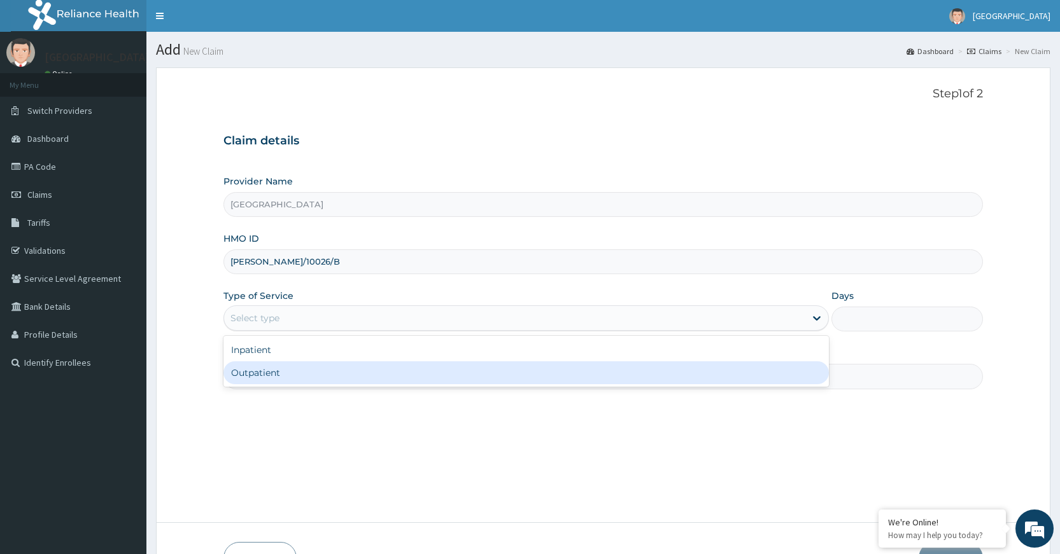
click at [470, 375] on div "Outpatient" at bounding box center [525, 372] width 605 height 23
type input "1"
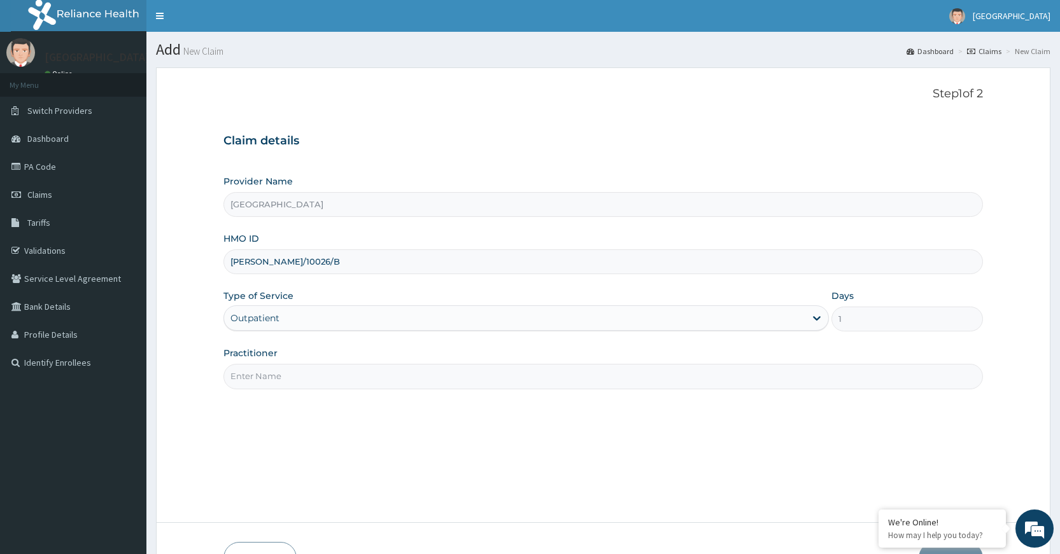
click at [473, 374] on input "Practitioner" at bounding box center [602, 376] width 759 height 25
type input "Dr [PERSON_NAME]"
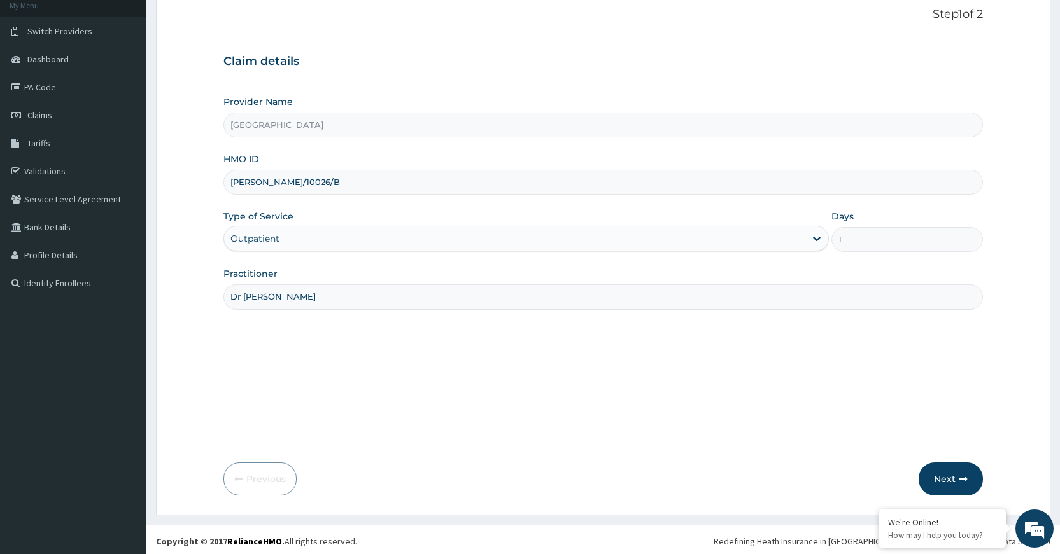
scroll to position [83, 0]
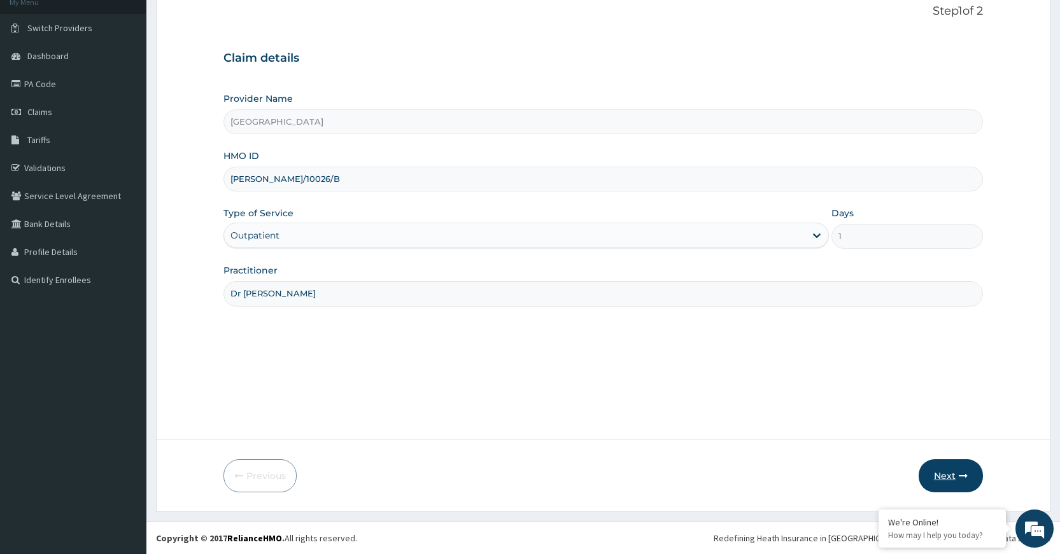
click at [938, 472] on button "Next" at bounding box center [950, 476] width 64 height 33
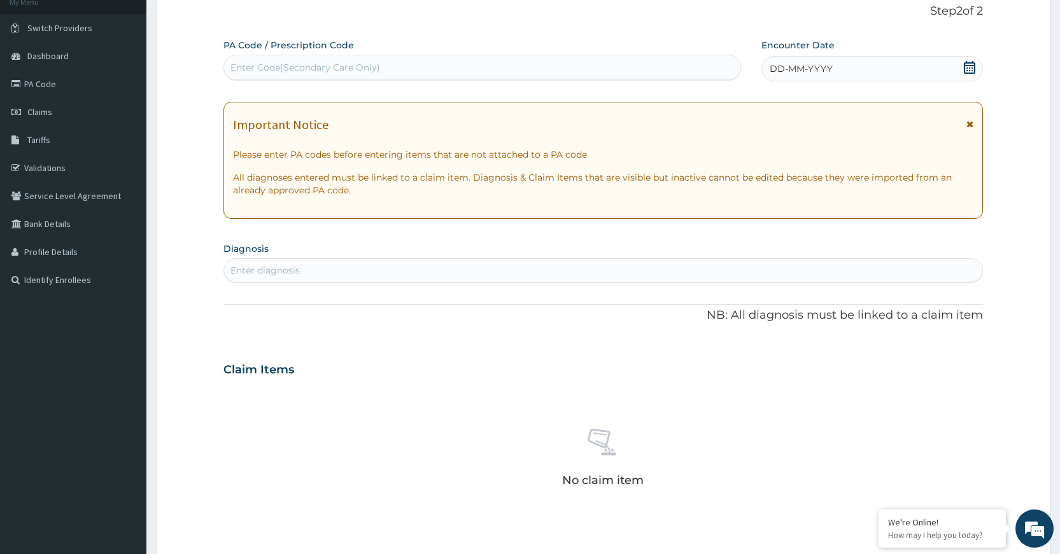
click at [410, 59] on div "Enter Code(Secondary Care Only)" at bounding box center [482, 67] width 516 height 20
paste input "PA/671457"
type input "PA/671457"
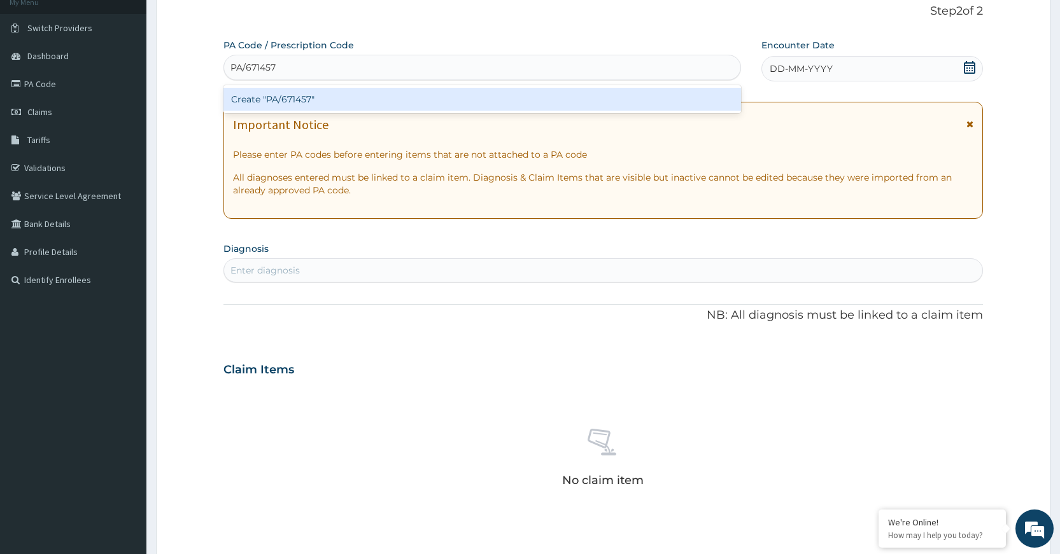
click at [434, 93] on div "Create "PA/671457"" at bounding box center [481, 99] width 517 height 23
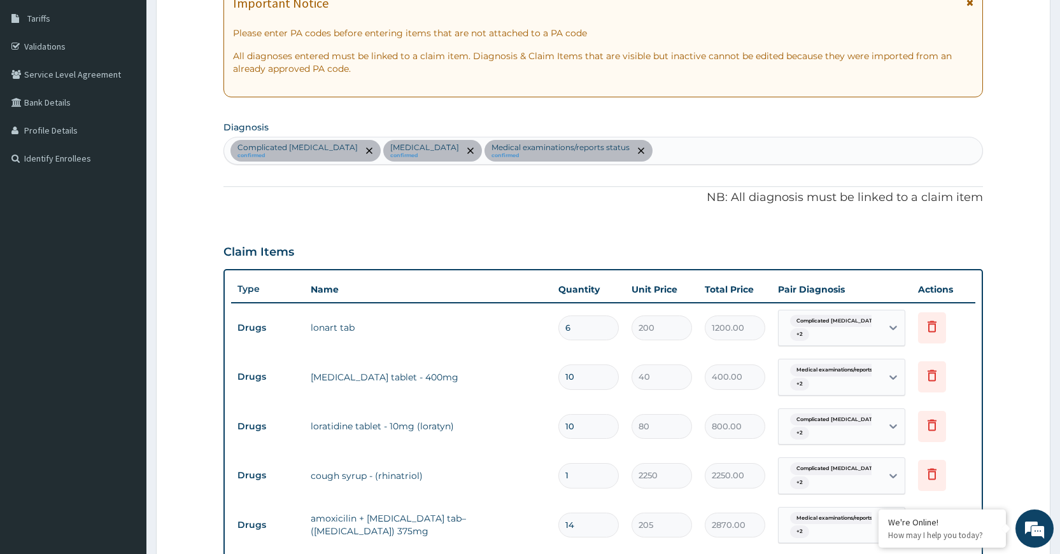
scroll to position [155, 0]
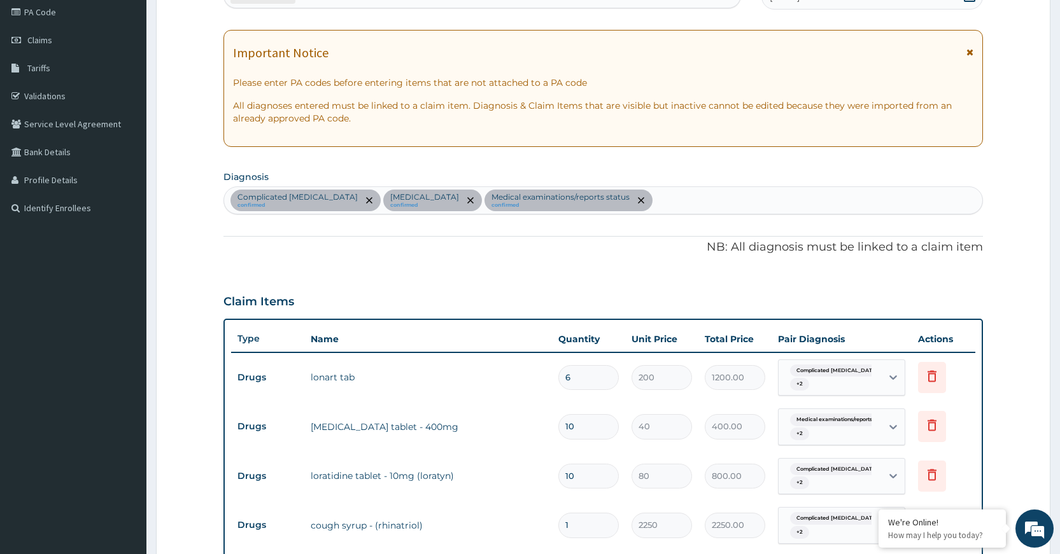
click at [729, 197] on div "Complicated malaria confirmed Respiratory tract infection confirmed Medical exa…" at bounding box center [603, 200] width 758 height 27
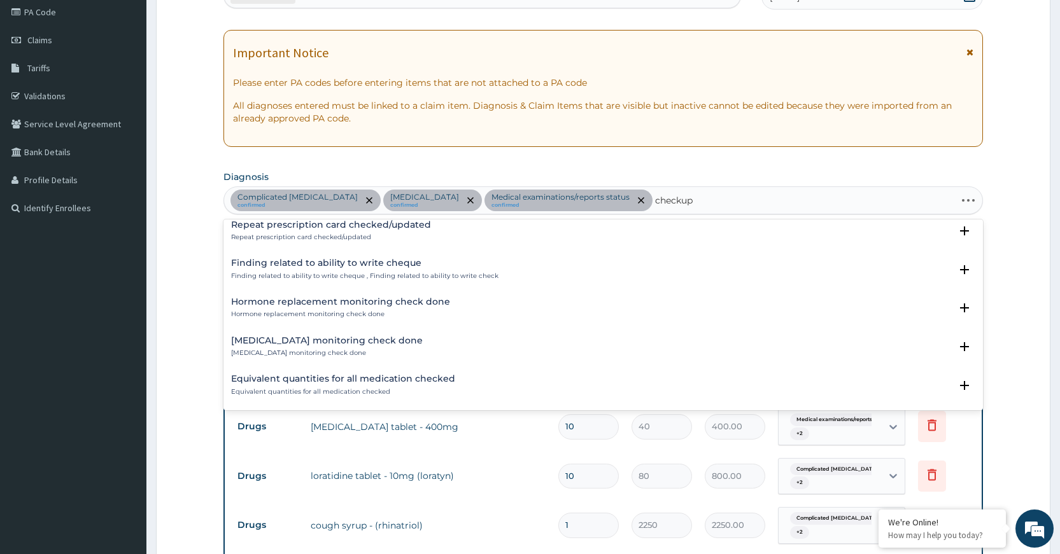
scroll to position [0, 0]
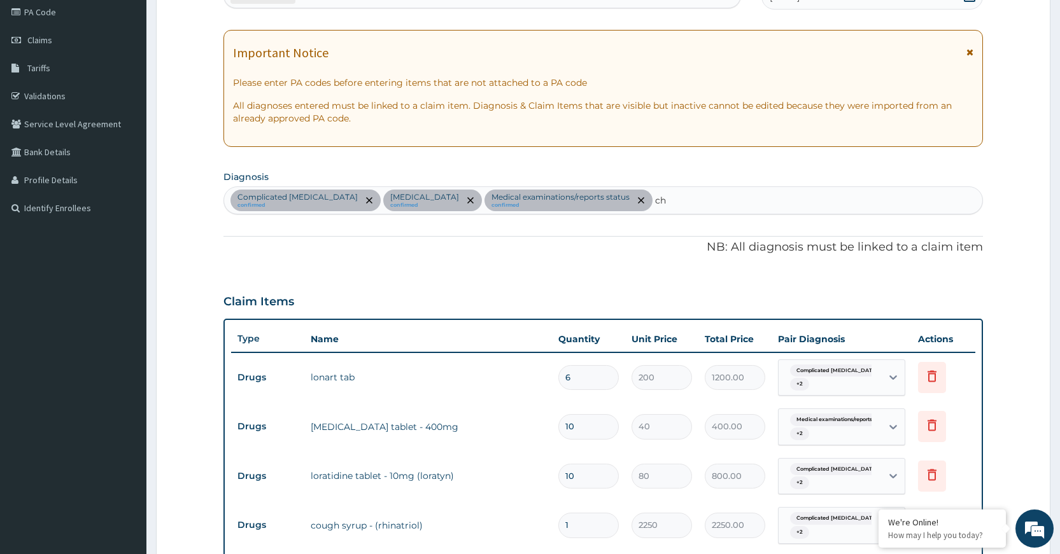
type input "c"
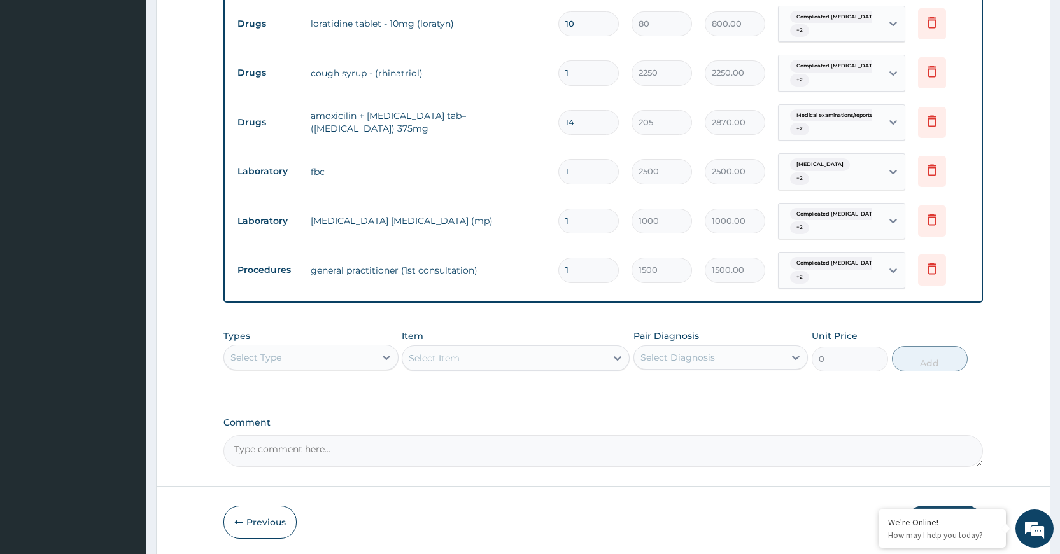
scroll to position [654, 0]
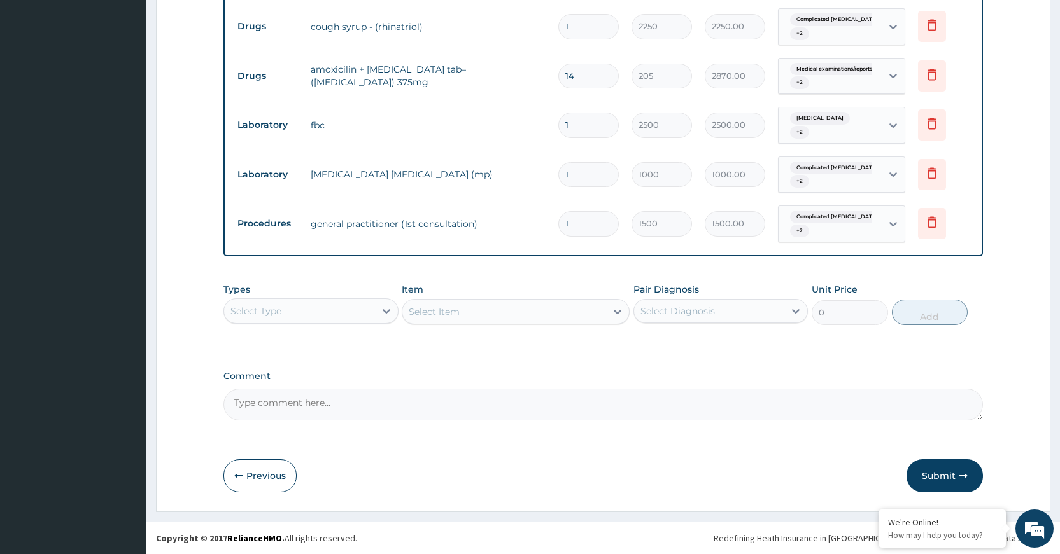
click at [326, 313] on div "Select Type" at bounding box center [299, 311] width 150 height 20
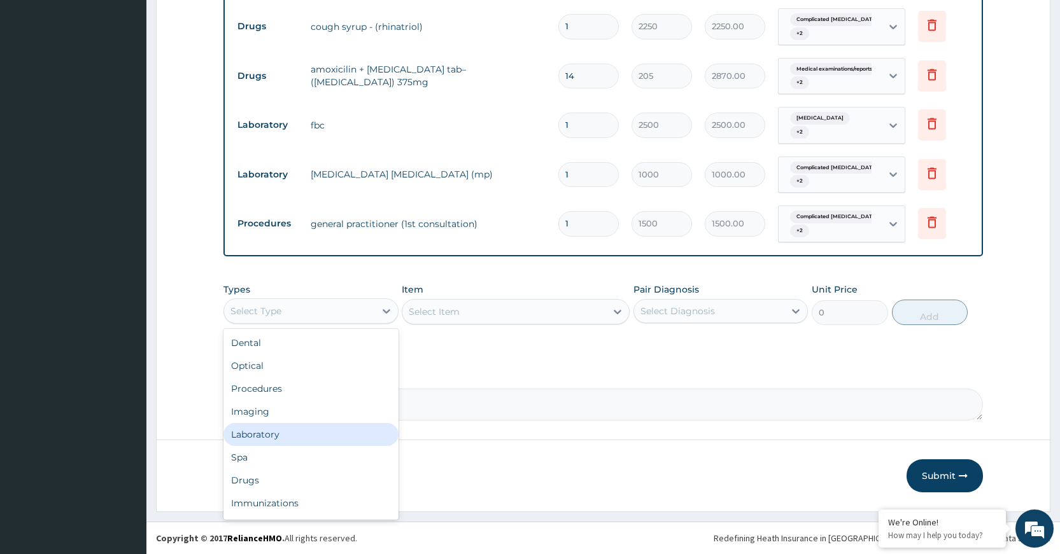
click at [296, 433] on div "Laboratory" at bounding box center [310, 434] width 174 height 23
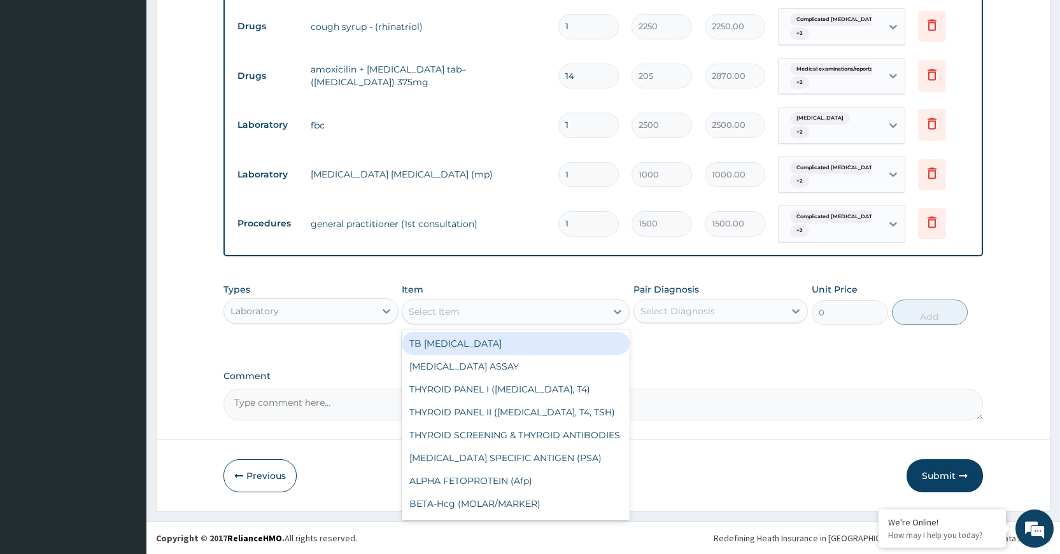
click at [536, 317] on div "Select Item" at bounding box center [504, 312] width 204 height 20
type input "geno"
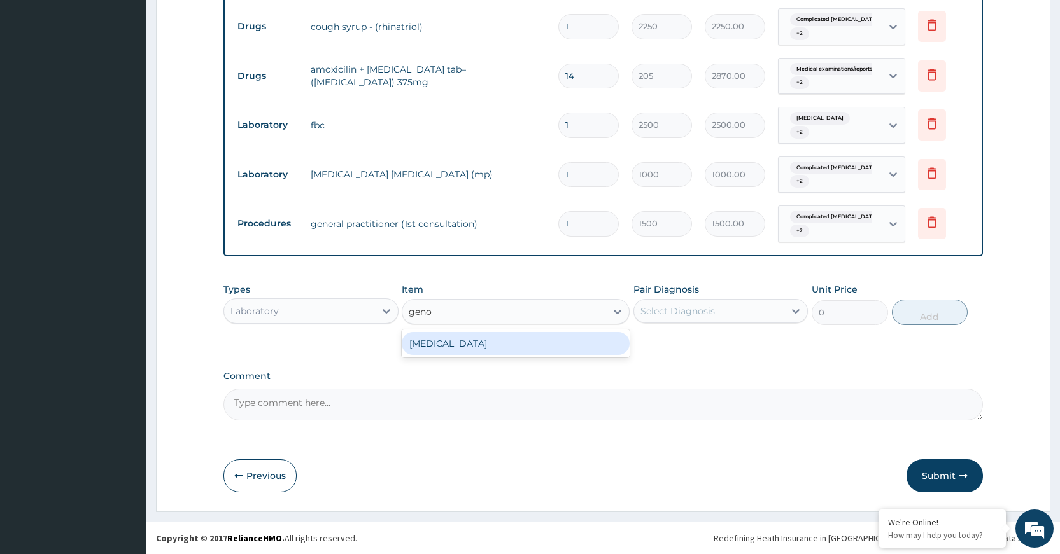
click at [591, 339] on div "GENOTYPE" at bounding box center [516, 343] width 228 height 23
type input "1500"
click at [692, 314] on div "Select Diagnosis" at bounding box center [677, 311] width 74 height 13
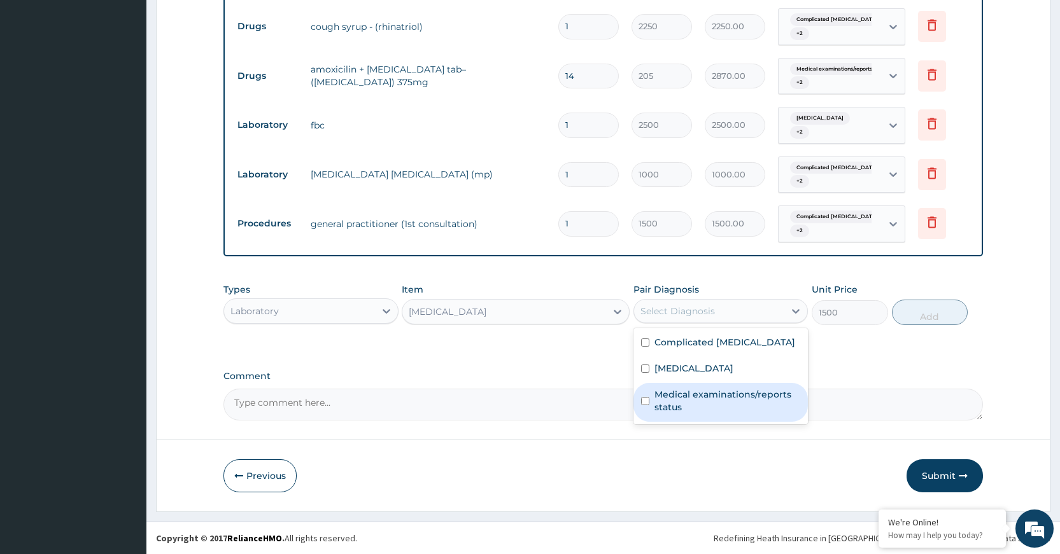
click at [666, 397] on label "Medical examinations/reports status" at bounding box center [727, 400] width 146 height 25
checkbox input "true"
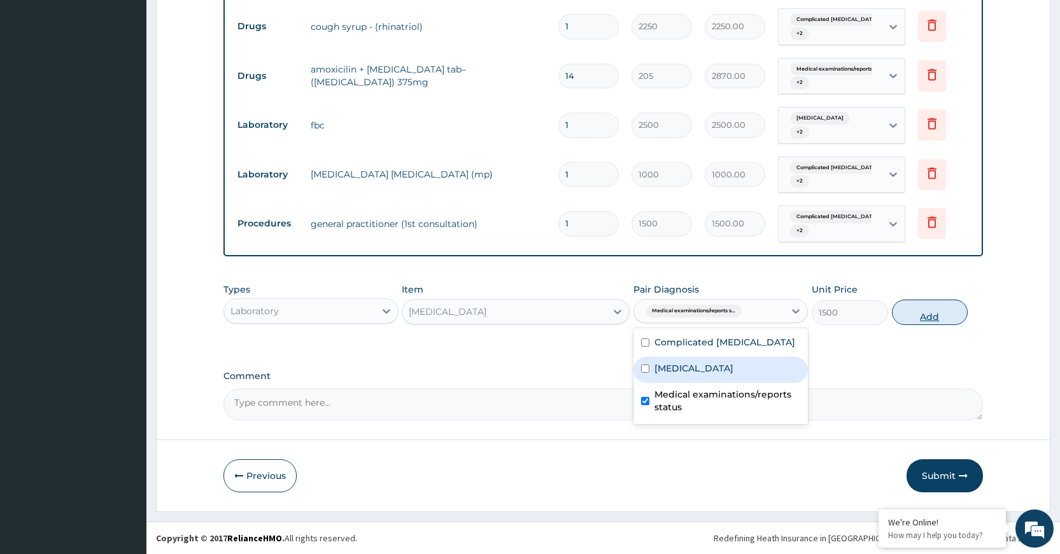
click at [909, 316] on button "Add" at bounding box center [930, 312] width 76 height 25
type input "0"
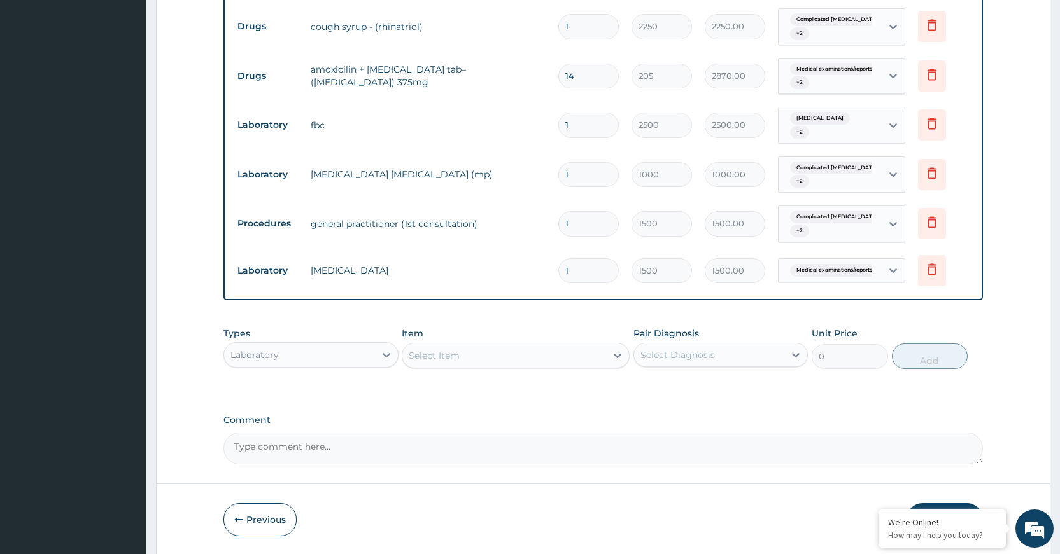
click at [542, 363] on div "Select Item" at bounding box center [504, 356] width 204 height 20
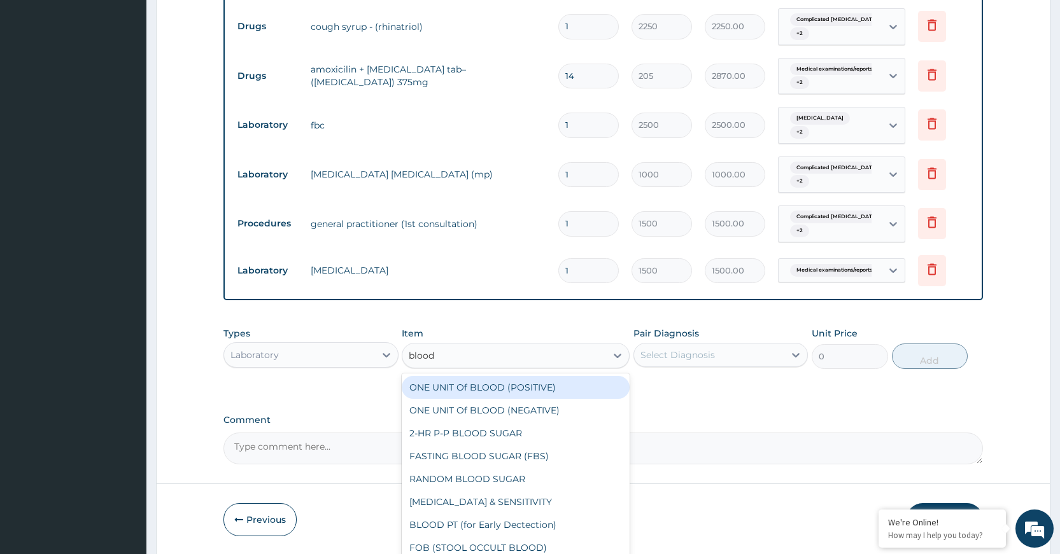
type input "blood g"
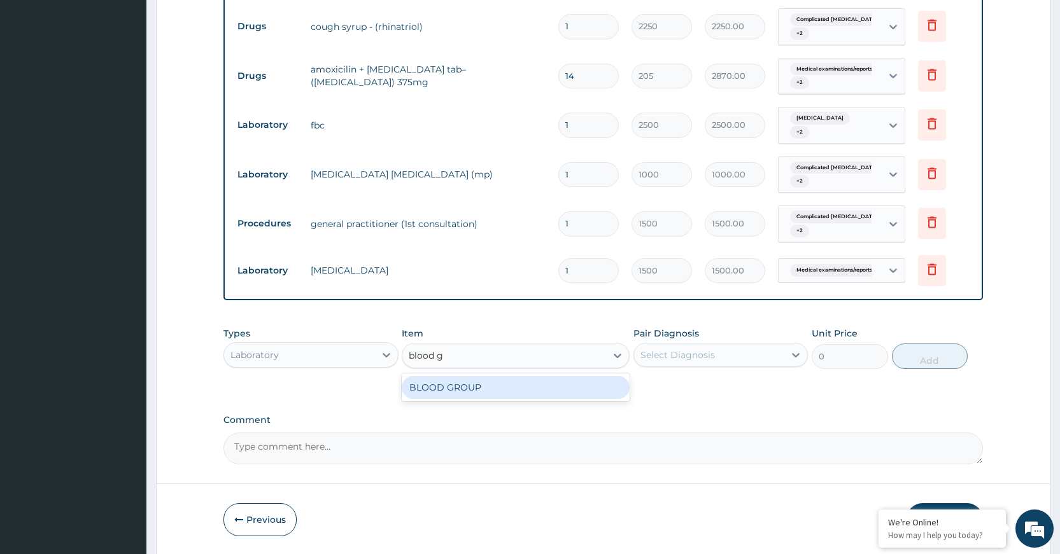
click at [540, 391] on div "BLOOD GROUP" at bounding box center [516, 387] width 228 height 23
type input "1500"
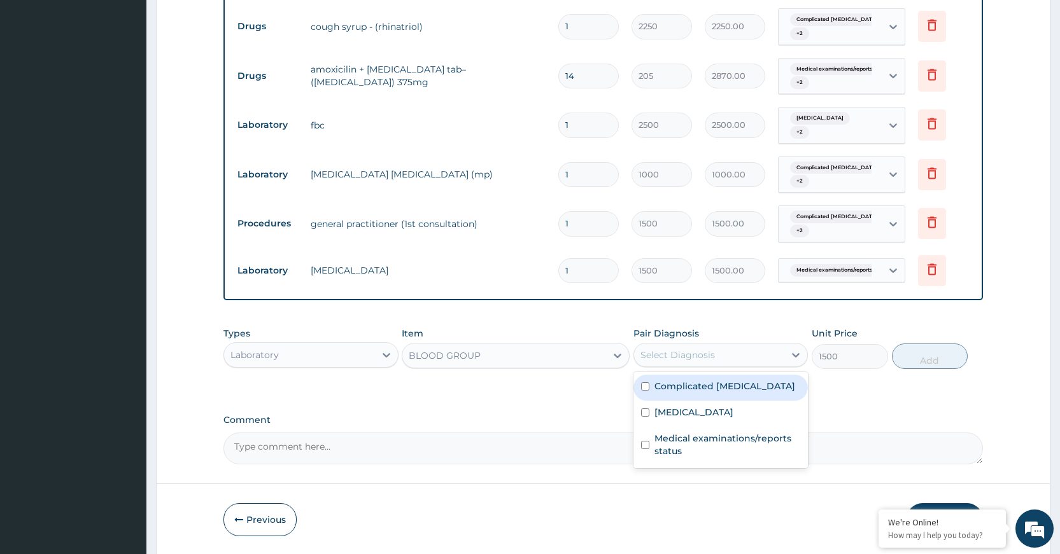
click at [728, 361] on div "Select Diagnosis" at bounding box center [709, 355] width 150 height 20
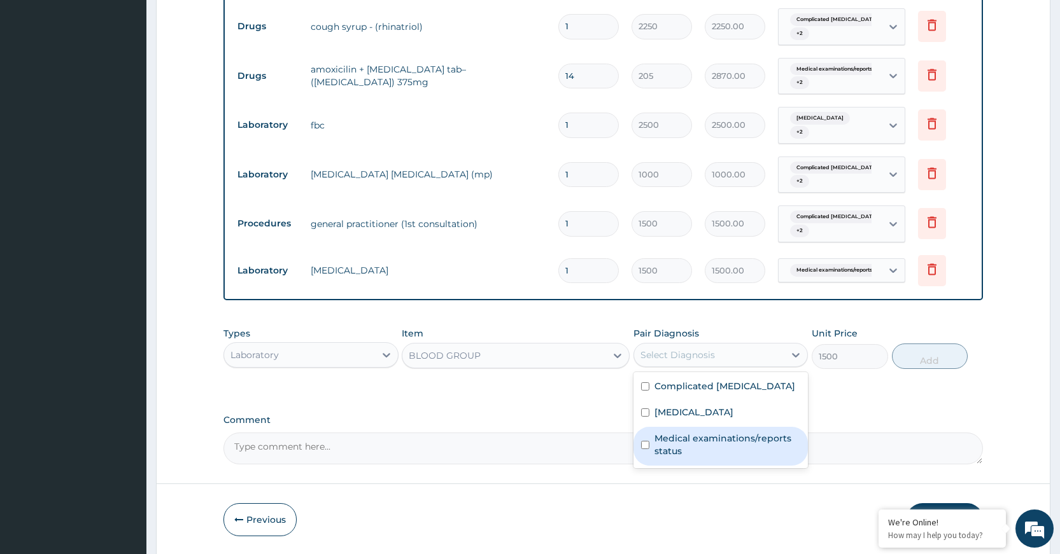
click at [698, 437] on label "Medical examinations/reports status" at bounding box center [727, 444] width 146 height 25
checkbox input "true"
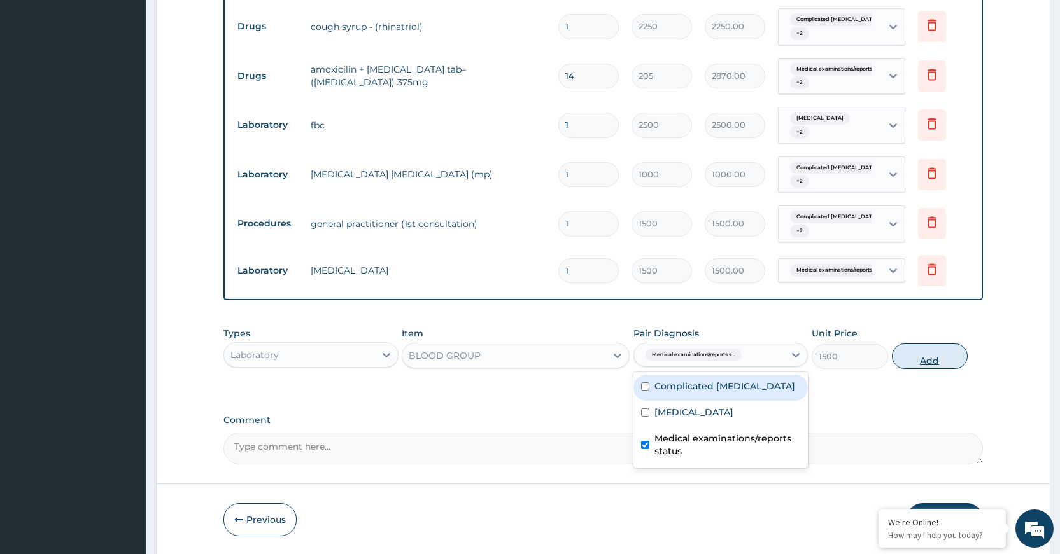
click at [918, 351] on button "Add" at bounding box center [930, 356] width 76 height 25
type input "0"
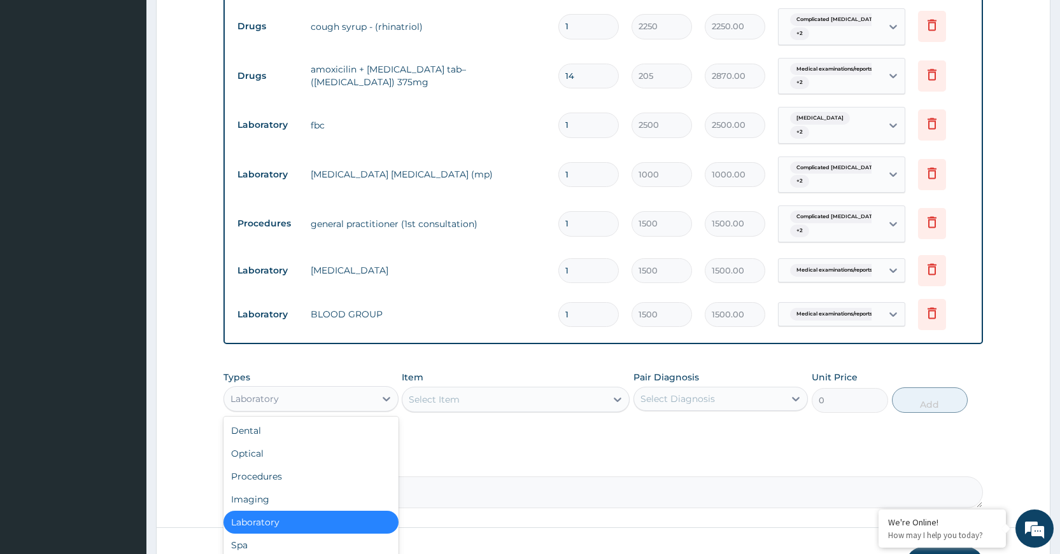
drag, startPoint x: 314, startPoint y: 394, endPoint x: 312, endPoint y: 407, distance: 13.6
click at [315, 394] on div "Laboratory" at bounding box center [299, 399] width 150 height 20
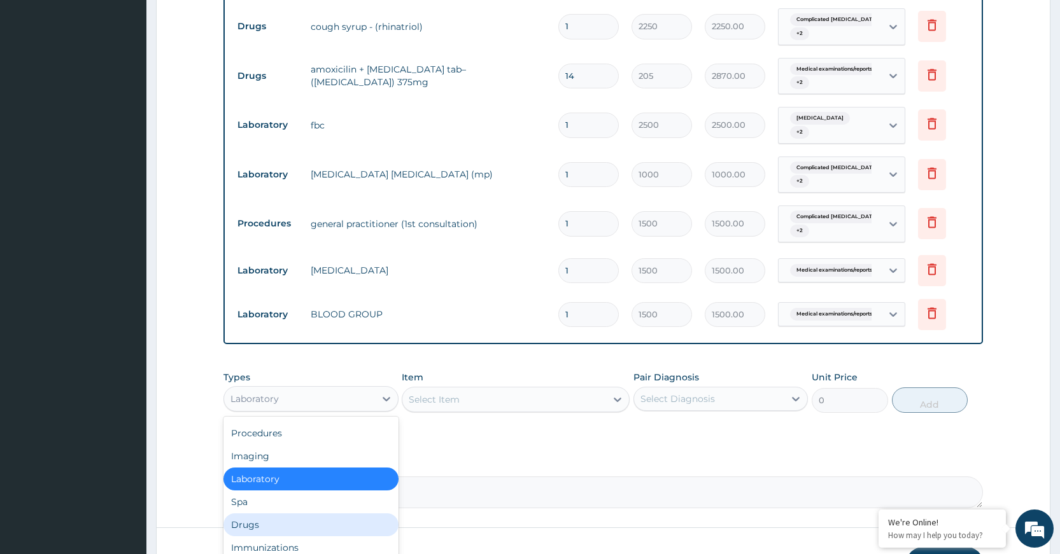
click at [301, 522] on div "Drugs" at bounding box center [310, 525] width 174 height 23
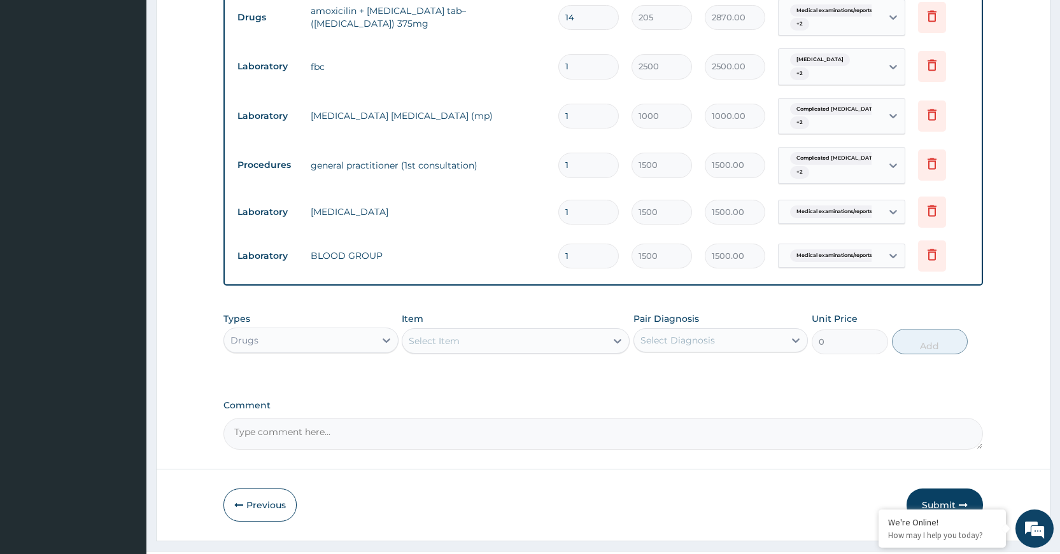
scroll to position [741, 0]
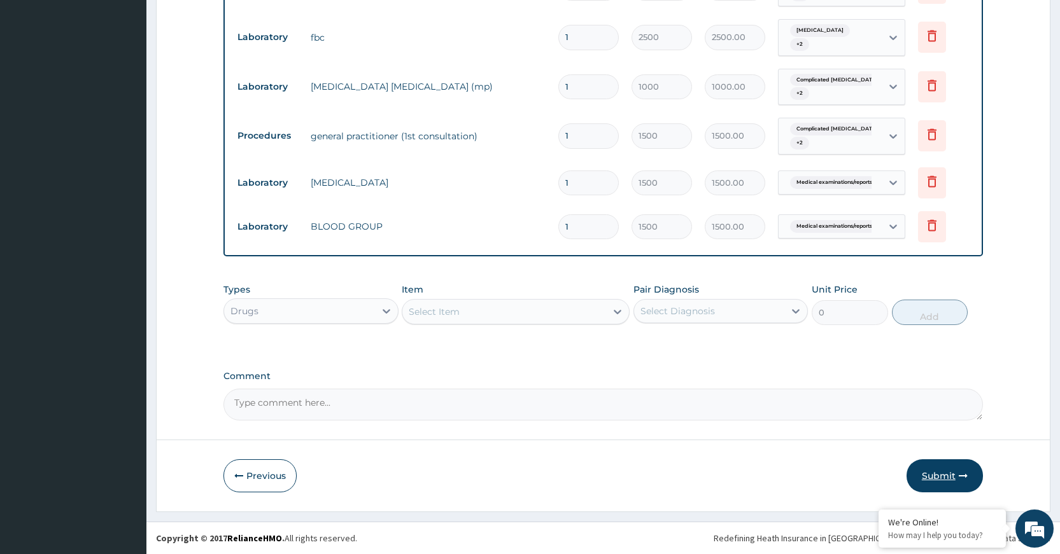
click at [944, 480] on button "Submit" at bounding box center [944, 476] width 76 height 33
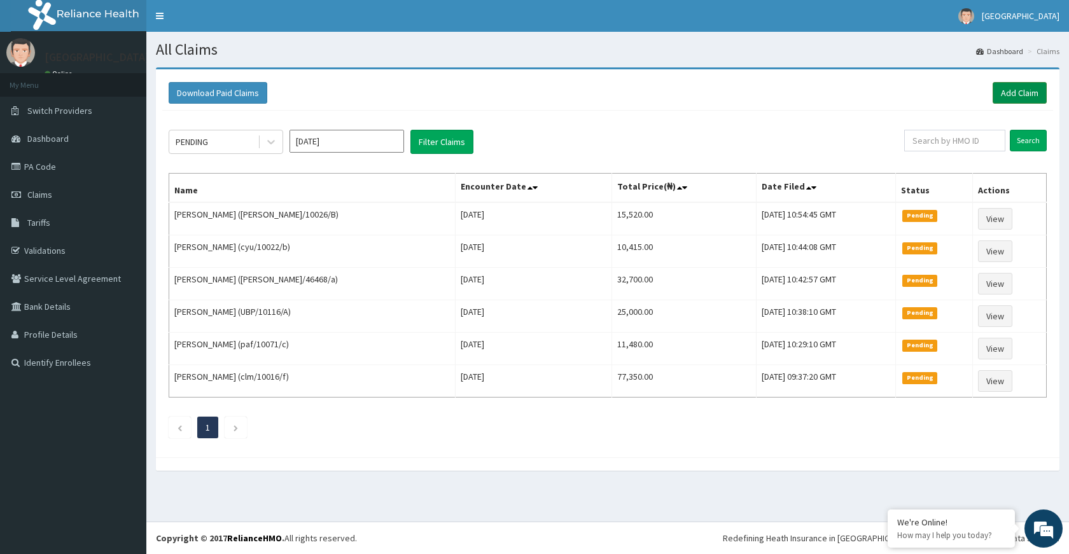
click at [1039, 96] on link "Add Claim" at bounding box center [1020, 93] width 54 height 22
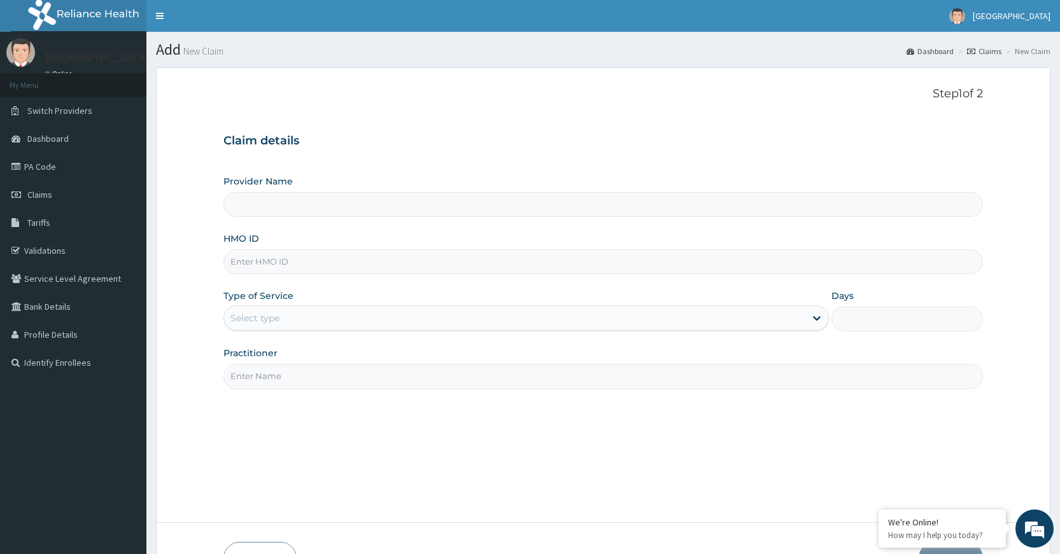
type input "[GEOGRAPHIC_DATA]"
click at [476, 268] on input "HMO ID" at bounding box center [602, 261] width 759 height 25
paste input "mqv/10009/b"
type input "mqv/10009/b"
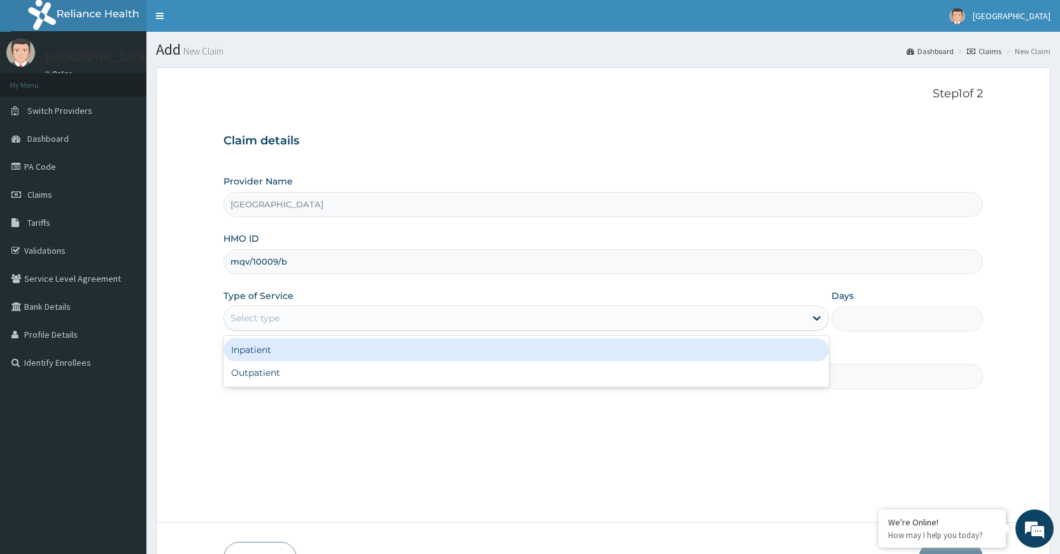
drag, startPoint x: 470, startPoint y: 319, endPoint x: 463, endPoint y: 325, distance: 9.5
click at [470, 323] on div "Select type" at bounding box center [514, 318] width 581 height 20
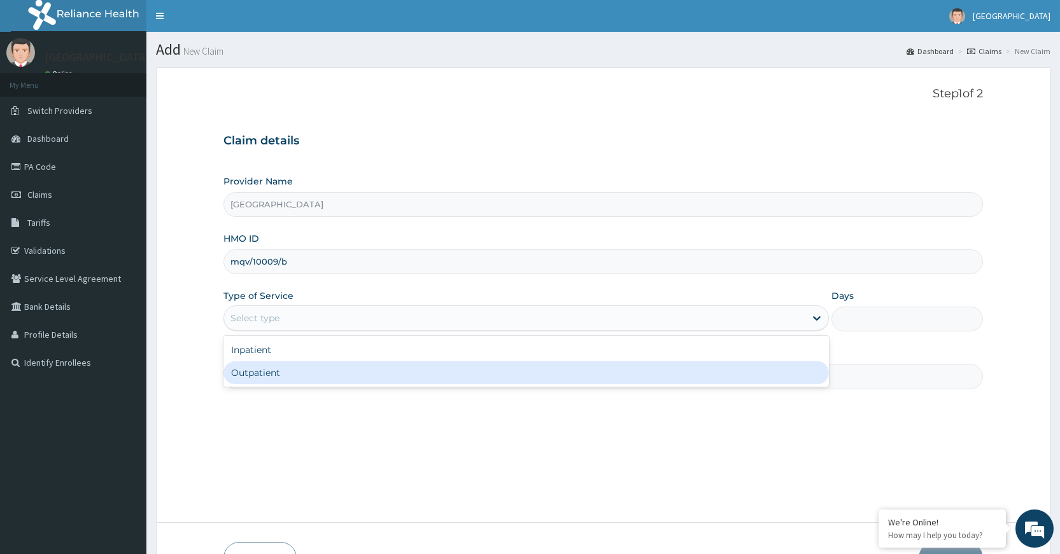
click at [404, 372] on div "Outpatient" at bounding box center [525, 372] width 605 height 23
type input "1"
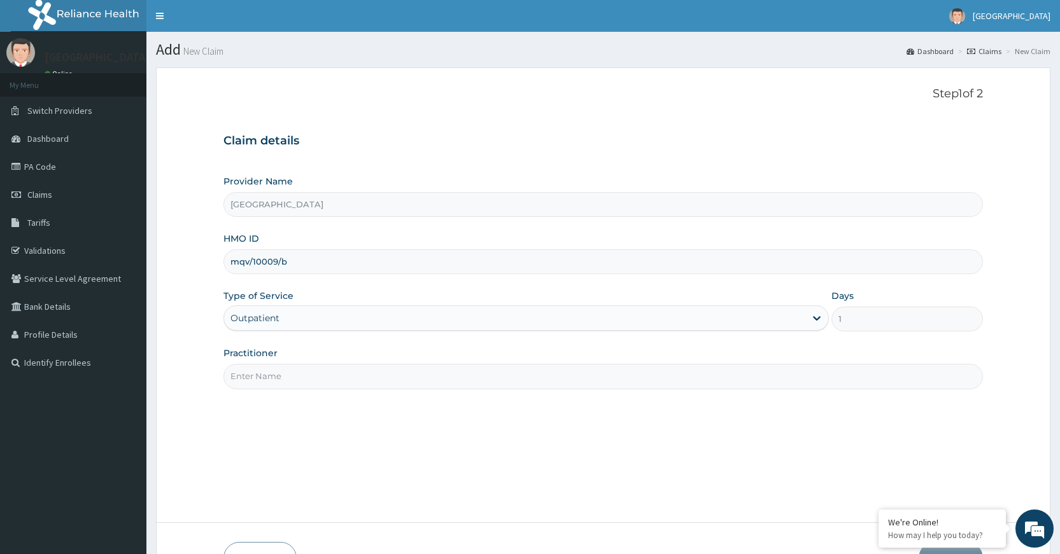
click at [404, 373] on input "Practitioner" at bounding box center [602, 376] width 759 height 25
type input "Dr Dubem"
drag, startPoint x: 534, startPoint y: 433, endPoint x: 562, endPoint y: 433, distance: 28.0
click at [557, 433] on div "Step 1 of 2 Claim details Provider Name DELTA PROCARE HOSPITAL HMO ID mqv/10009…" at bounding box center [602, 295] width 759 height 416
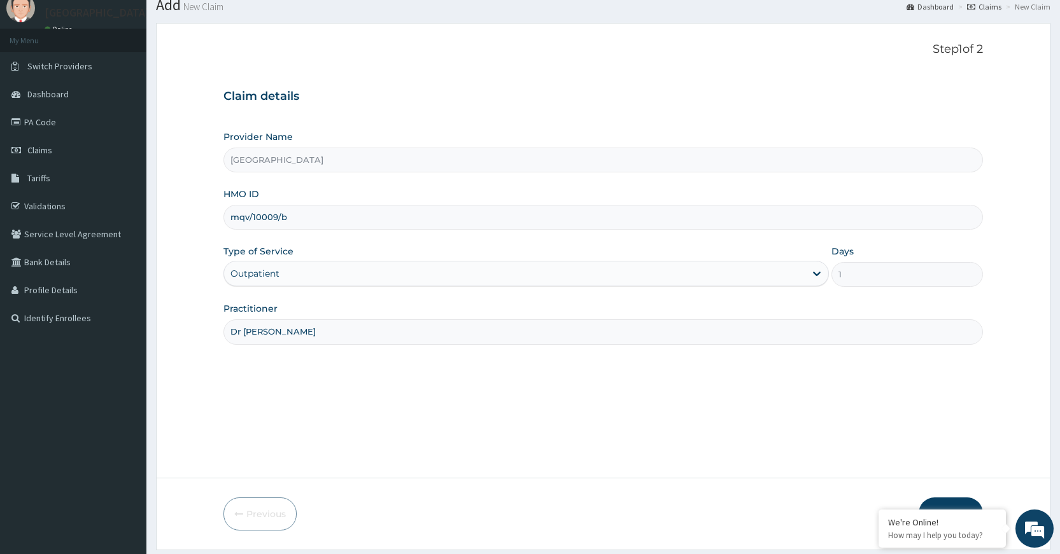
scroll to position [83, 0]
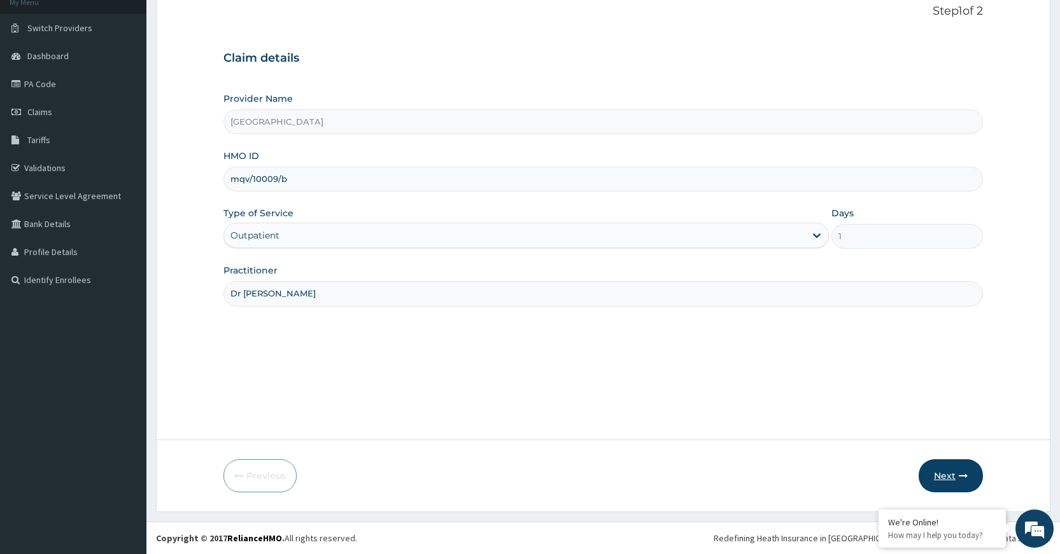
click at [929, 476] on button "Next" at bounding box center [950, 476] width 64 height 33
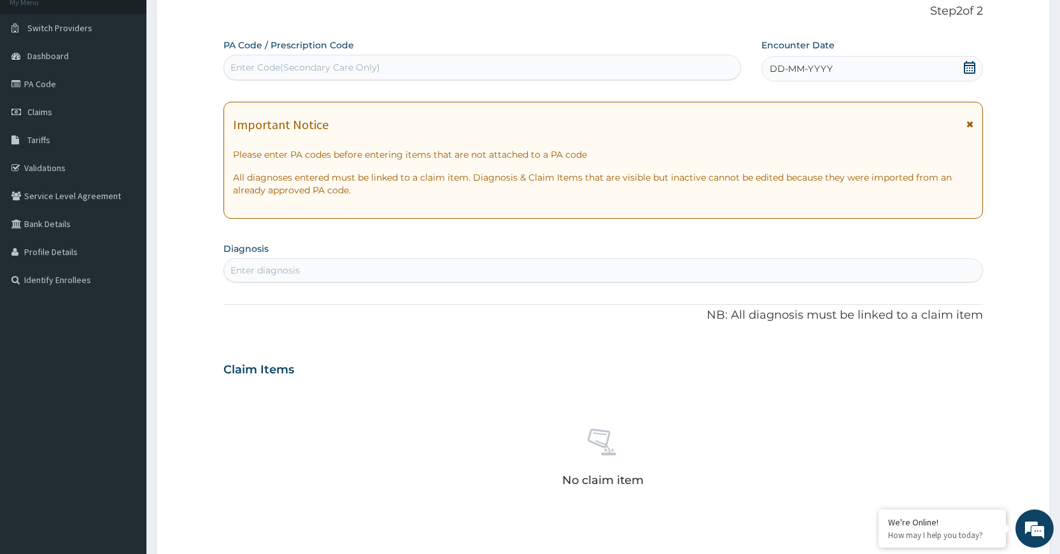
click at [497, 65] on div "Enter Code(Secondary Care Only)" at bounding box center [482, 67] width 516 height 20
paste input "PA/6A9635"
type input "PA/6A9635"
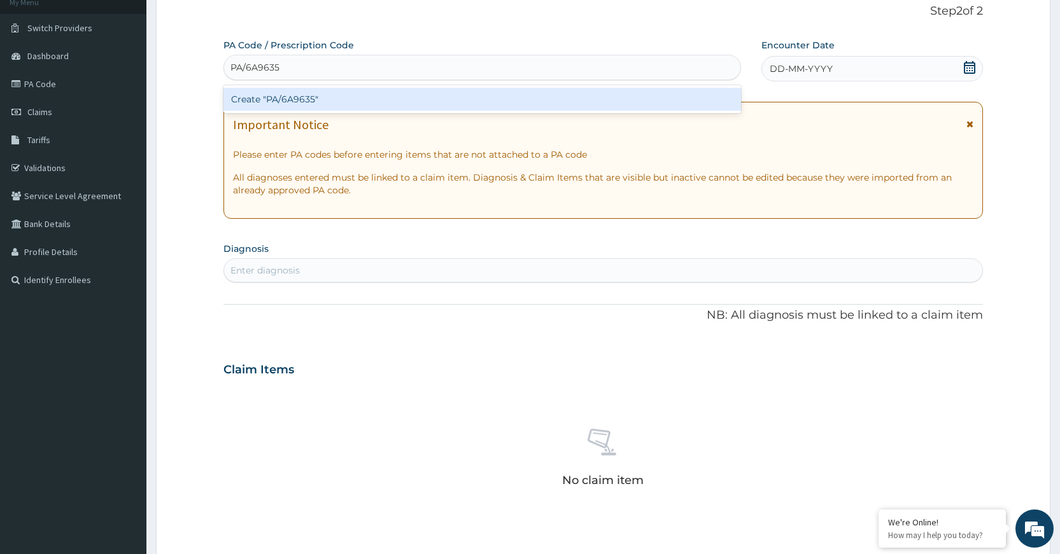
click at [412, 107] on div "Create "PA/6A9635"" at bounding box center [481, 99] width 517 height 23
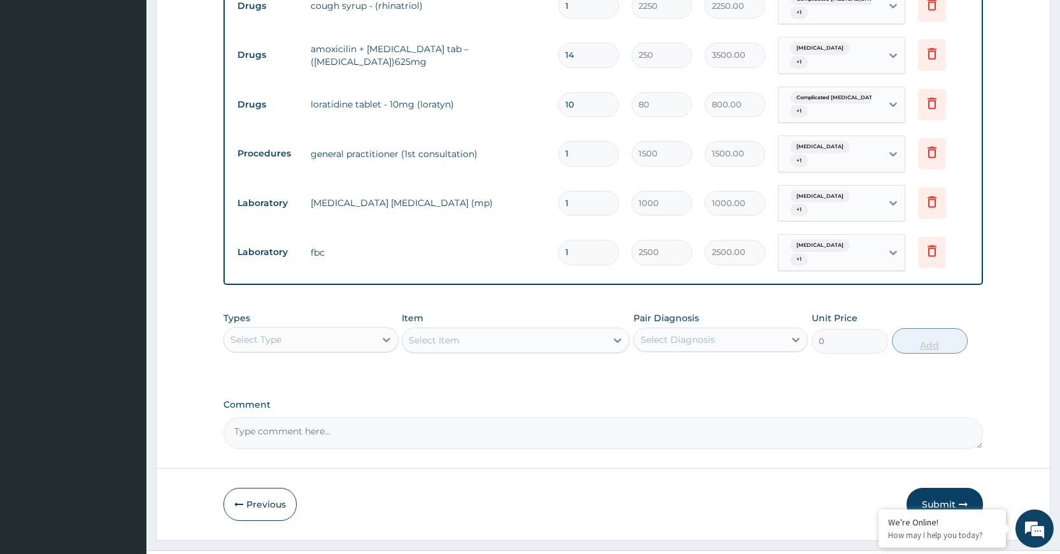
scroll to position [654, 0]
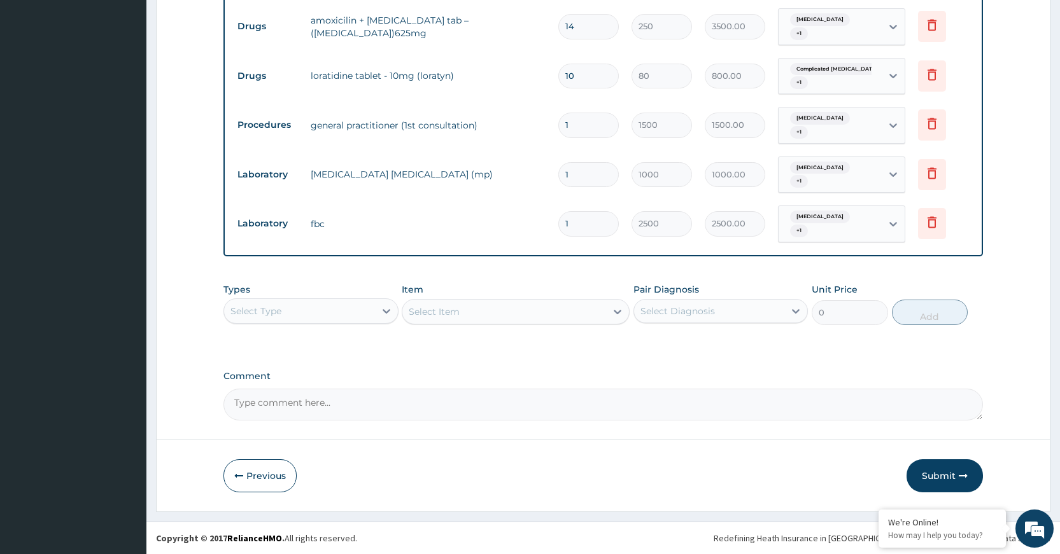
drag, startPoint x: 948, startPoint y: 471, endPoint x: 951, endPoint y: 458, distance: 13.1
click at [950, 468] on button "Submit" at bounding box center [944, 476] width 76 height 33
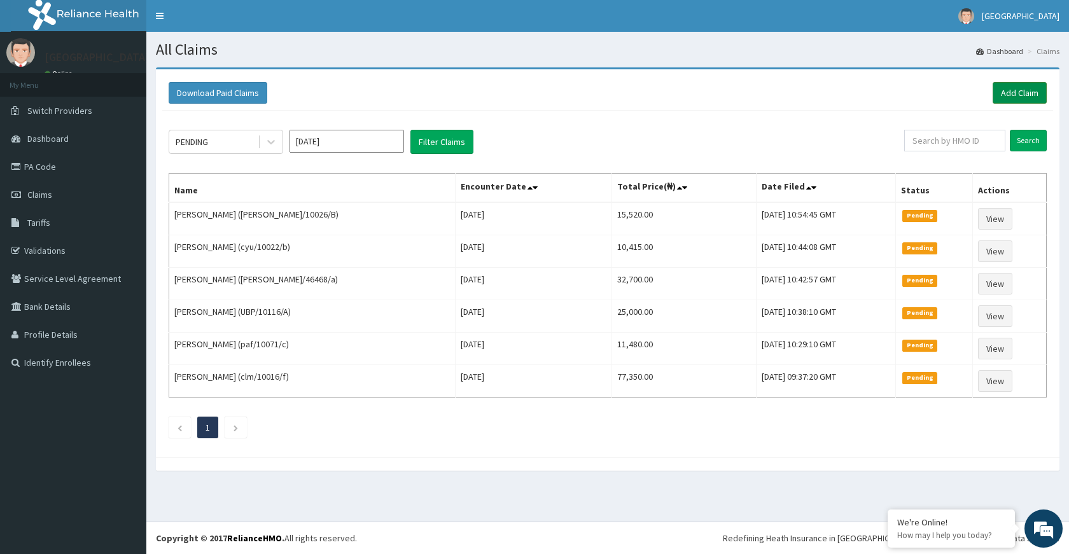
click at [1032, 84] on link "Add Claim" at bounding box center [1020, 93] width 54 height 22
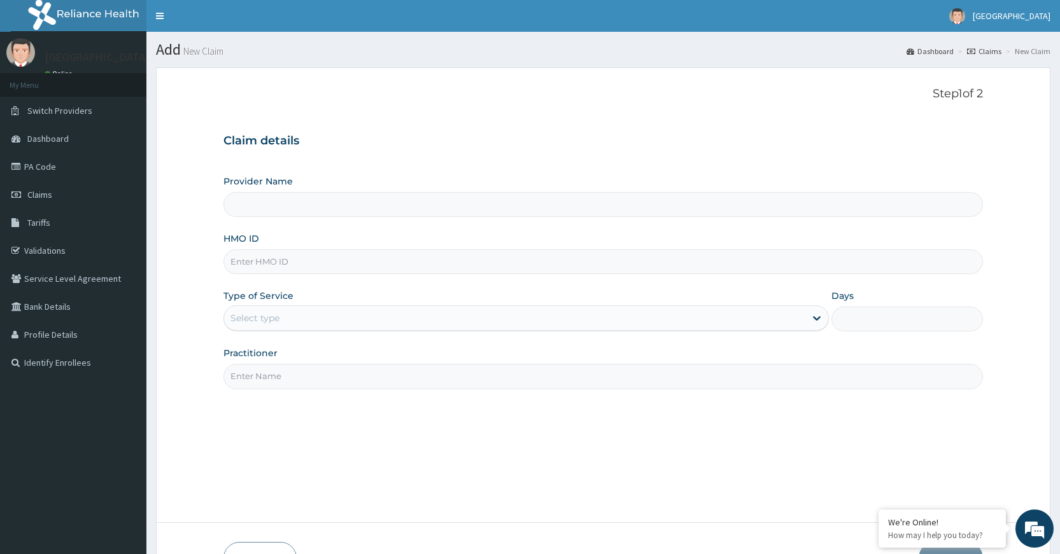
type input "[GEOGRAPHIC_DATA]"
click at [304, 264] on input "HMO ID" at bounding box center [602, 261] width 759 height 25
paste input "sfa/10014/a"
type input "sfa/10014/a"
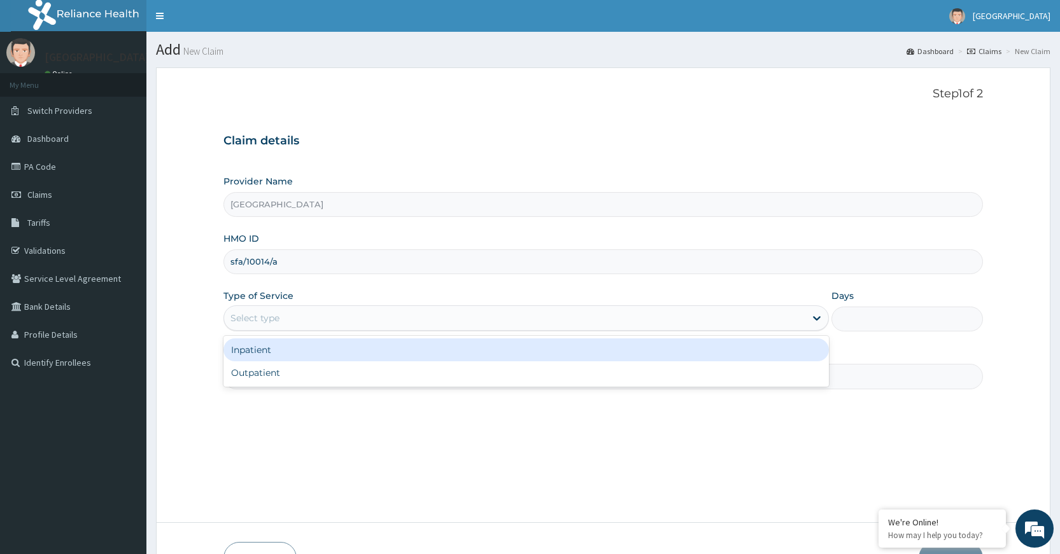
click at [344, 314] on div "Select type" at bounding box center [514, 318] width 581 height 20
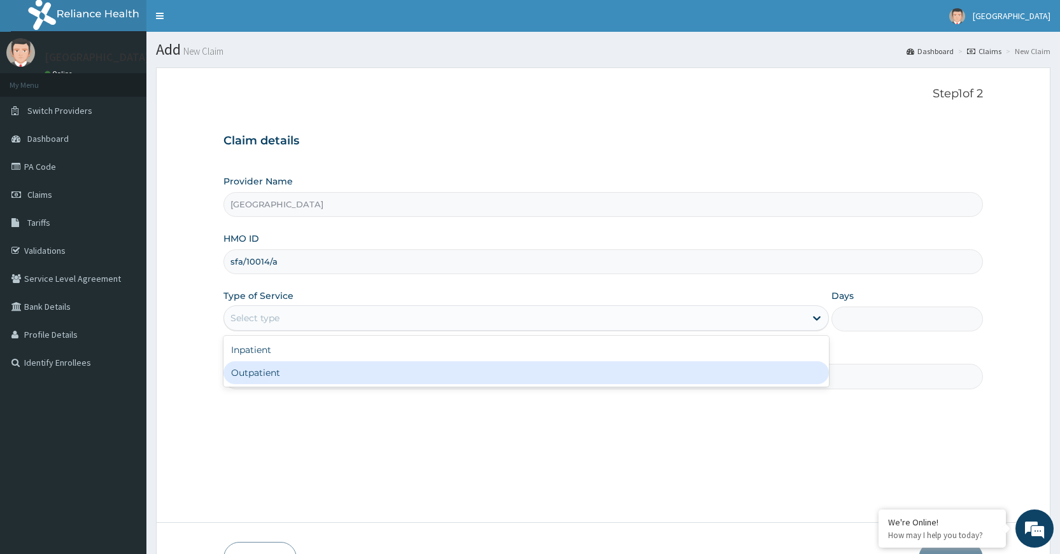
click at [309, 373] on div "Outpatient" at bounding box center [525, 372] width 605 height 23
type input "1"
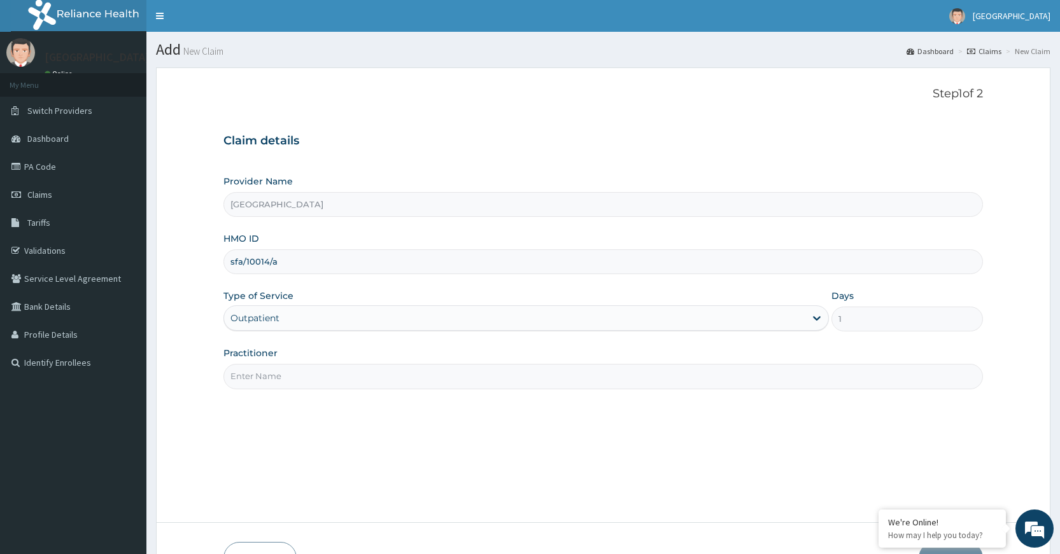
click at [312, 375] on input "Practitioner" at bounding box center [602, 376] width 759 height 25
type input "Dr [PERSON_NAME]"
drag, startPoint x: 468, startPoint y: 414, endPoint x: 453, endPoint y: 388, distance: 29.4
click at [469, 414] on div "Step 1 of 2 Claim details Provider Name DELTA PROCARE HOSPITAL HMO ID sfa/10014…" at bounding box center [602, 295] width 759 height 416
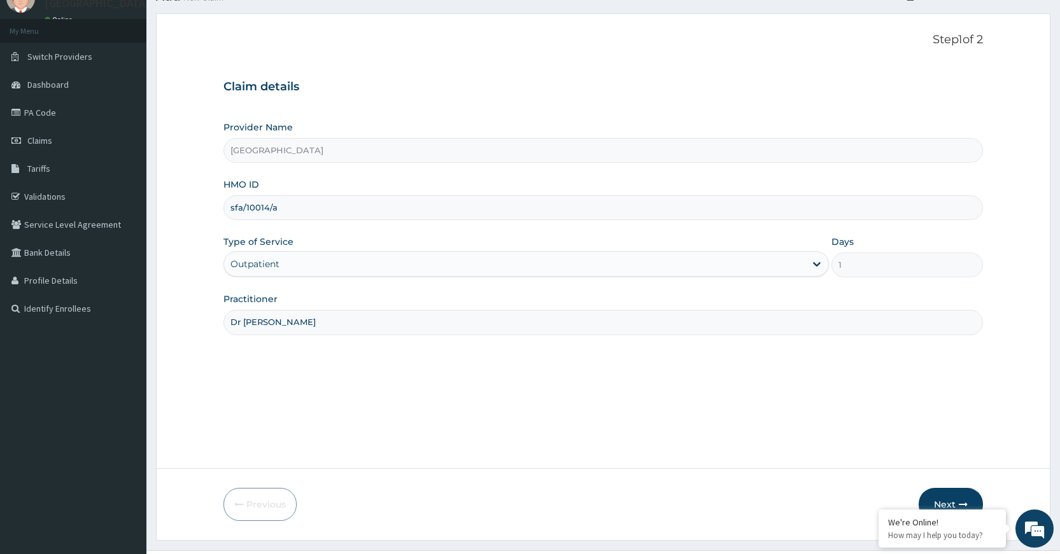
scroll to position [83, 0]
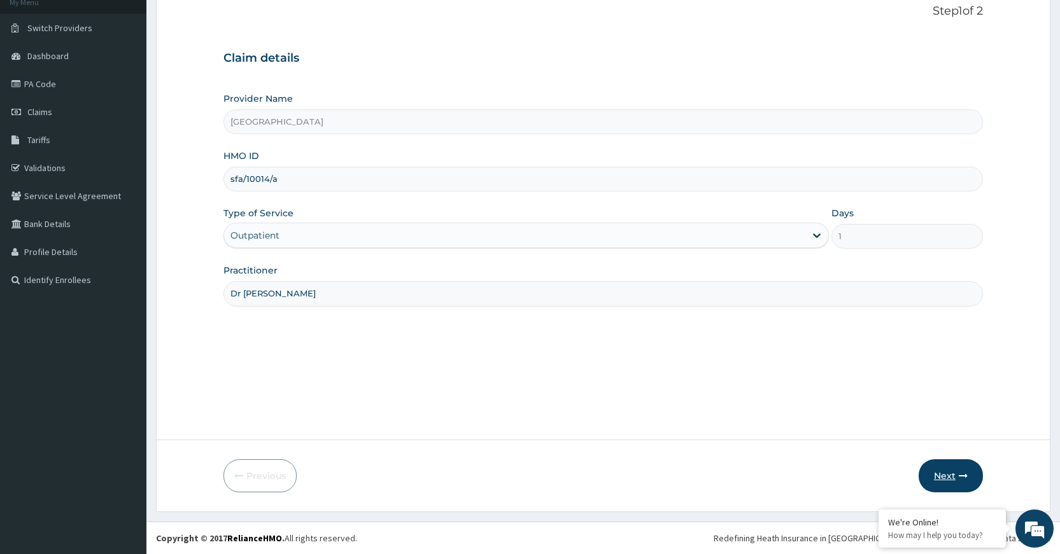
click at [966, 481] on button "Next" at bounding box center [950, 476] width 64 height 33
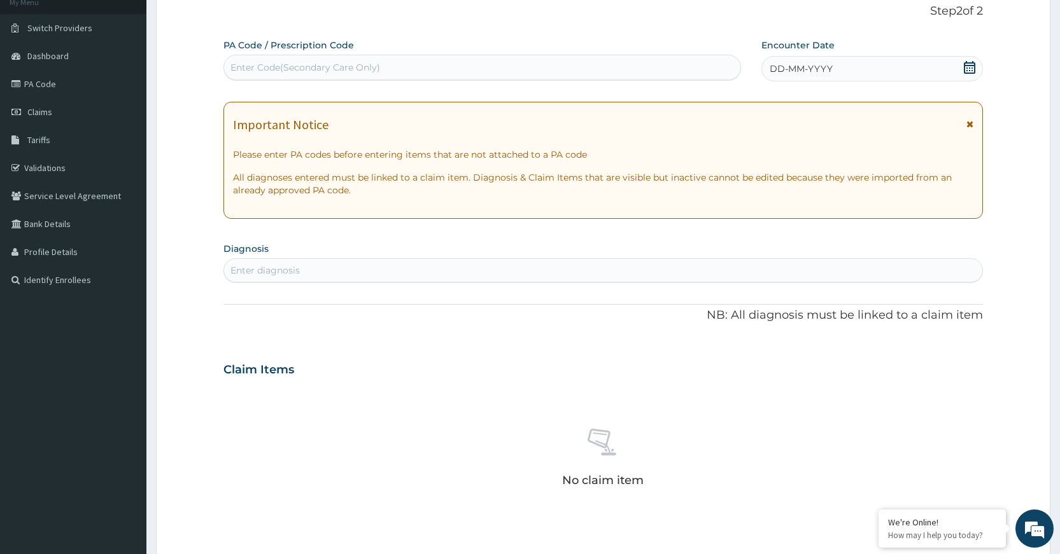
click at [383, 71] on div "Enter Code(Secondary Care Only)" at bounding box center [482, 67] width 516 height 20
paste input "PA/9CD16E"
type input "PA/9CD16E"
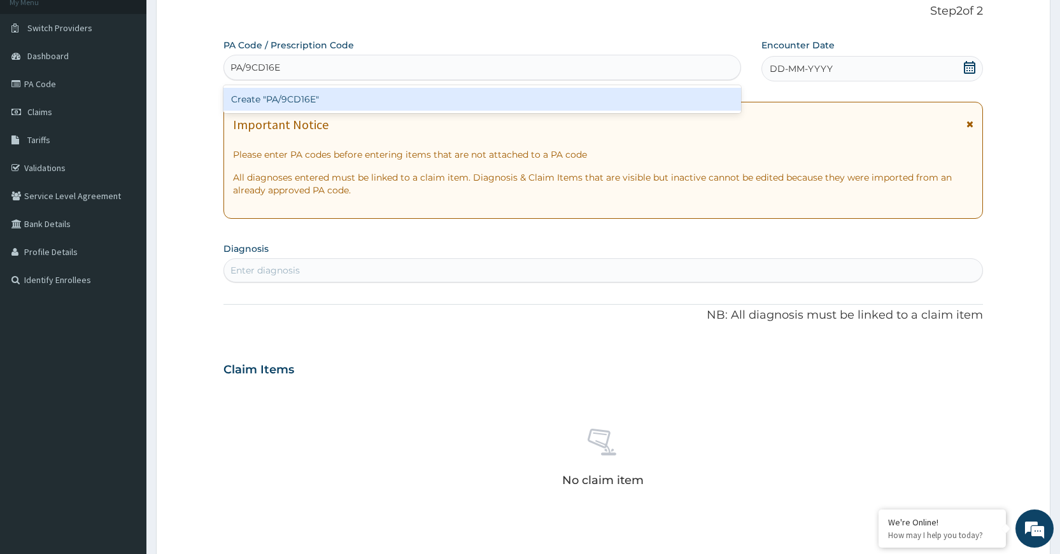
click at [579, 101] on div "Create "PA/9CD16E"" at bounding box center [481, 99] width 517 height 23
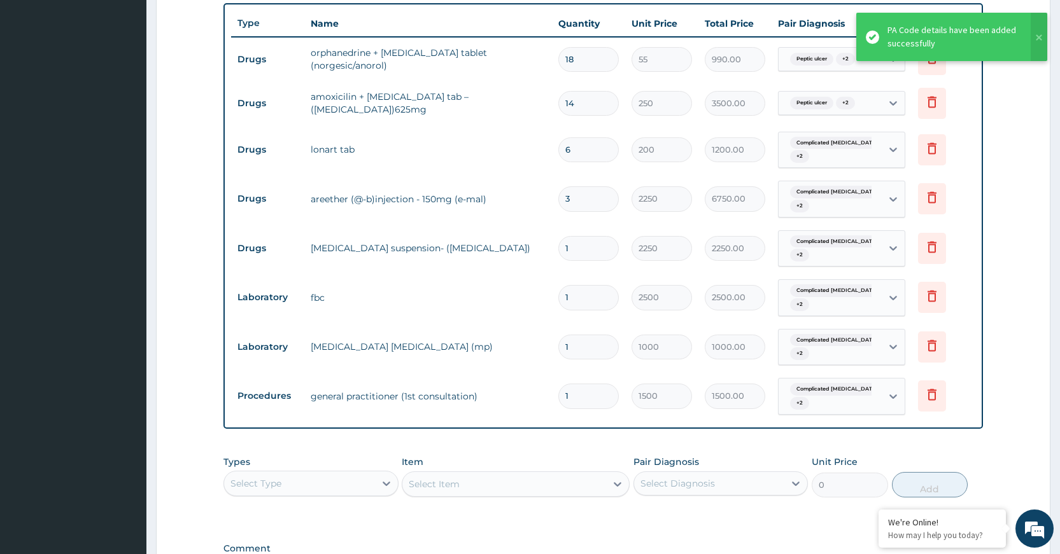
scroll to position [441, 0]
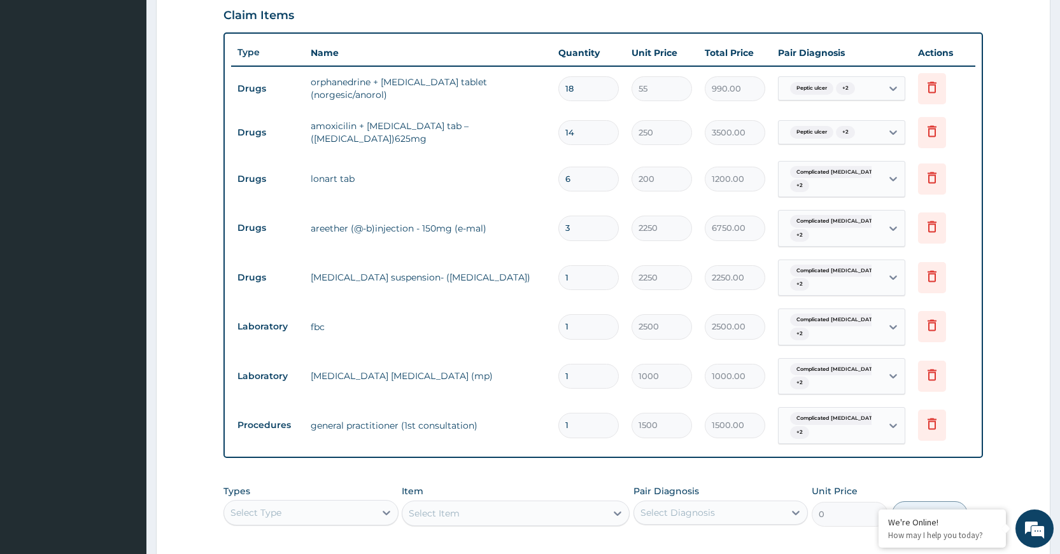
click at [509, 254] on tr "Drugs [MEDICAL_DATA] suspension- ([MEDICAL_DATA]) 1 2250 2250.00 Complicated [M…" at bounding box center [603, 278] width 744 height 50
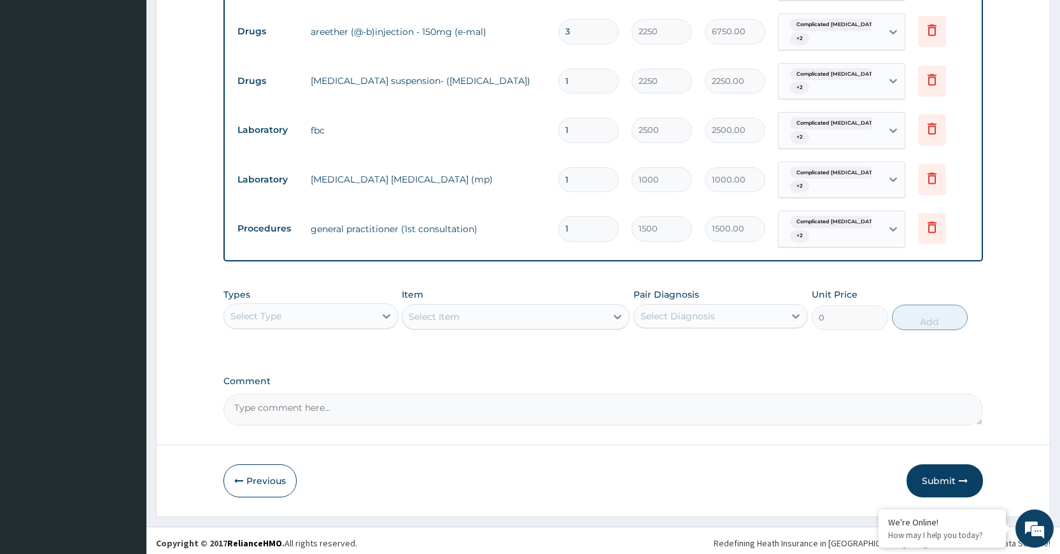
scroll to position [643, 0]
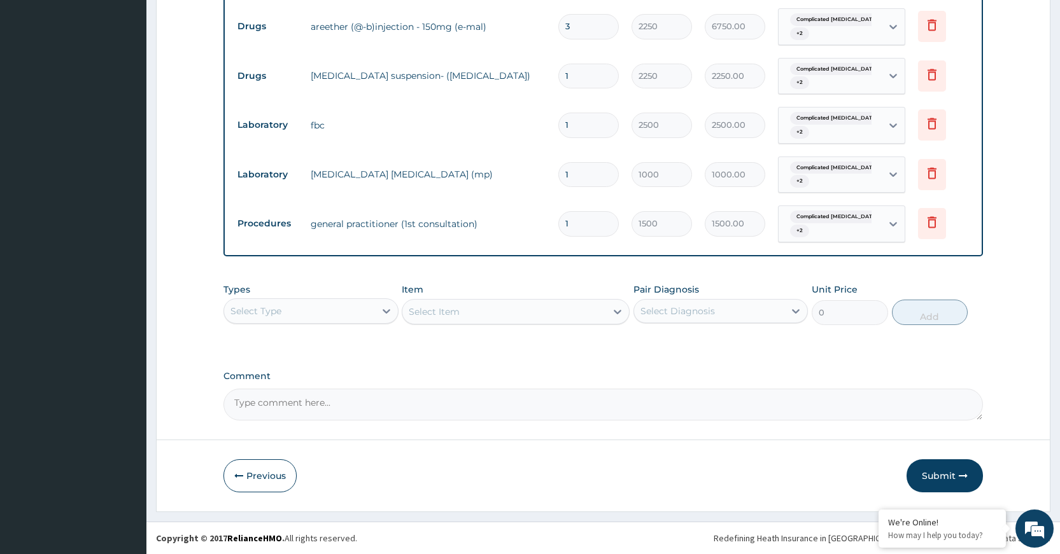
drag, startPoint x: 953, startPoint y: 475, endPoint x: 946, endPoint y: 475, distance: 7.0
click at [950, 475] on button "Submit" at bounding box center [944, 476] width 76 height 33
